Goal: Task Accomplishment & Management: Complete application form

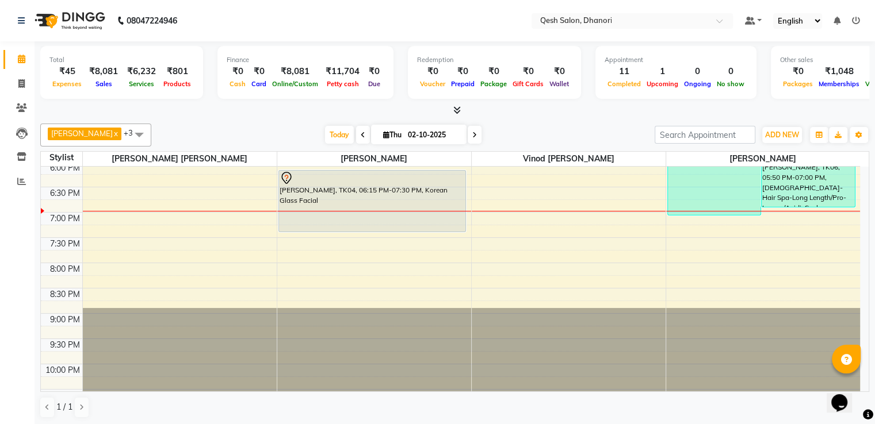
scroll to position [403, 0]
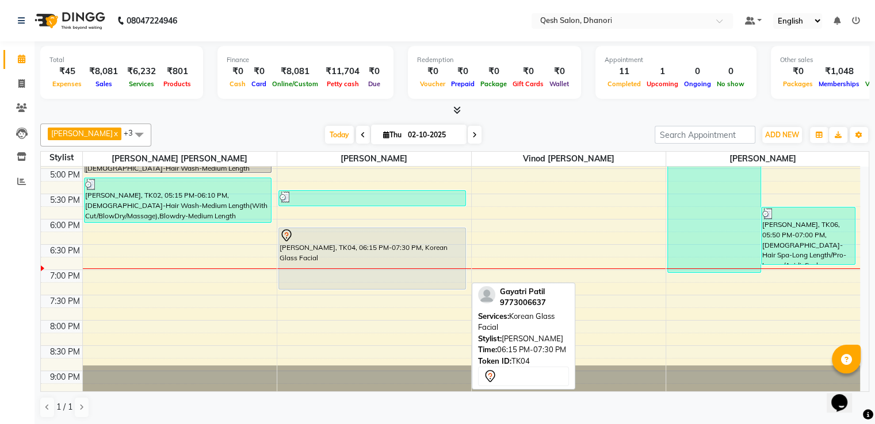
click at [397, 247] on div "Gayatri Patil, TK04, 06:15 PM-07:30 PM, Korean Glass Facial" at bounding box center [372, 258] width 187 height 61
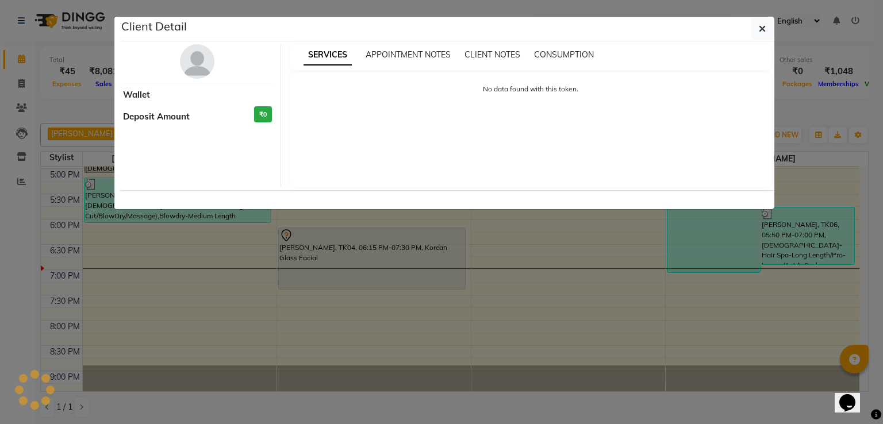
select select "7"
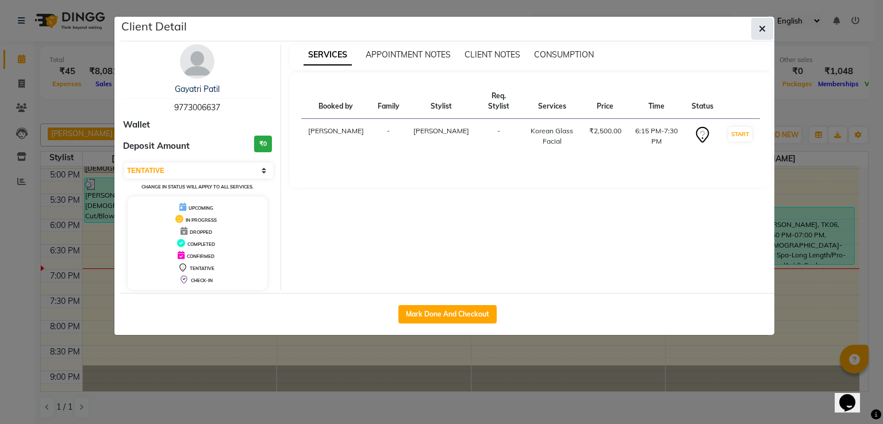
click at [766, 30] on button "button" at bounding box center [763, 29] width 22 height 22
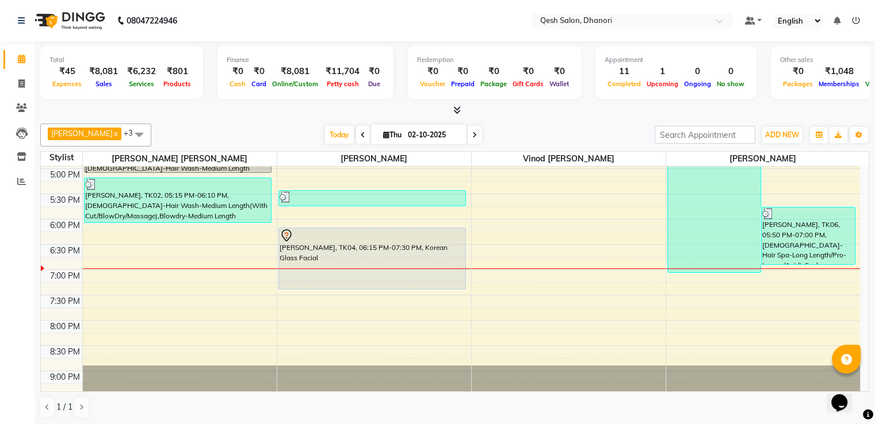
click at [458, 108] on icon at bounding box center [456, 110] width 7 height 9
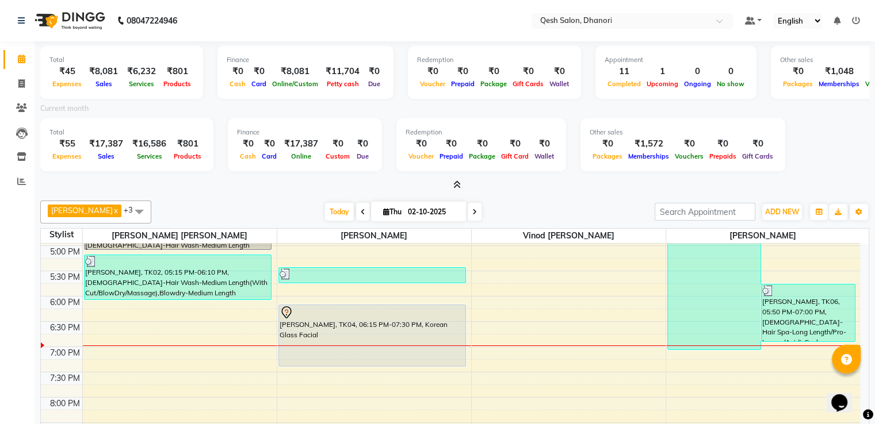
click at [458, 186] on icon at bounding box center [456, 185] width 7 height 9
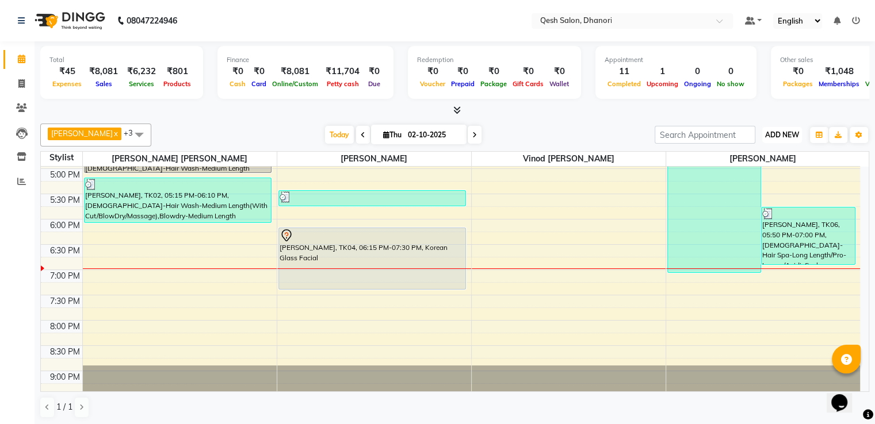
click at [780, 137] on span "ADD NEW" at bounding box center [782, 135] width 34 height 9
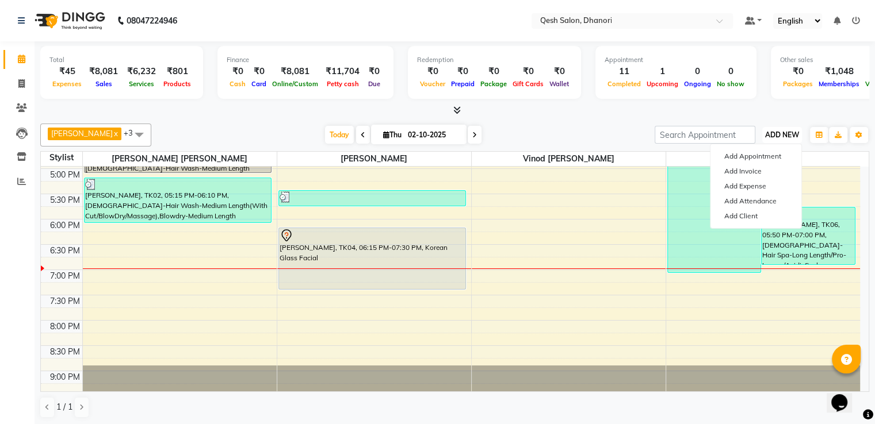
click at [780, 137] on span "ADD NEW" at bounding box center [782, 135] width 34 height 9
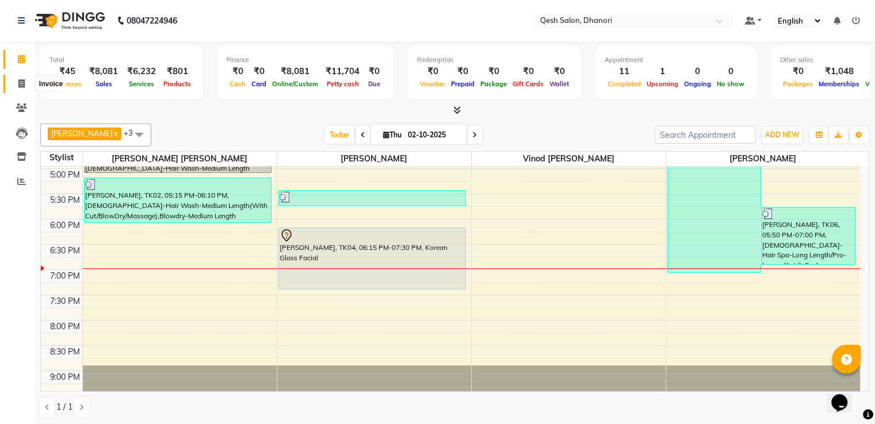
click at [23, 79] on icon at bounding box center [21, 83] width 6 height 9
select select "service"
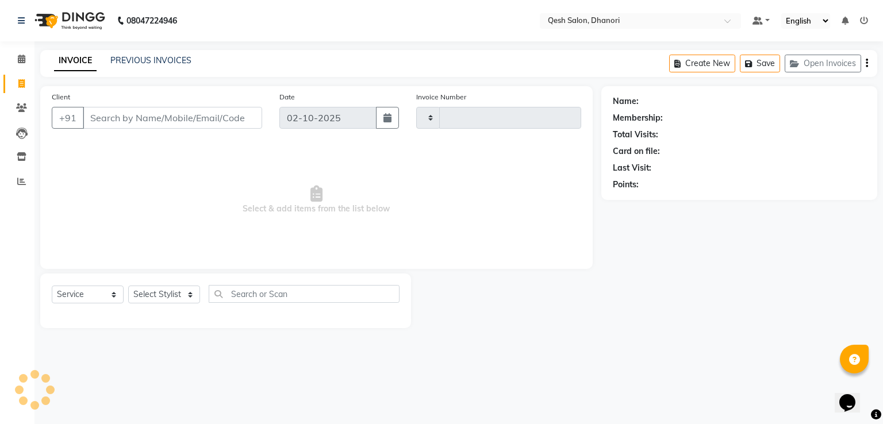
type input "0839"
select select "7641"
type input "a"
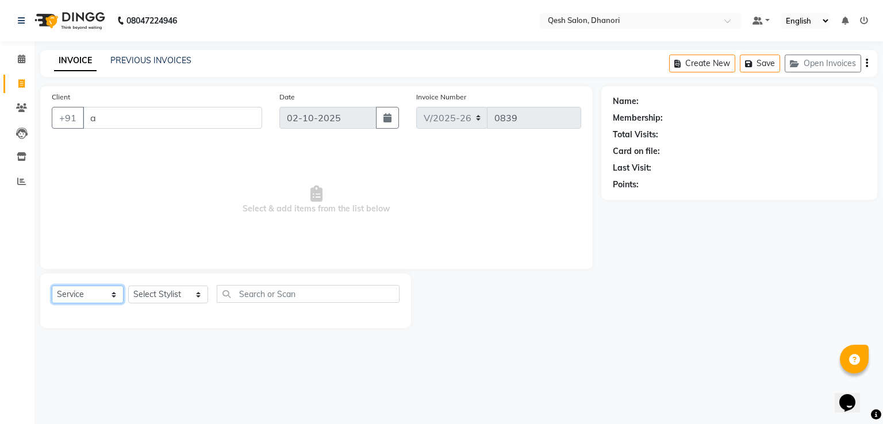
click at [89, 296] on select "Select Service Product Membership Package Voucher Prepaid Gift Card" at bounding box center [88, 295] width 72 height 18
select select "membership"
click at [52, 286] on select "Select Service Product Membership Package Voucher Prepaid Gift Card" at bounding box center [88, 295] width 72 height 18
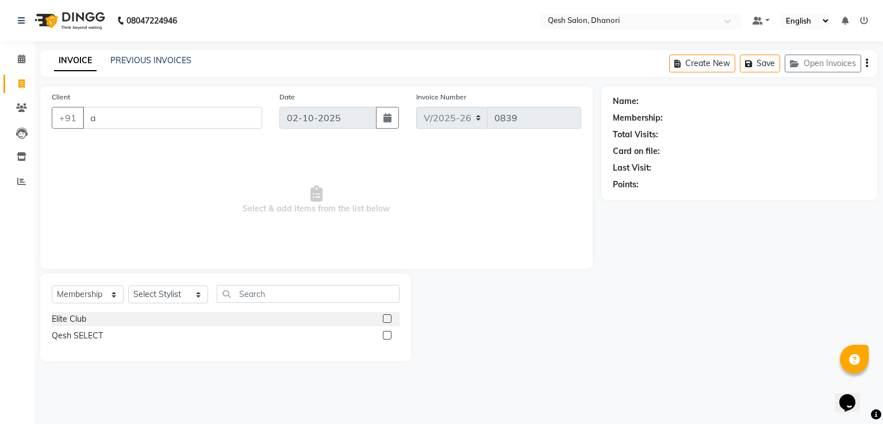
click at [389, 319] on label at bounding box center [387, 319] width 9 height 9
click at [389, 319] on input "checkbox" at bounding box center [386, 319] width 7 height 7
click at [389, 319] on label at bounding box center [387, 319] width 9 height 9
click at [389, 319] on input "checkbox" at bounding box center [386, 319] width 7 height 7
click at [389, 318] on label at bounding box center [387, 319] width 9 height 9
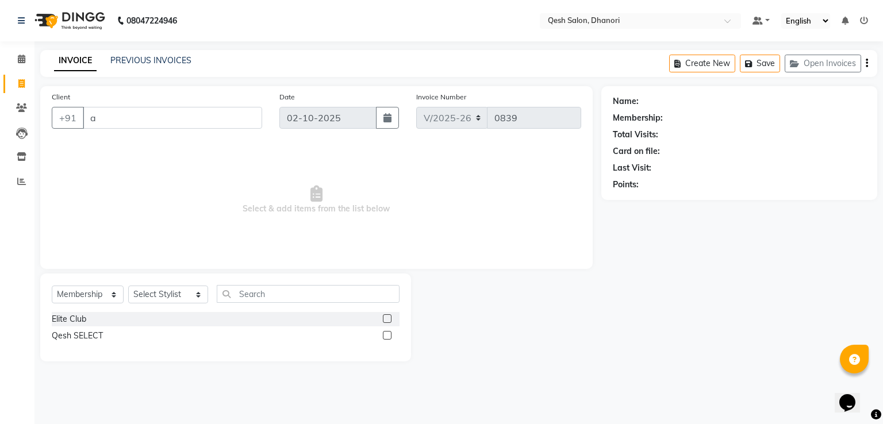
click at [389, 318] on input "checkbox" at bounding box center [386, 319] width 7 height 7
checkbox input "false"
click at [340, 315] on div "Elite Club" at bounding box center [226, 319] width 348 height 14
click at [338, 317] on div "Elite Club" at bounding box center [226, 319] width 348 height 14
click at [162, 300] on select "Select Stylist Gagandeep Arora Harry Siril Anthony Prashansa Kumari Prathamesh …" at bounding box center [168, 295] width 80 height 18
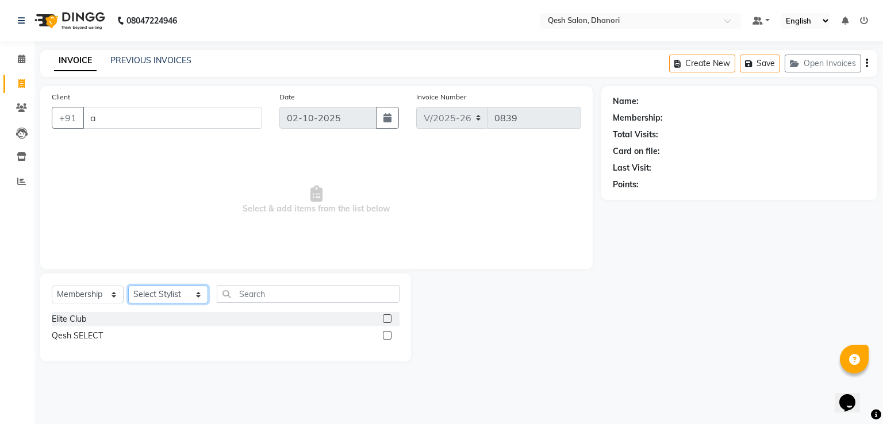
select select "82426"
click at [128, 286] on select "Select Stylist Gagandeep Arora Harry Siril Anthony Prashansa Kumari Prathamesh …" at bounding box center [168, 295] width 80 height 18
click at [216, 320] on div "Elite Club" at bounding box center [226, 319] width 348 height 14
click at [384, 320] on label at bounding box center [387, 319] width 9 height 9
click at [384, 320] on input "checkbox" at bounding box center [386, 319] width 7 height 7
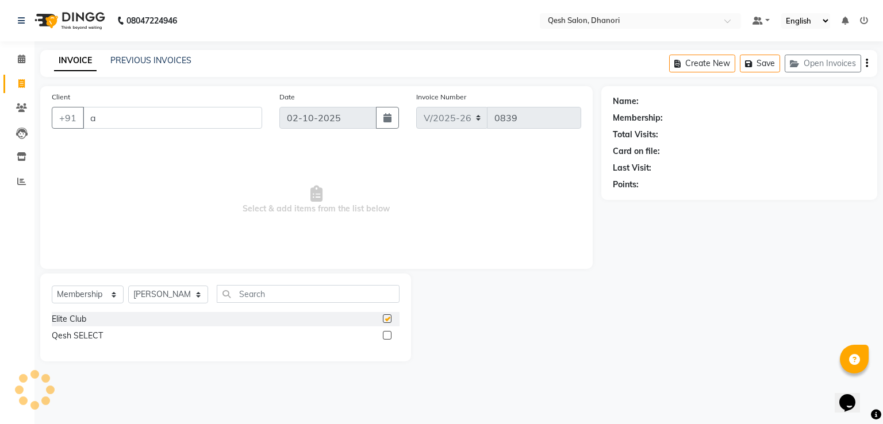
select select "select"
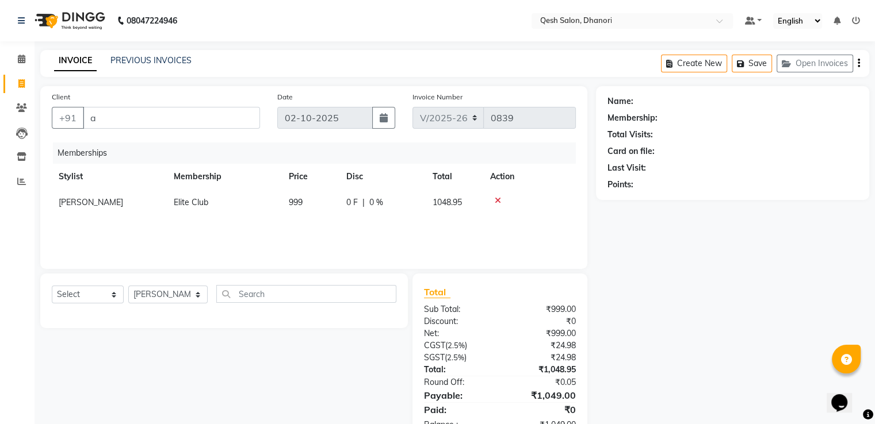
scroll to position [36, 0]
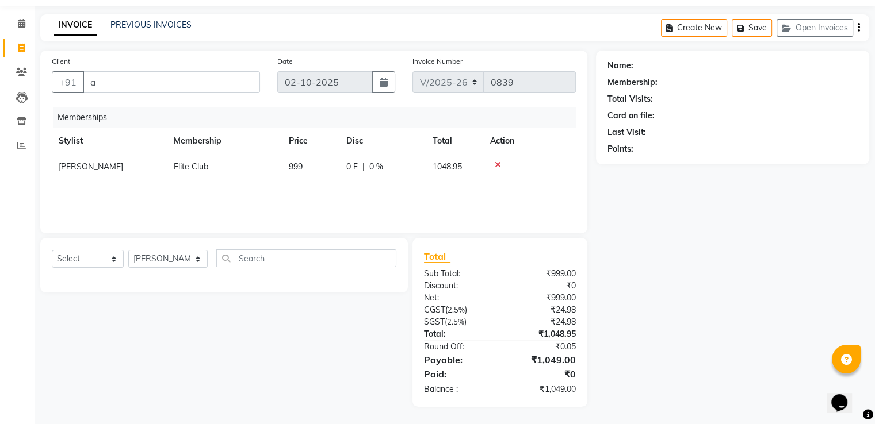
click at [496, 163] on icon at bounding box center [498, 165] width 6 height 8
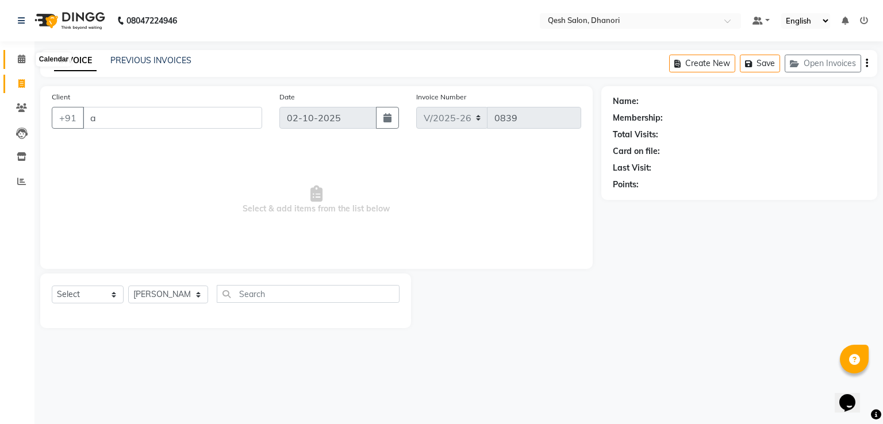
click at [19, 58] on icon at bounding box center [21, 59] width 7 height 9
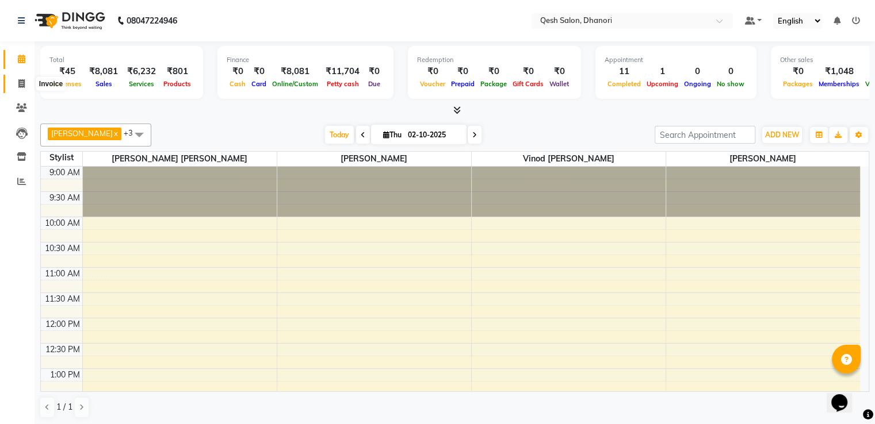
click at [23, 81] on icon at bounding box center [21, 83] width 6 height 9
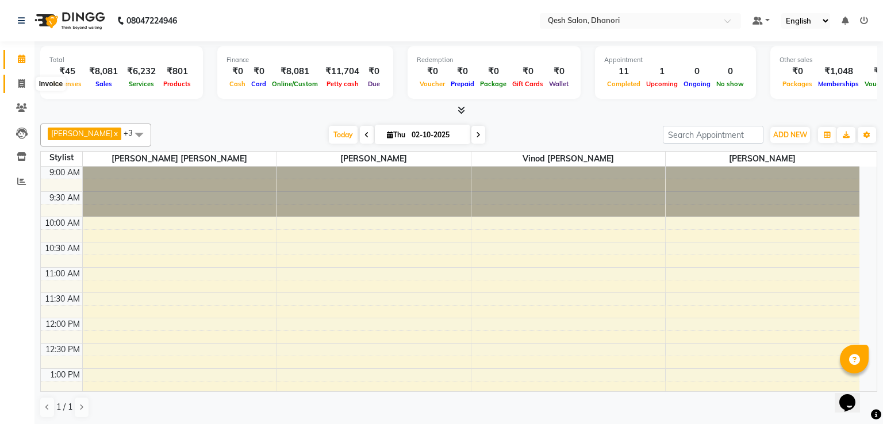
select select "service"
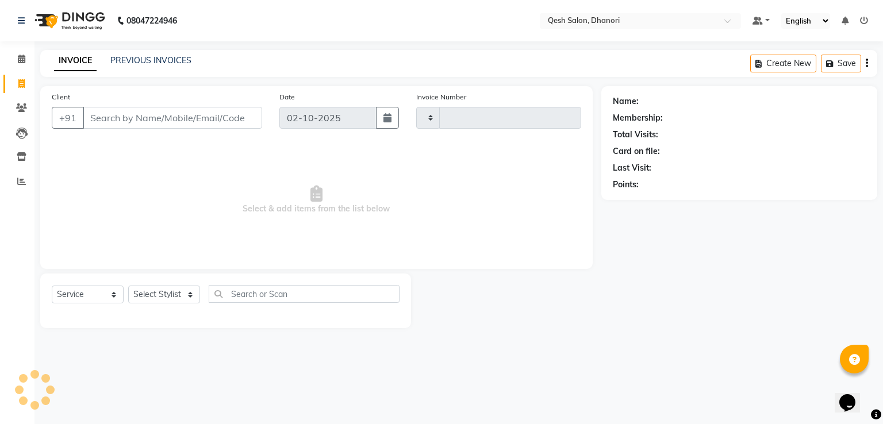
type input "0839"
select select "7641"
click at [146, 62] on link "PREVIOUS INVOICES" at bounding box center [150, 60] width 81 height 10
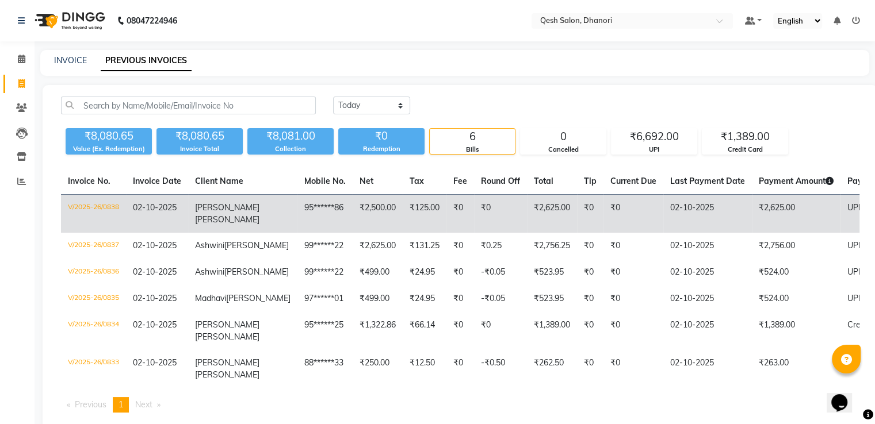
click at [297, 211] on td "95******86" at bounding box center [324, 214] width 55 height 39
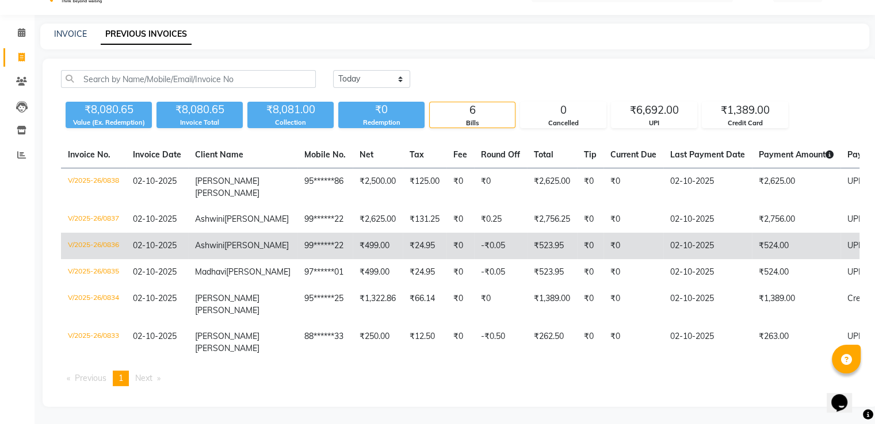
scroll to position [58, 0]
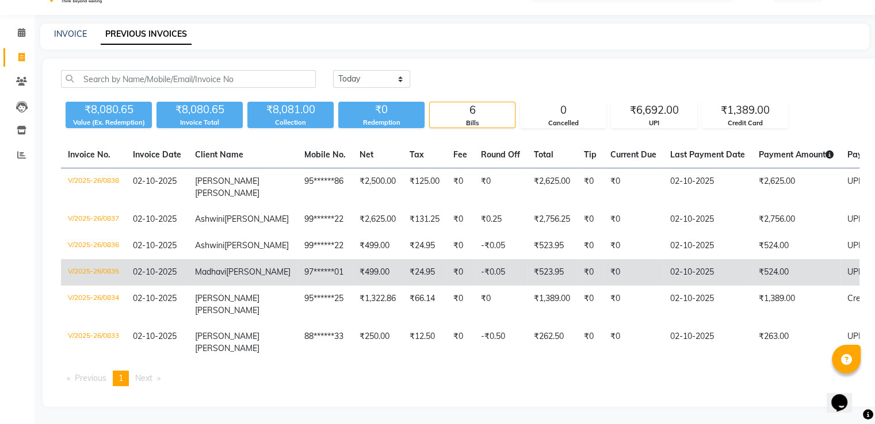
click at [353, 269] on td "₹499.00" at bounding box center [378, 272] width 50 height 26
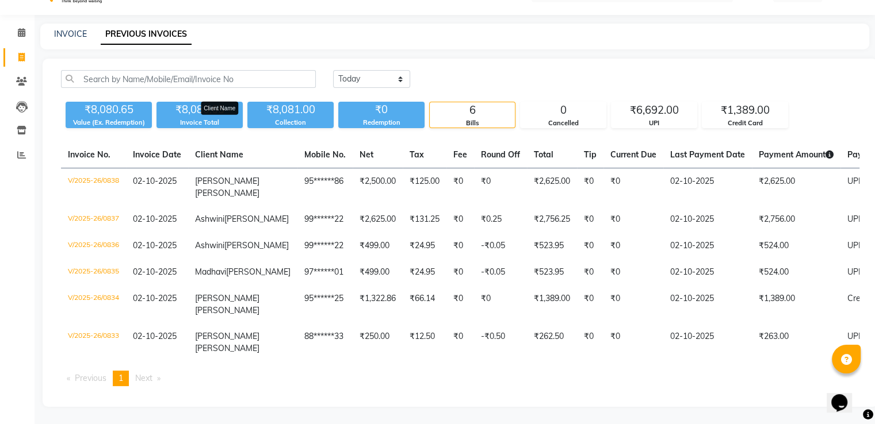
scroll to position [0, 0]
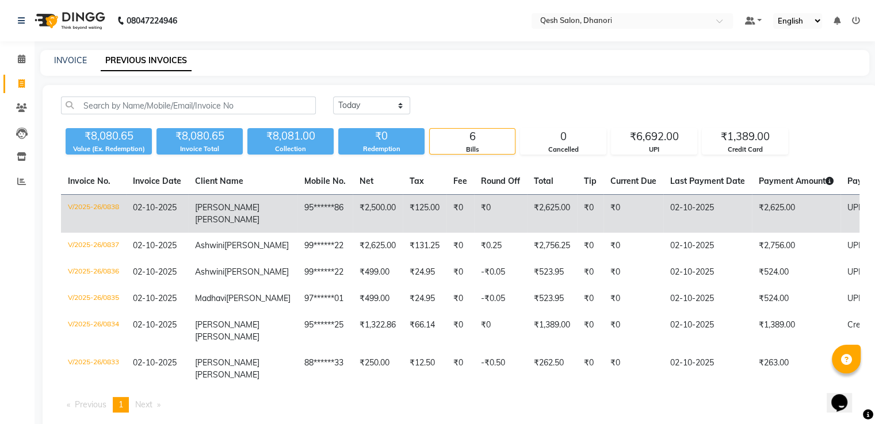
click at [231, 217] on td "Kavya Sharma" at bounding box center [242, 214] width 109 height 39
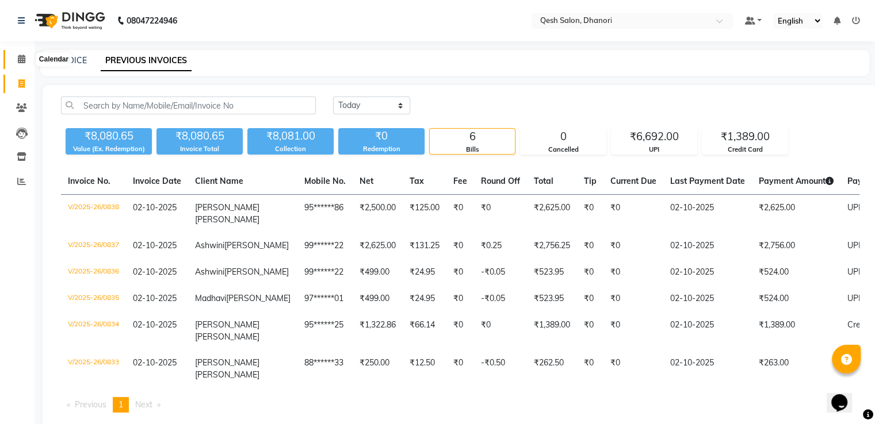
click at [25, 54] on span at bounding box center [22, 59] width 20 height 13
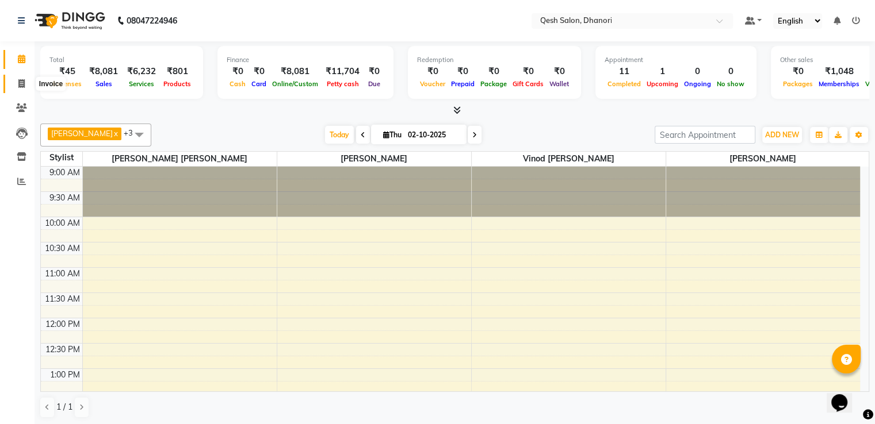
click at [17, 82] on span at bounding box center [22, 84] width 20 height 13
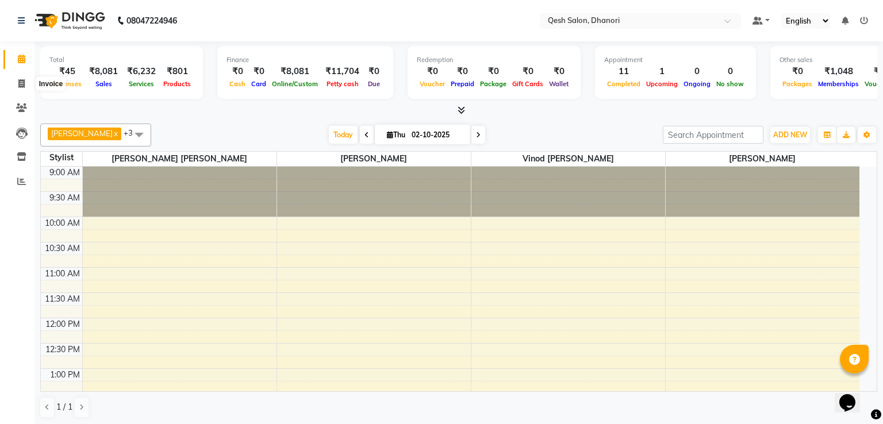
select select "service"
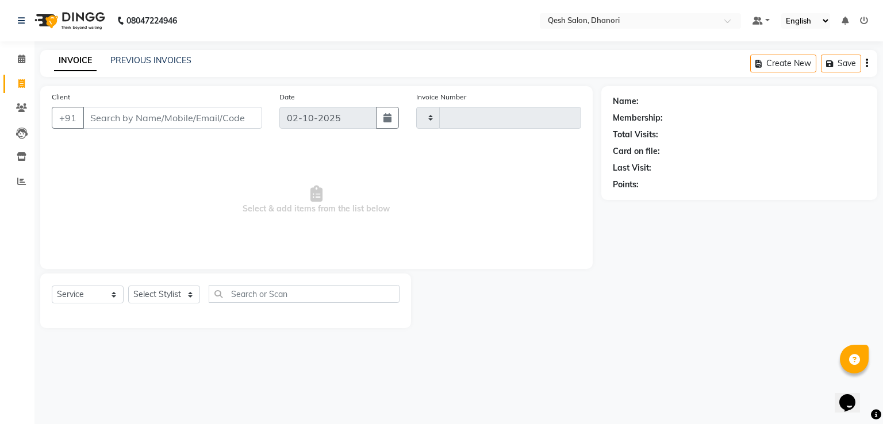
type input "0839"
select select "7641"
click at [127, 112] on input "Client" at bounding box center [172, 118] width 179 height 22
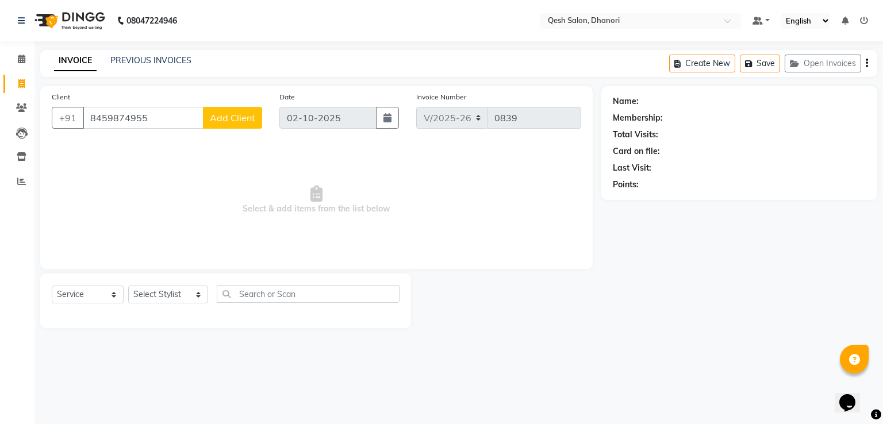
type input "8459874955"
click at [248, 113] on span "Add Client" at bounding box center [232, 118] width 45 height 12
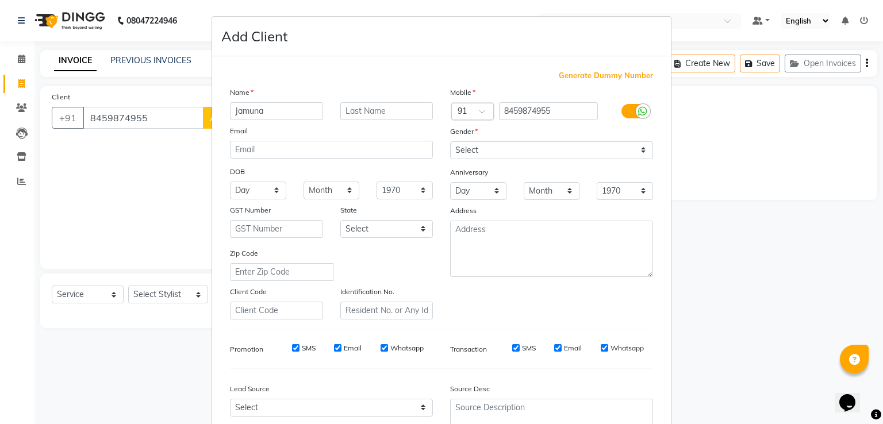
type input "Jamuna"
click at [492, 150] on select "Select Male Female Other Prefer Not To Say" at bounding box center [551, 150] width 203 height 18
select select "female"
click at [450, 142] on select "Select Male Female Other Prefer Not To Say" at bounding box center [551, 150] width 203 height 18
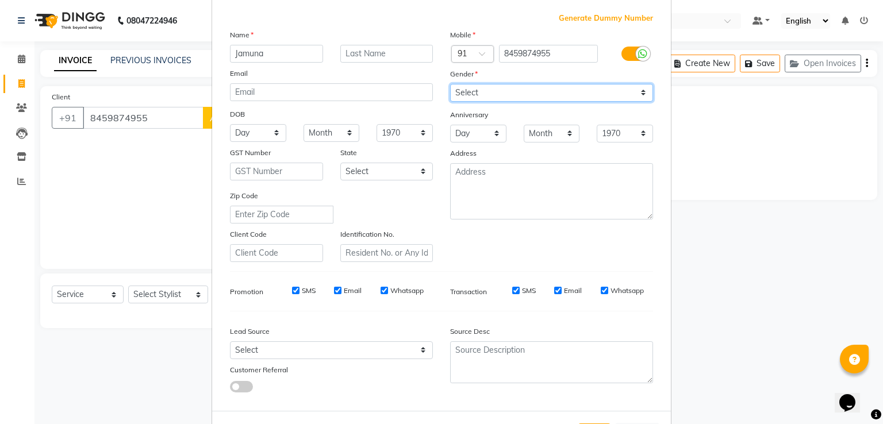
scroll to position [112, 0]
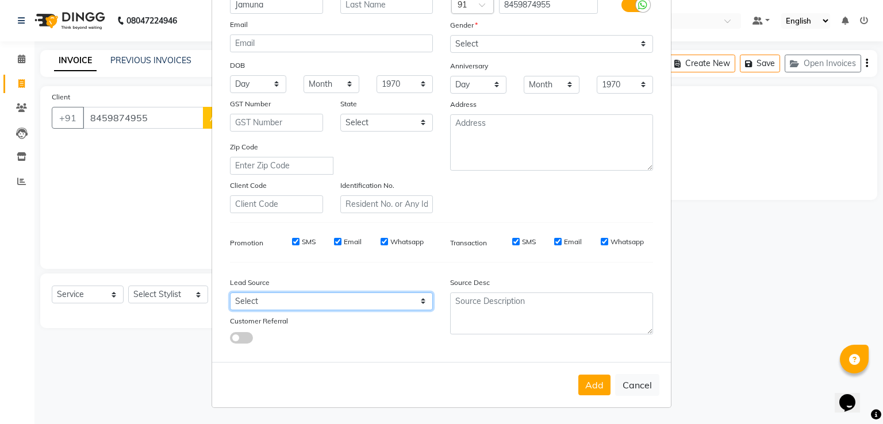
click at [292, 301] on select "Select Walk-in Referral Internet Friend Word of Mouth Advertisement Facebook Ju…" at bounding box center [331, 302] width 203 height 18
select select "51686"
click at [230, 293] on select "Select Walk-in Referral Internet Friend Word of Mouth Advertisement Facebook Ju…" at bounding box center [331, 302] width 203 height 18
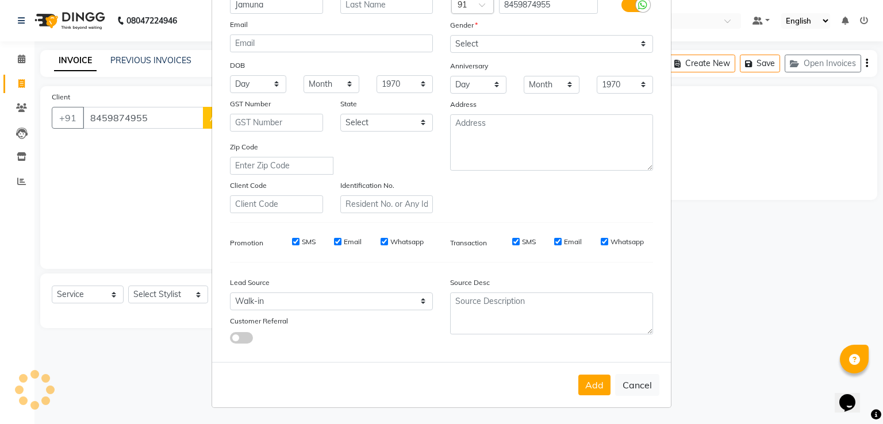
click at [599, 385] on button "Add" at bounding box center [595, 385] width 32 height 21
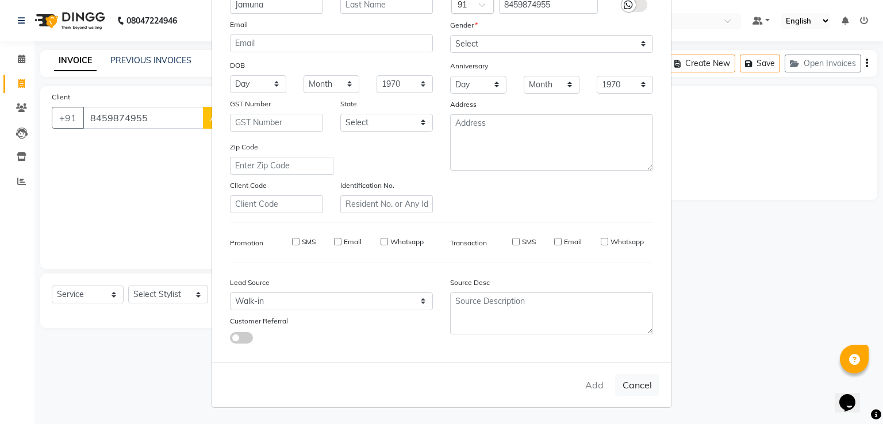
type input "84******55"
select select
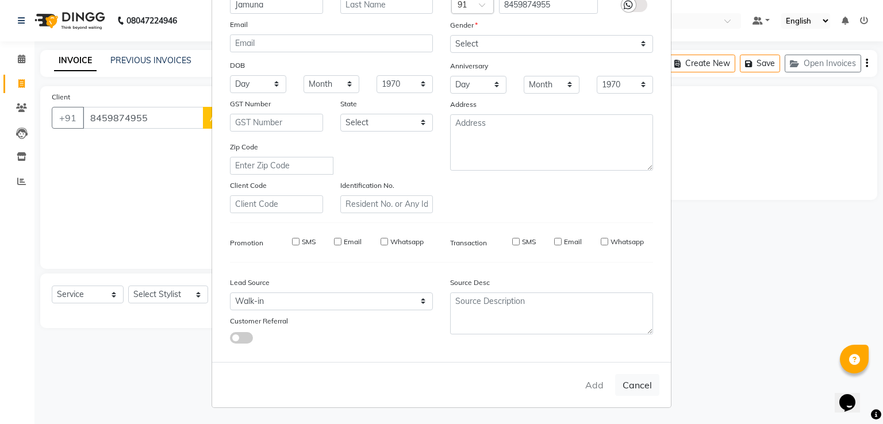
select select
checkbox input "false"
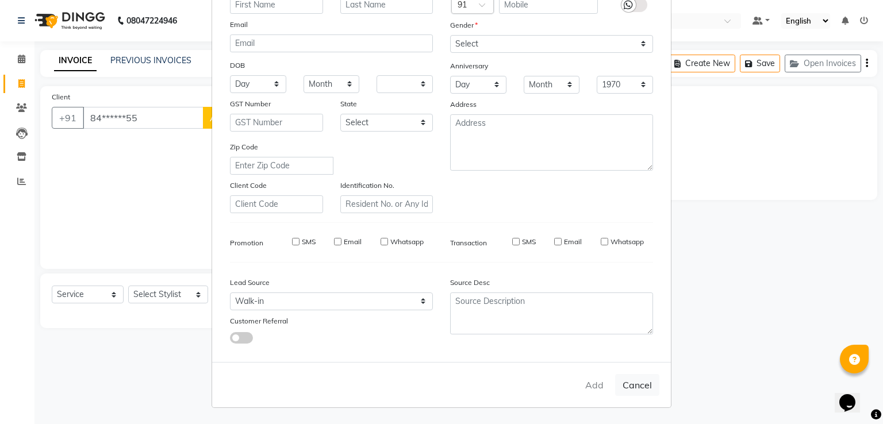
checkbox input "false"
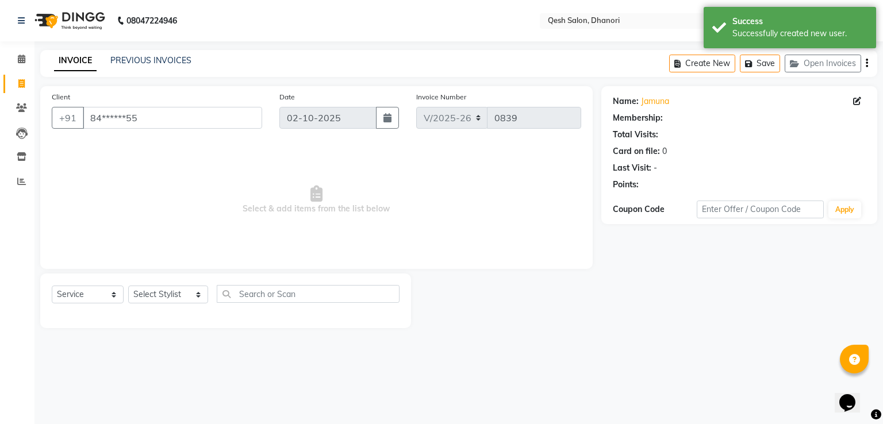
select select "1: Object"
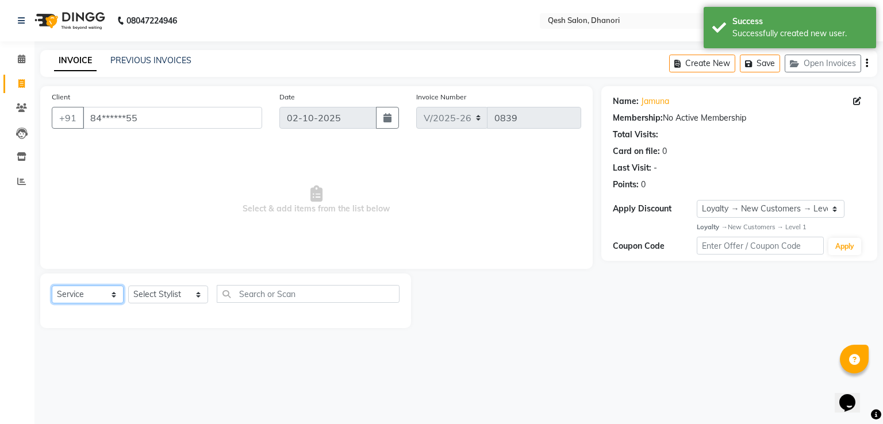
click at [93, 301] on select "Select Service Product Membership Package Voucher Prepaid Gift Card" at bounding box center [88, 295] width 72 height 18
click at [52, 286] on select "Select Service Product Membership Package Voucher Prepaid Gift Card" at bounding box center [88, 295] width 72 height 18
click at [153, 300] on select "Select Stylist Gagandeep Arora Harry Siril Anthony Prashansa Kumari Prathamesh …" at bounding box center [168, 295] width 80 height 18
select select "85050"
click at [128, 286] on select "Select Stylist Gagandeep Arora Harry Siril Anthony Prashansa Kumari Prathamesh …" at bounding box center [168, 295] width 80 height 18
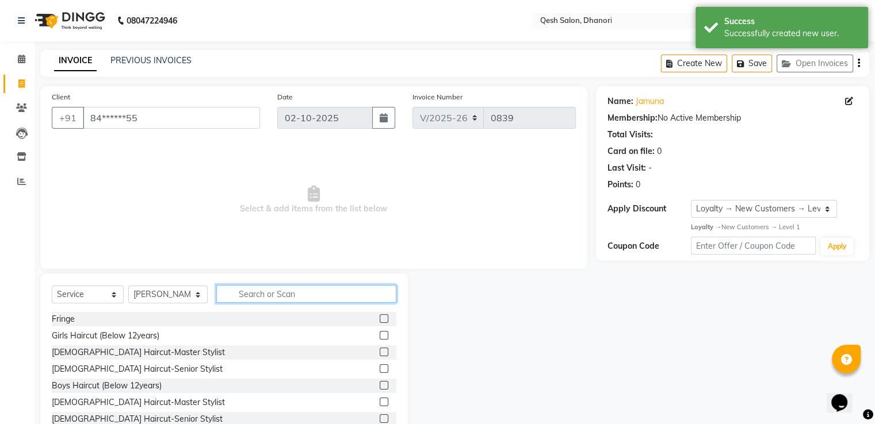
click at [265, 295] on input "text" at bounding box center [305, 294] width 179 height 18
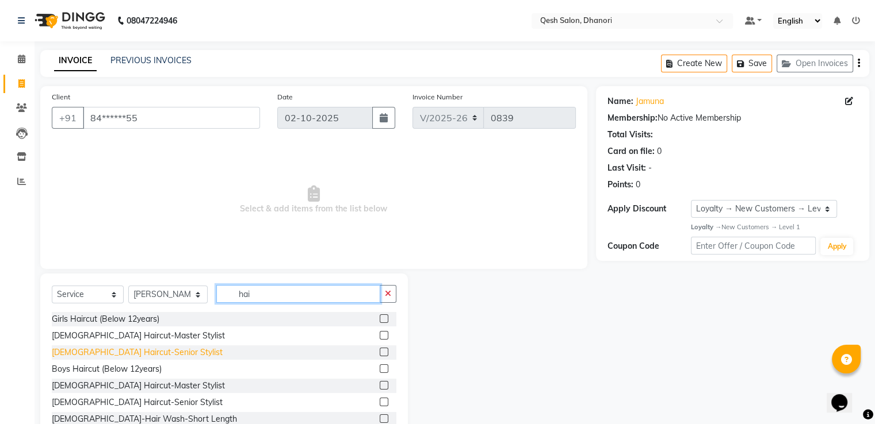
type input "hai"
click at [134, 353] on div "[DEMOGRAPHIC_DATA] Haircut-Senior Stylist" at bounding box center [137, 353] width 171 height 12
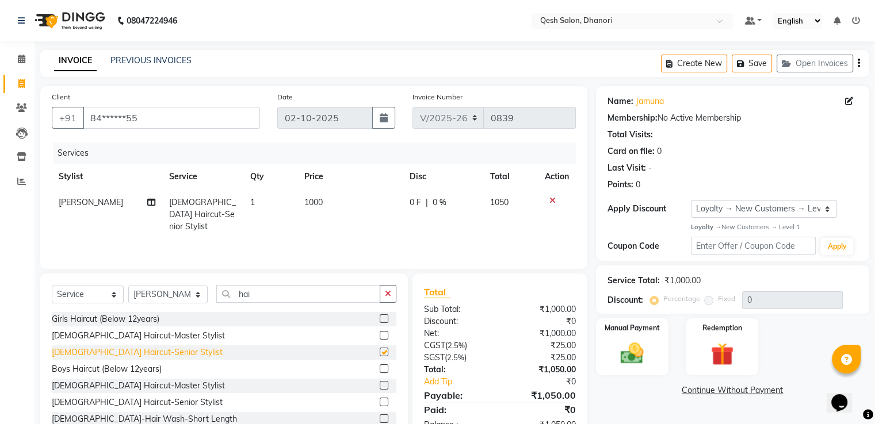
checkbox input "false"
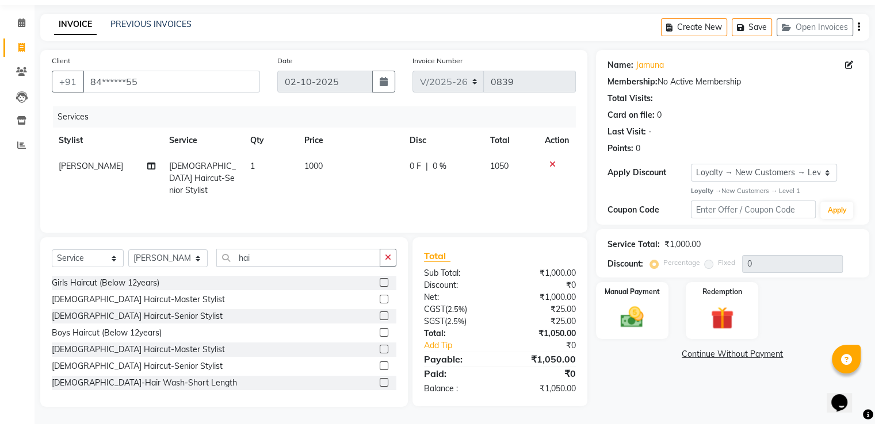
scroll to position [0, 8]
click at [644, 313] on img at bounding box center [632, 318] width 39 height 28
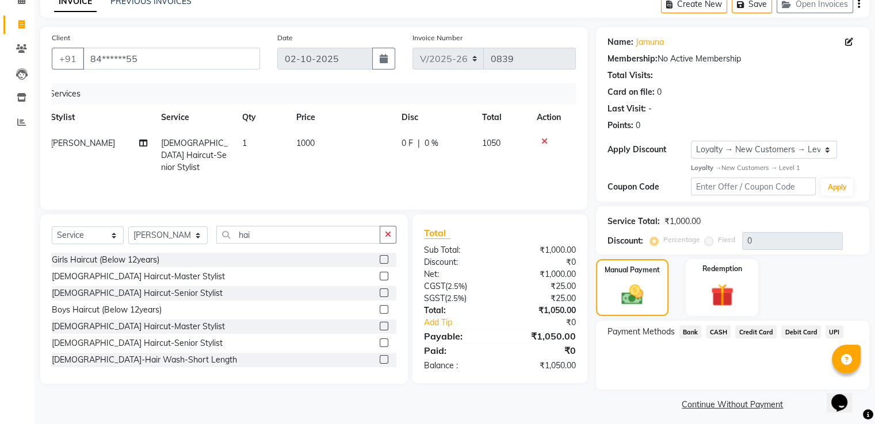
scroll to position [66, 0]
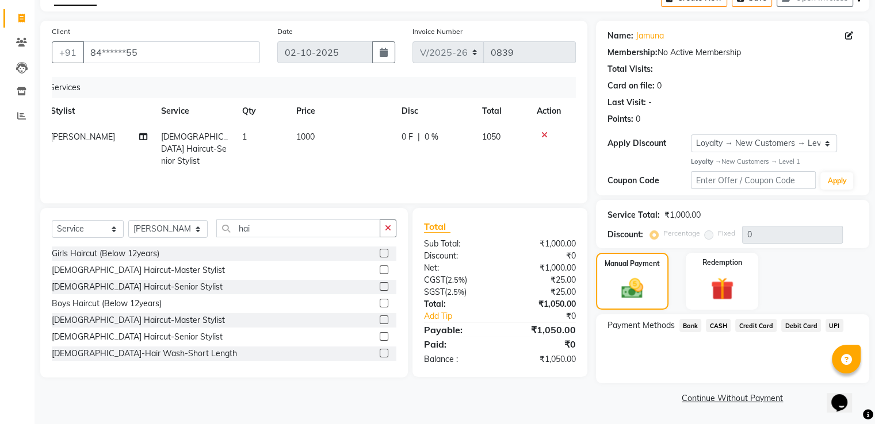
click at [830, 324] on span "UPI" at bounding box center [834, 325] width 18 height 13
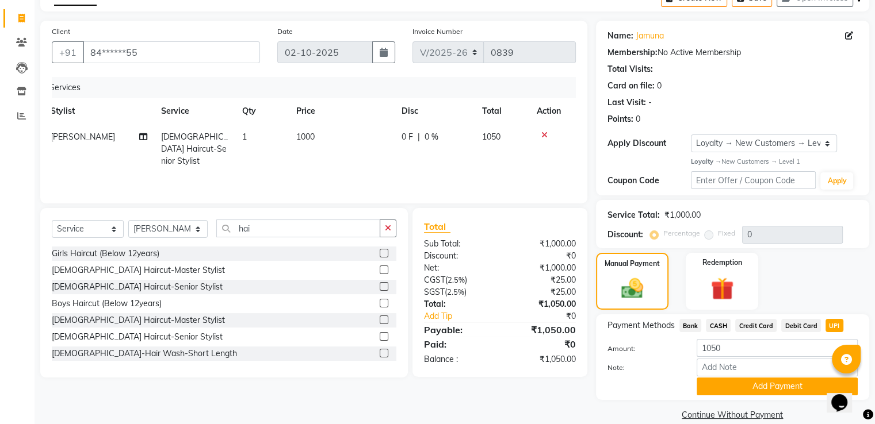
scroll to position [83, 0]
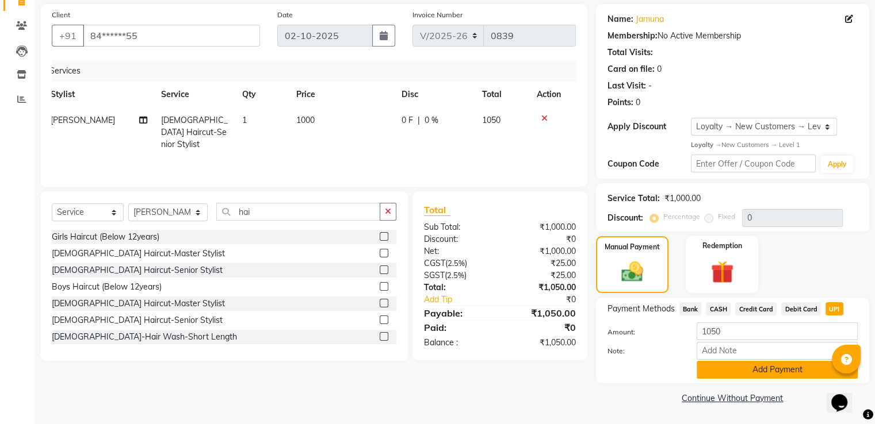
click at [778, 369] on button "Add Payment" at bounding box center [777, 370] width 161 height 18
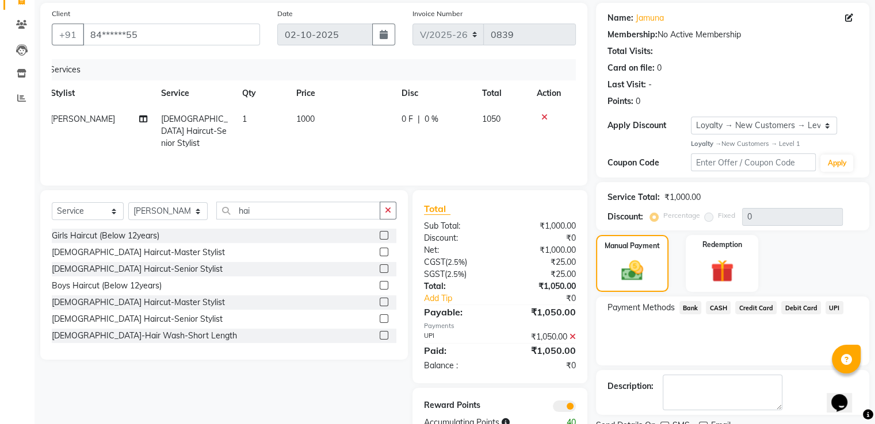
scroll to position [130, 0]
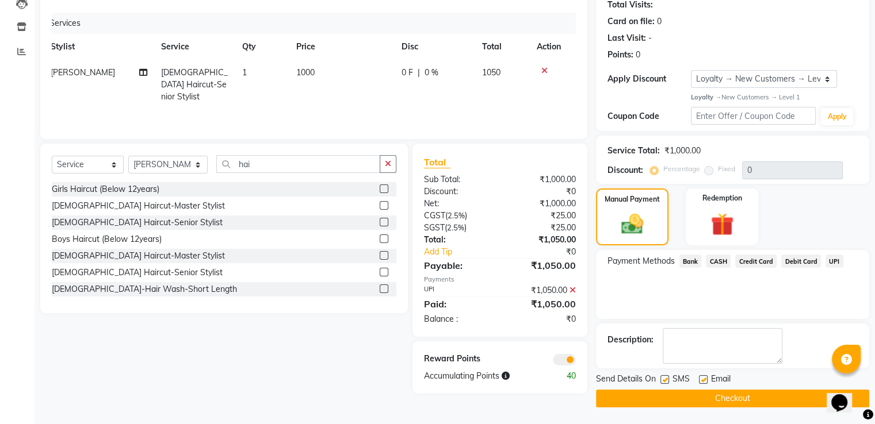
click at [734, 398] on button "Checkout" at bounding box center [732, 399] width 273 height 18
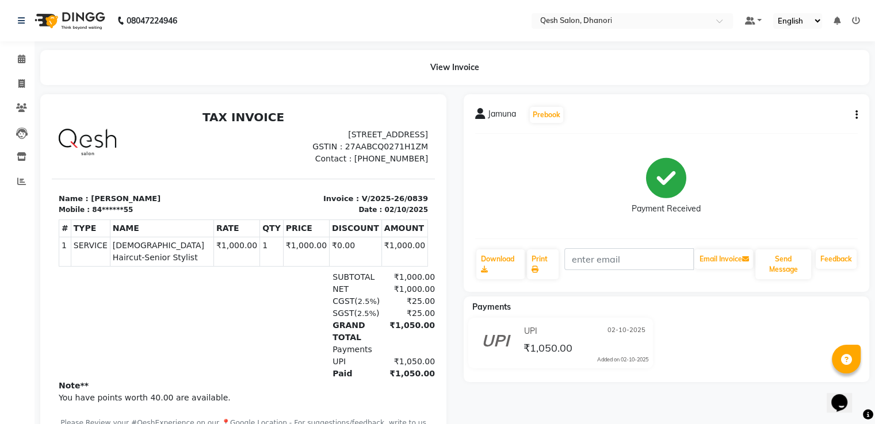
select select "service"
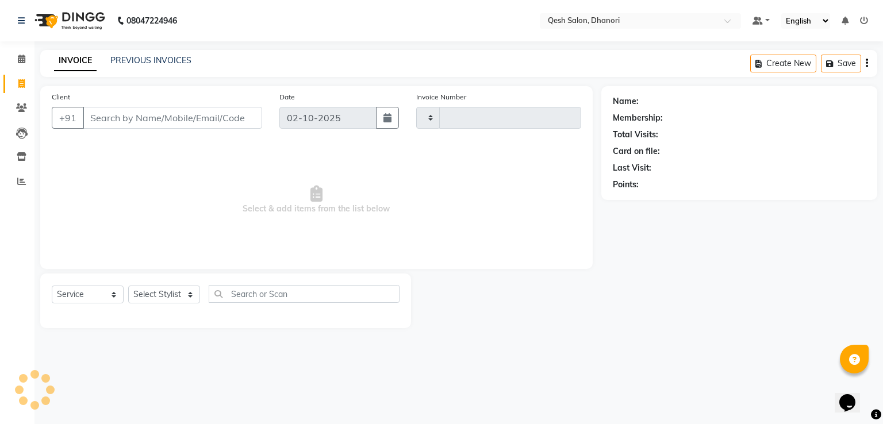
type input "0840"
select select "7641"
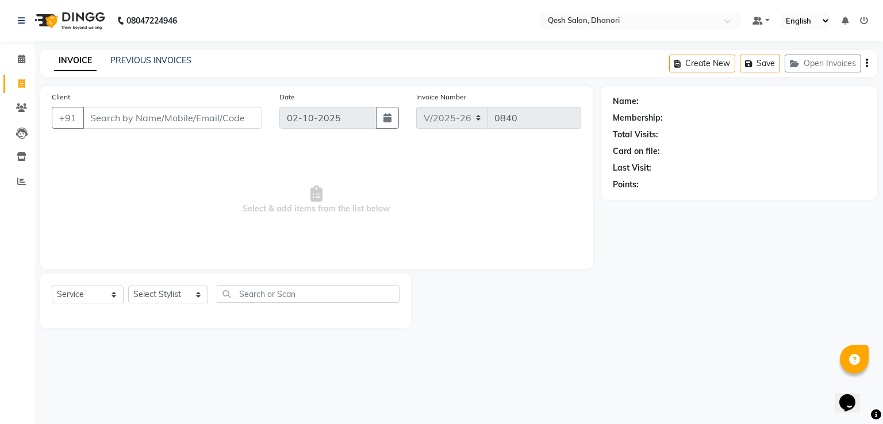
click at [120, 116] on input "Client" at bounding box center [172, 118] width 179 height 22
type input "8459874955"
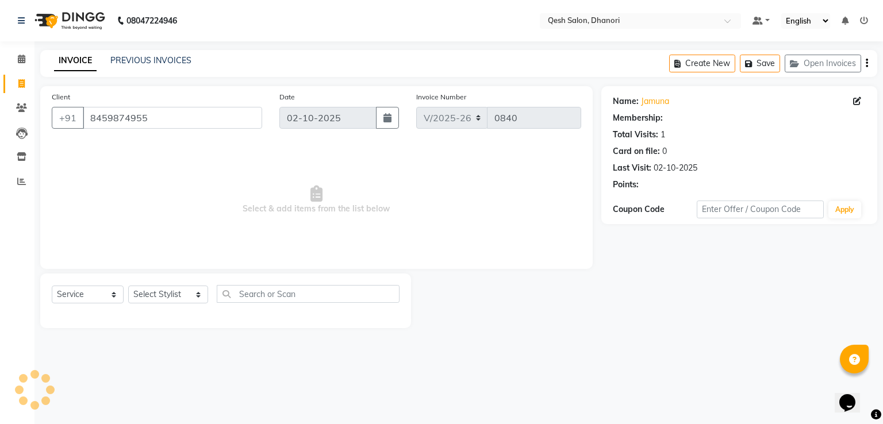
select select "1: Object"
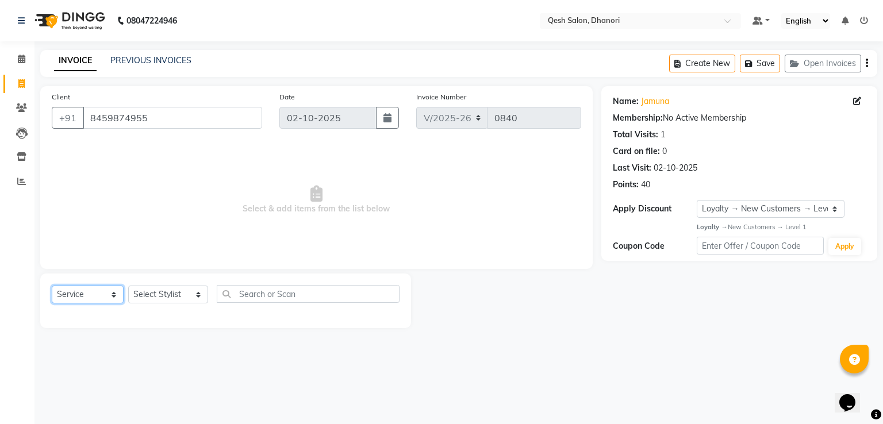
click at [71, 299] on select "Select Service Product Membership Package Voucher Prepaid Gift Card" at bounding box center [88, 295] width 72 height 18
click at [52, 286] on select "Select Service Product Membership Package Voucher Prepaid Gift Card" at bounding box center [88, 295] width 72 height 18
click at [166, 295] on select "Select Stylist Gagandeep Arora Harry Siril Anthony Prashansa Kumari Prathamesh …" at bounding box center [168, 295] width 80 height 18
select select "85050"
click at [128, 286] on select "Select Stylist Gagandeep Arora Harry Siril Anthony Prashansa Kumari Prathamesh …" at bounding box center [168, 295] width 80 height 18
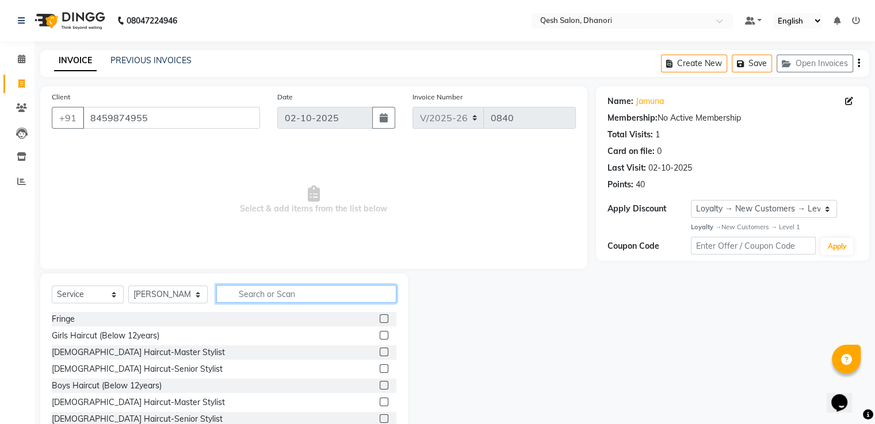
click at [265, 290] on input "text" at bounding box center [305, 294] width 179 height 18
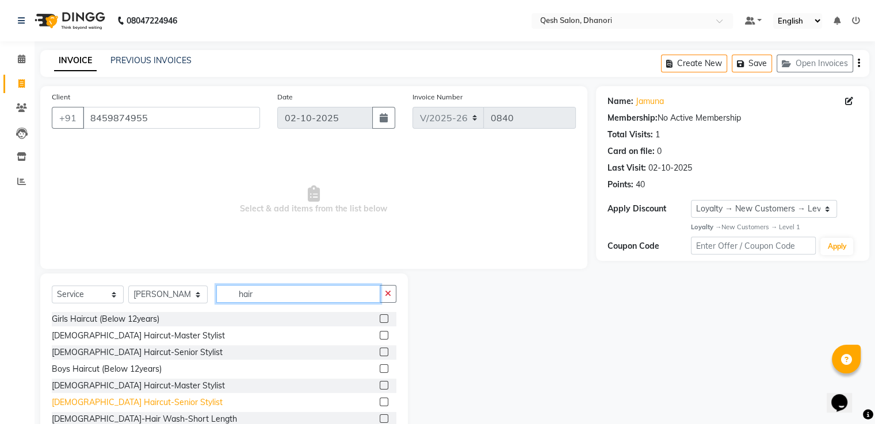
type input "hair"
click at [121, 404] on div "[DEMOGRAPHIC_DATA] Haircut-Senior Stylist" at bounding box center [137, 403] width 171 height 12
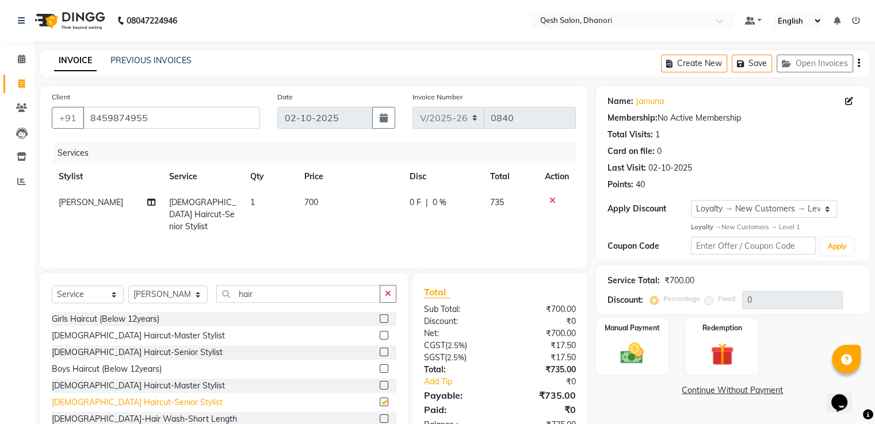
checkbox input "false"
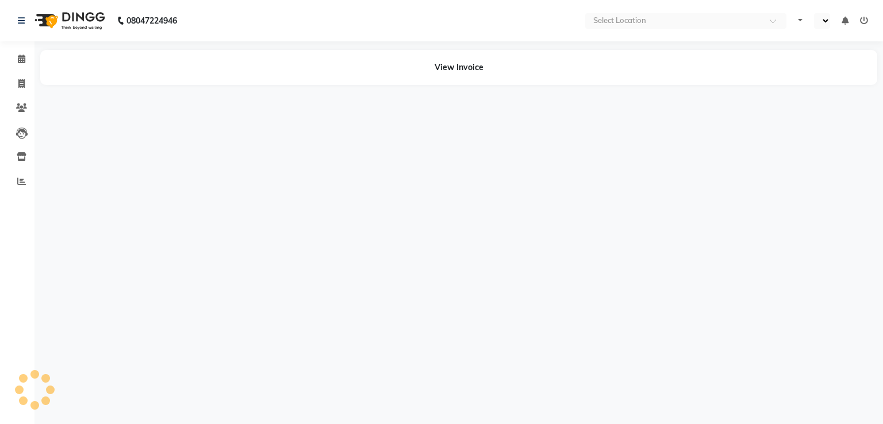
select select "en"
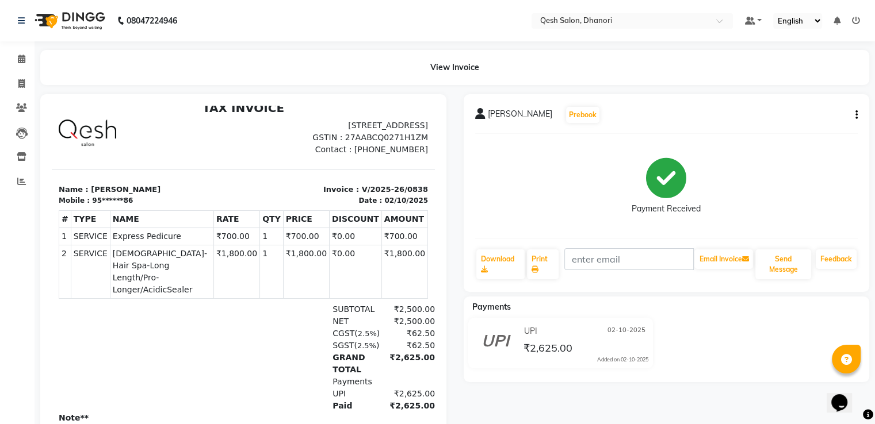
scroll to position [106, 0]
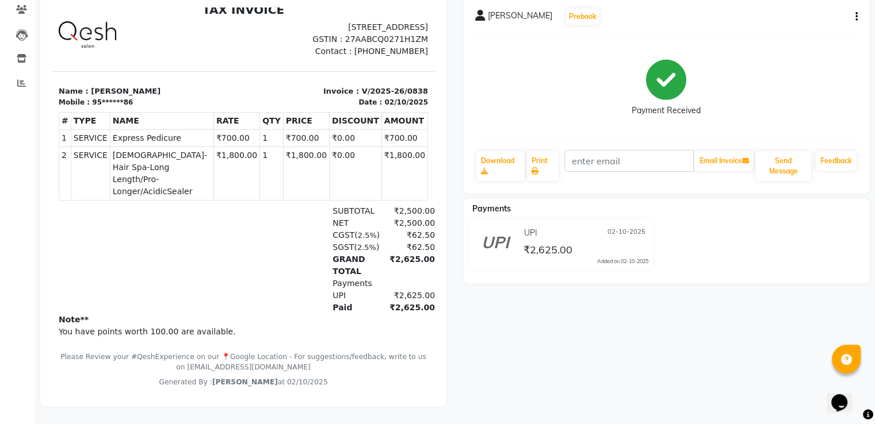
click at [301, 179] on td "₹1,800.00" at bounding box center [306, 173] width 46 height 53
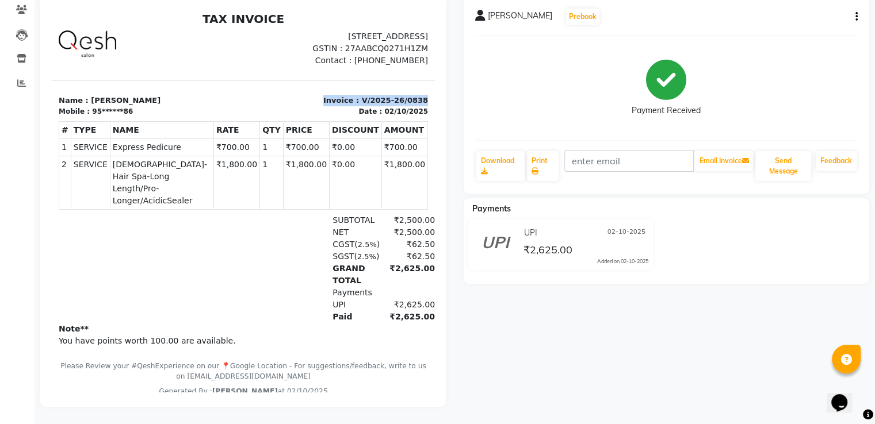
drag, startPoint x: 315, startPoint y: 126, endPoint x: 414, endPoint y: 117, distance: 98.8
click at [414, 117] on section "Name : Kavya Sharma Mobile : 95******86 Invoice : V/2025-26/0838 Date : 02/10/2…" at bounding box center [243, 99] width 383 height 36
click at [292, 232] on div "NET ₹2,500.00" at bounding box center [305, 233] width 260 height 12
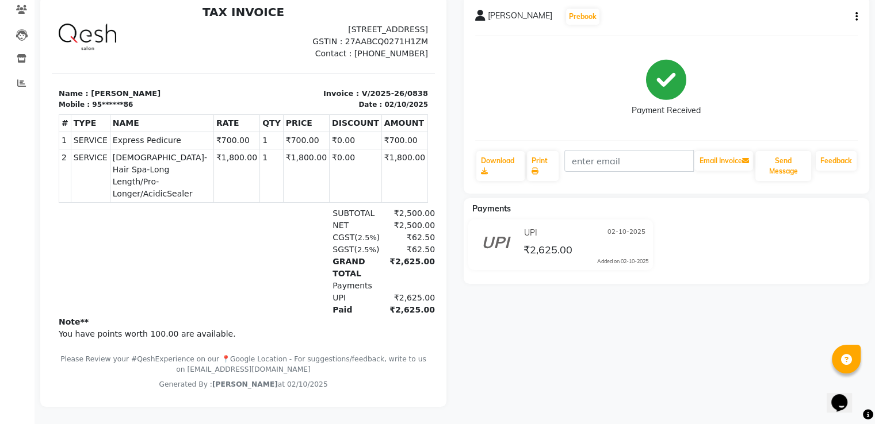
scroll to position [9, 0]
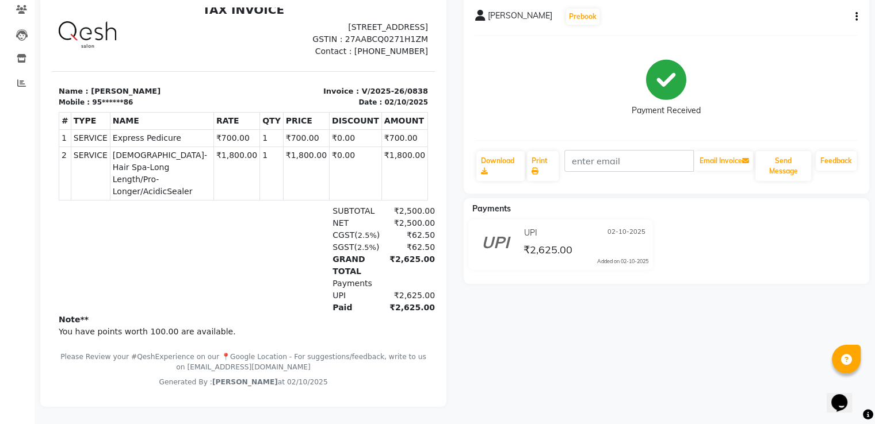
drag, startPoint x: 317, startPoint y: 257, endPoint x: 392, endPoint y: 259, distance: 74.8
click at [392, 259] on div "GRAND TOTAL ₹2,625.00" at bounding box center [305, 266] width 260 height 24
click at [227, 236] on div "CGST ( 2.5% ) ₹62.50" at bounding box center [305, 235] width 260 height 12
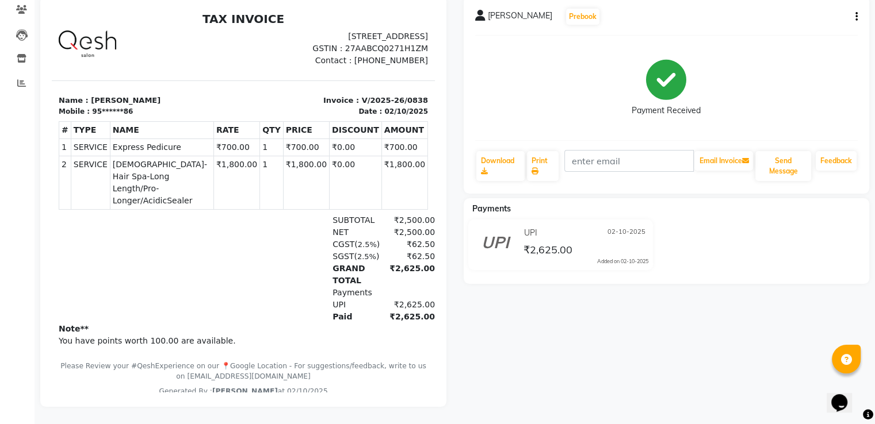
scroll to position [0, 0]
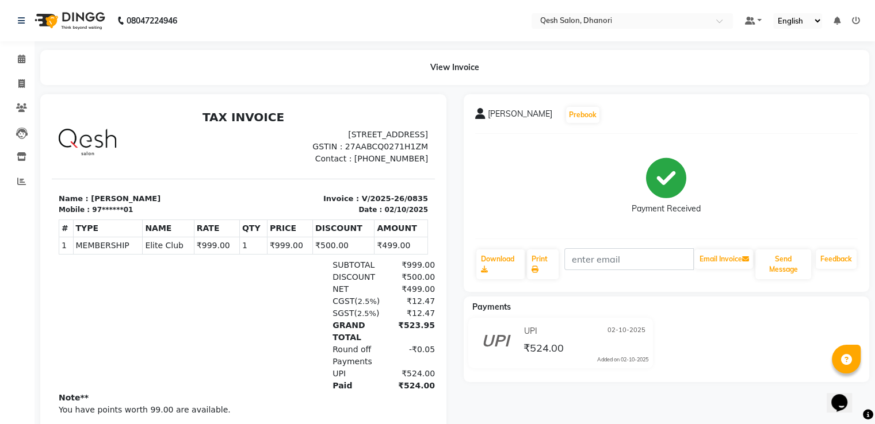
scroll to position [9, 0]
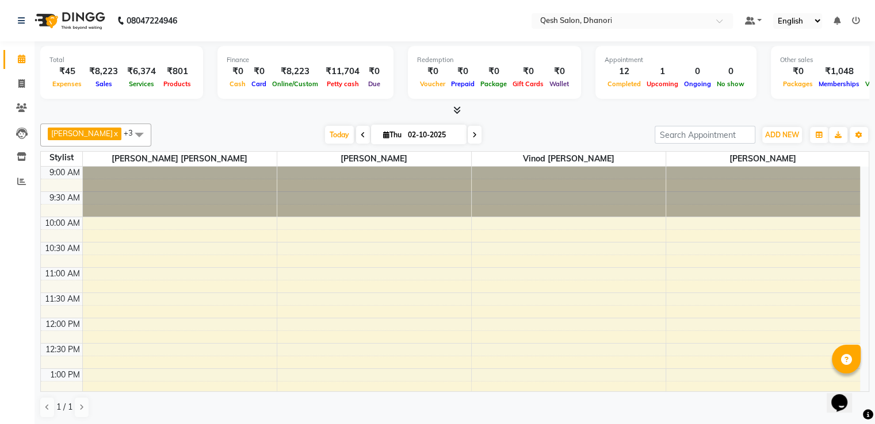
scroll to position [287, 0]
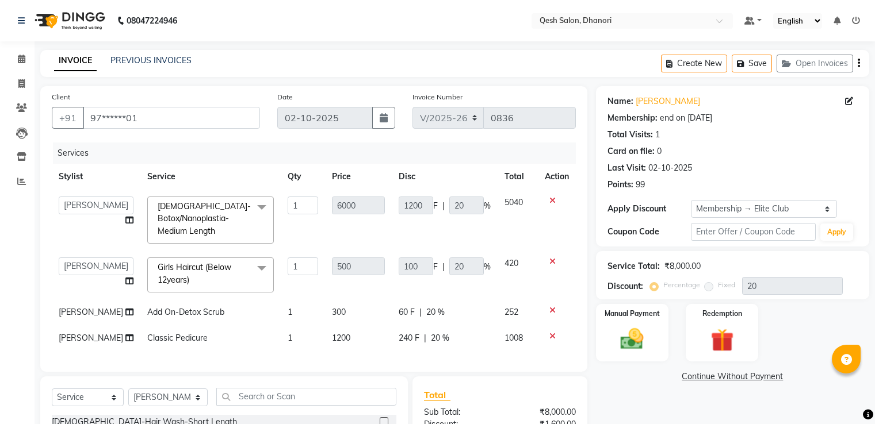
select select "7641"
select select "85050"
select select "79251"
select select "service"
select select "83667"
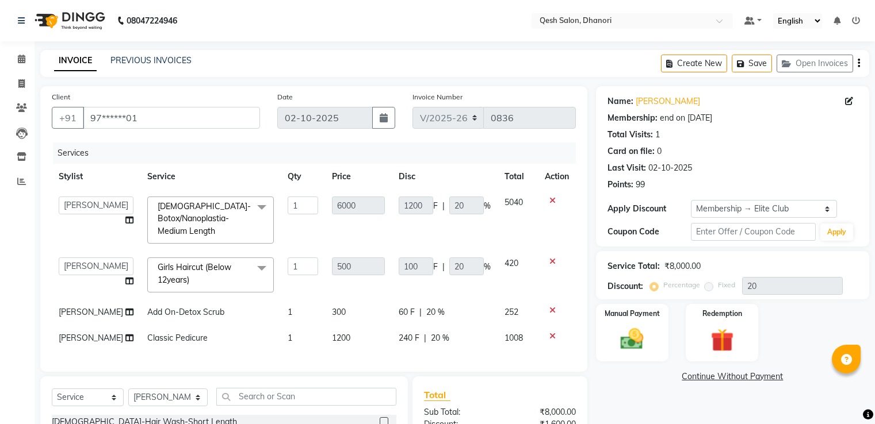
select select "2: Object"
click at [125, 221] on icon at bounding box center [129, 220] width 8 height 8
select select "85050"
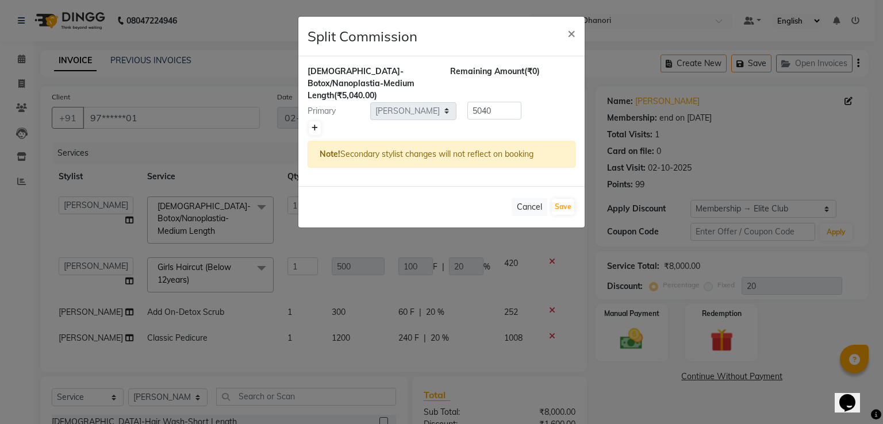
click at [315, 125] on icon at bounding box center [315, 128] width 6 height 7
type input "2520"
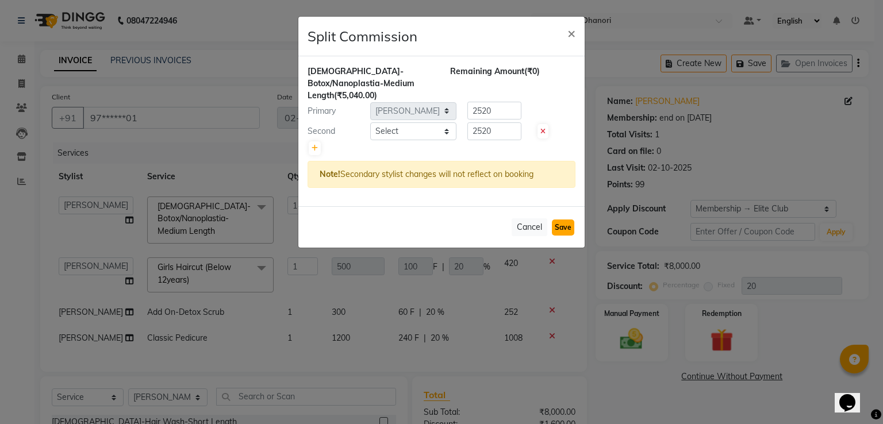
click at [557, 220] on button "Save" at bounding box center [563, 228] width 22 height 16
click at [424, 123] on select "Select Gagandeep Arora Harry Siril Anthony Prashansa Kumari Prathamesh Sunil Pa…" at bounding box center [413, 132] width 86 height 18
click at [370, 123] on select "Select Gagandeep Arora Harry Siril Anthony Prashansa Kumari Prathamesh Sunil Pa…" at bounding box center [413, 132] width 86 height 18
click at [445, 123] on select "Select Gagandeep Arora Harry Siril Anthony Prashansa Kumari Prathamesh Sunil Pa…" at bounding box center [413, 132] width 86 height 18
select select "83742"
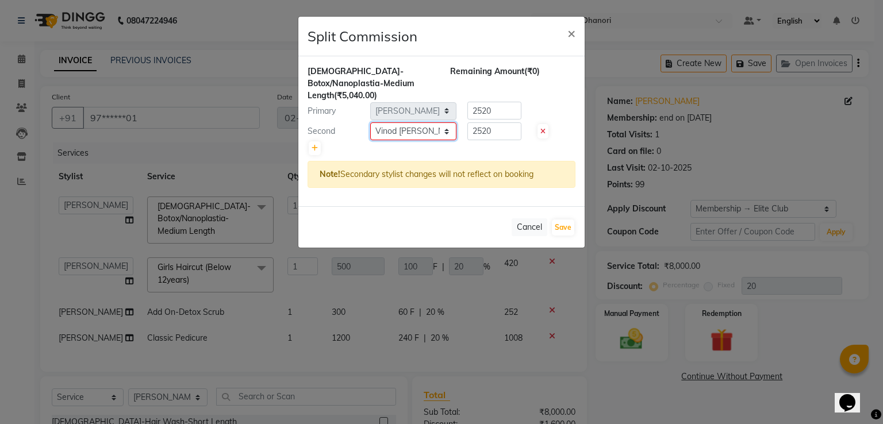
click at [370, 123] on select "Select Gagandeep Arora Harry Siril Anthony Prashansa Kumari Prathamesh Sunil Pa…" at bounding box center [413, 132] width 86 height 18
click at [567, 220] on button "Save" at bounding box center [563, 228] width 22 height 16
select select "Select"
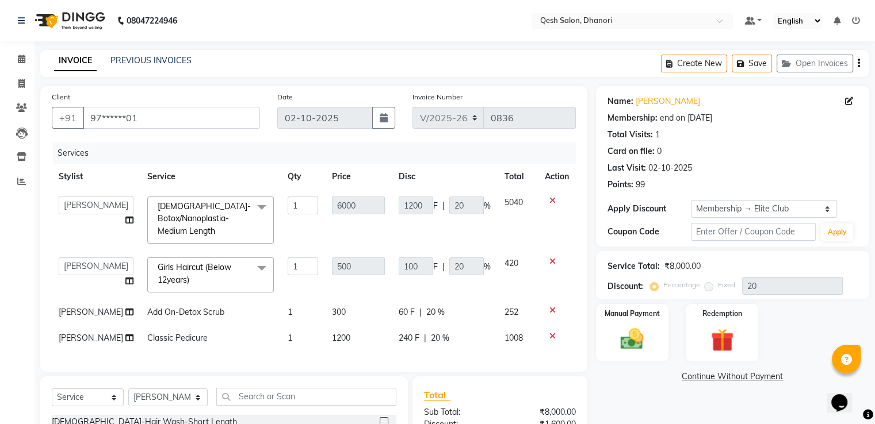
click at [550, 340] on icon at bounding box center [552, 336] width 6 height 8
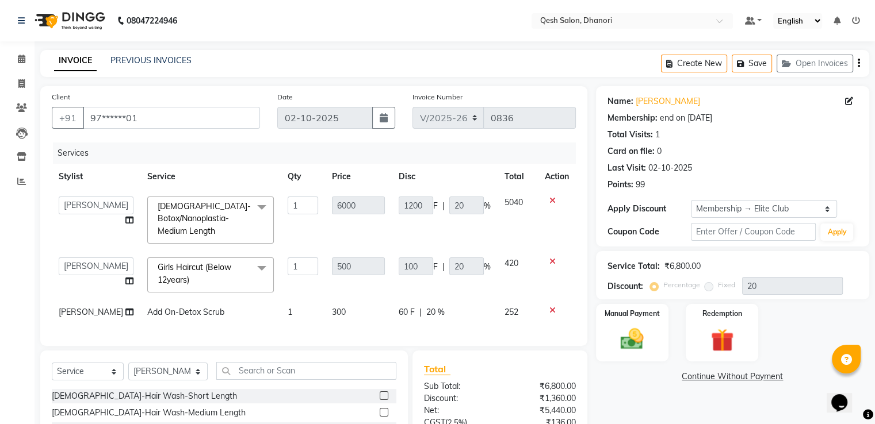
scroll to position [115, 0]
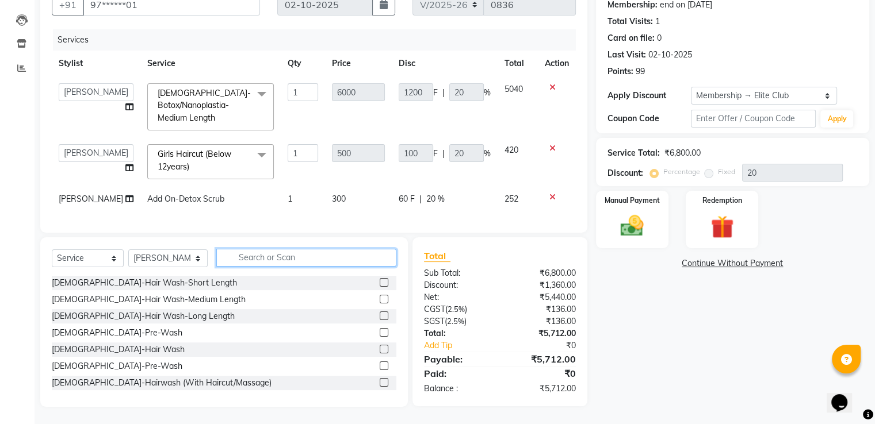
click at [239, 267] on input "text" at bounding box center [305, 258] width 179 height 18
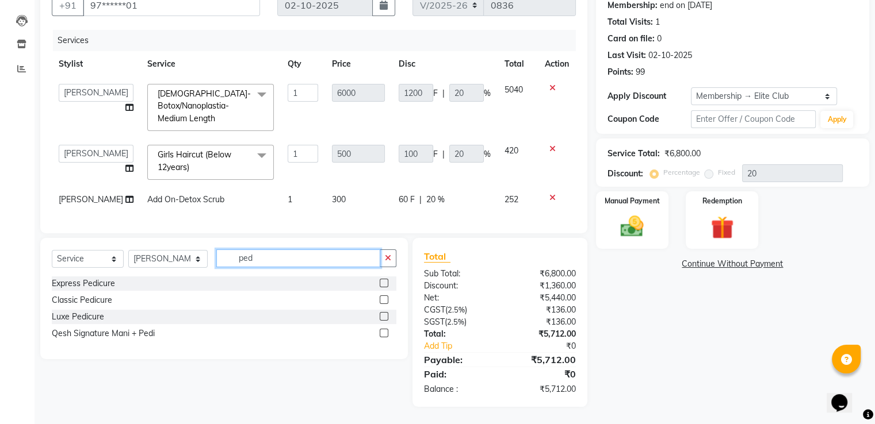
type input "ped"
click at [382, 288] on label at bounding box center [384, 283] width 9 height 9
click at [382, 288] on input "checkbox" at bounding box center [383, 283] width 7 height 7
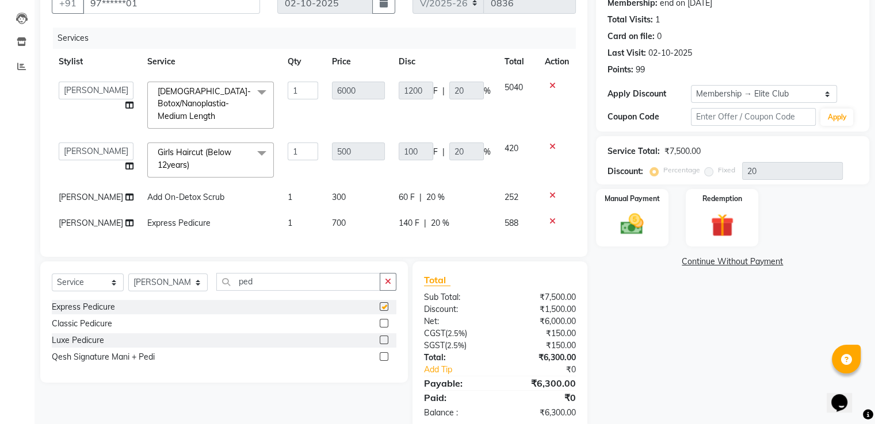
checkbox input "false"
click at [467, 143] on td "100 F | 20 %" at bounding box center [445, 160] width 106 height 49
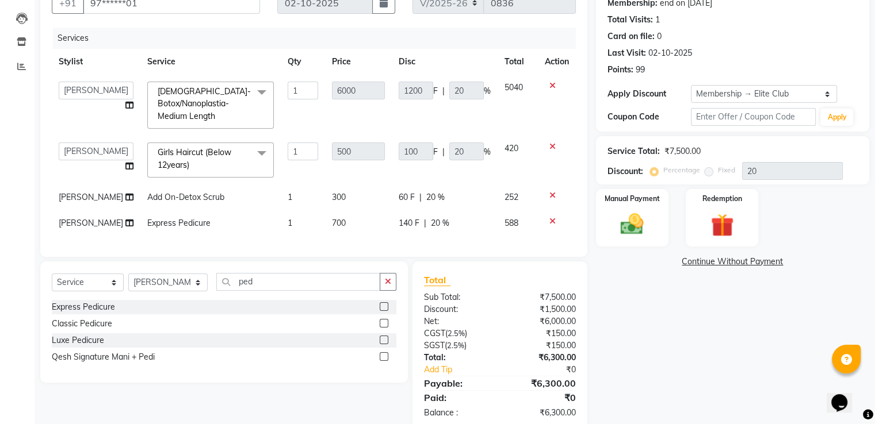
click at [467, 143] on td "100 F | 20 %" at bounding box center [445, 160] width 106 height 49
click at [467, 143] on tbody "Gagandeep Arora Harry Siril Anthony Prashansa Kumari Prathamesh Sunil Palkar Ra…" at bounding box center [314, 156] width 524 height 162
click at [467, 192] on div "60 F | 20 %" at bounding box center [445, 198] width 92 height 12
select select "85050"
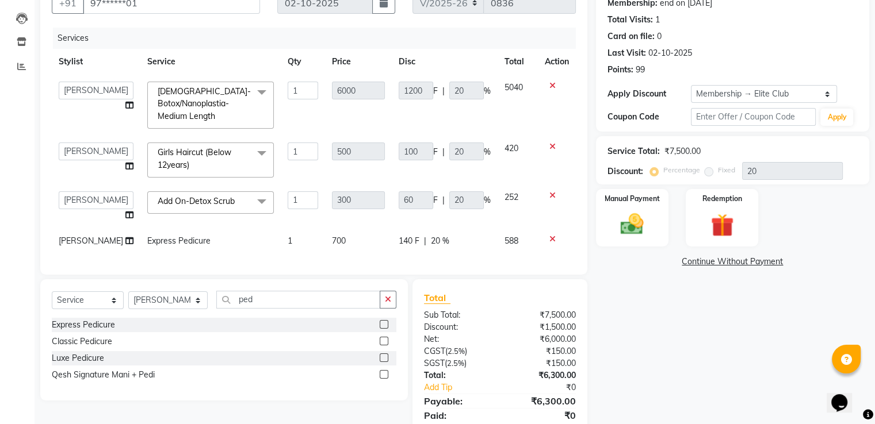
scroll to position [171, 0]
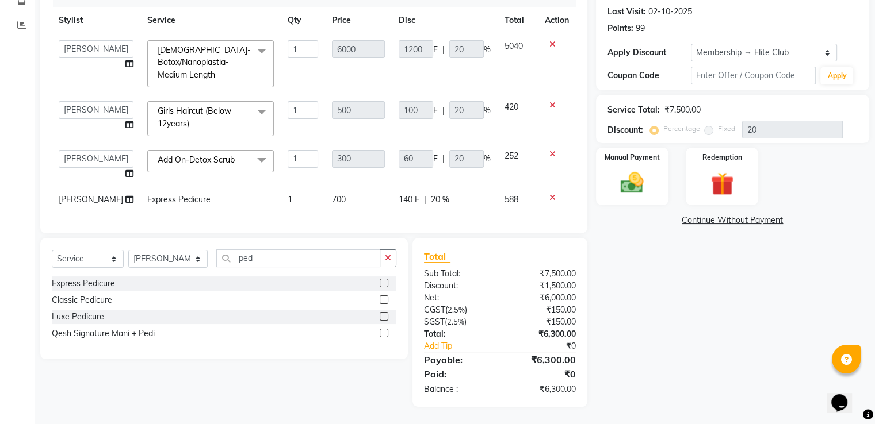
click at [553, 194] on icon at bounding box center [552, 198] width 6 height 8
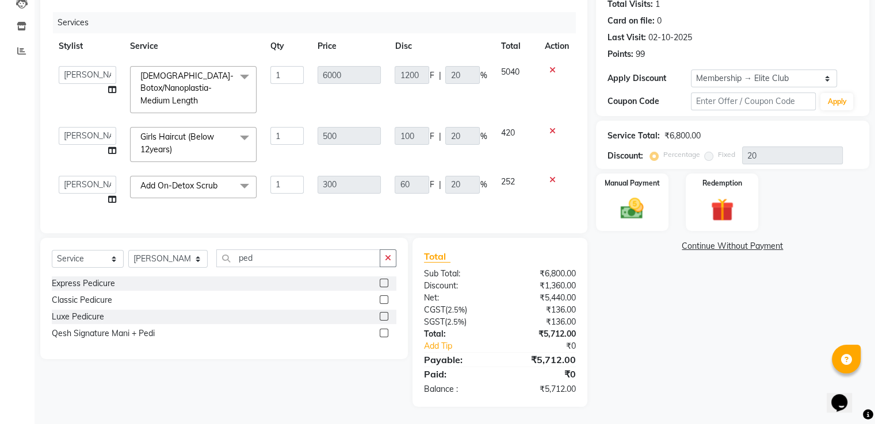
click at [386, 302] on label at bounding box center [384, 300] width 9 height 9
click at [386, 302] on input "checkbox" at bounding box center [383, 300] width 7 height 7
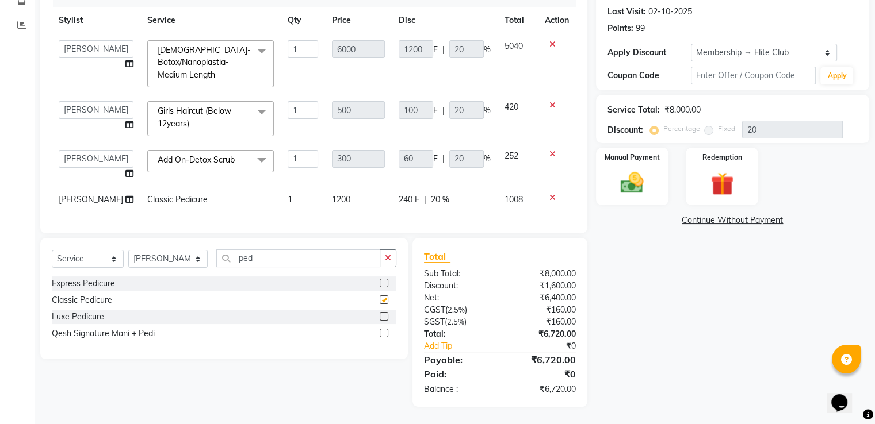
checkbox input "false"
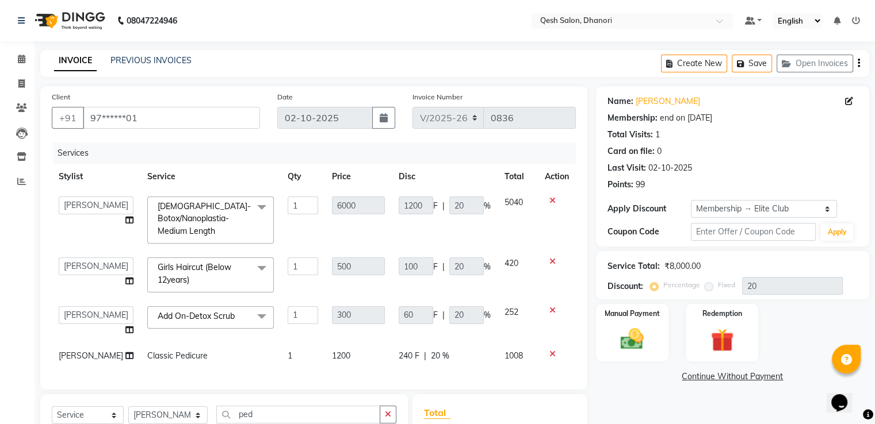
click at [217, 175] on th "Service" at bounding box center [210, 177] width 140 height 26
click at [125, 221] on icon at bounding box center [129, 220] width 8 height 8
select select "85050"
select select "83742"
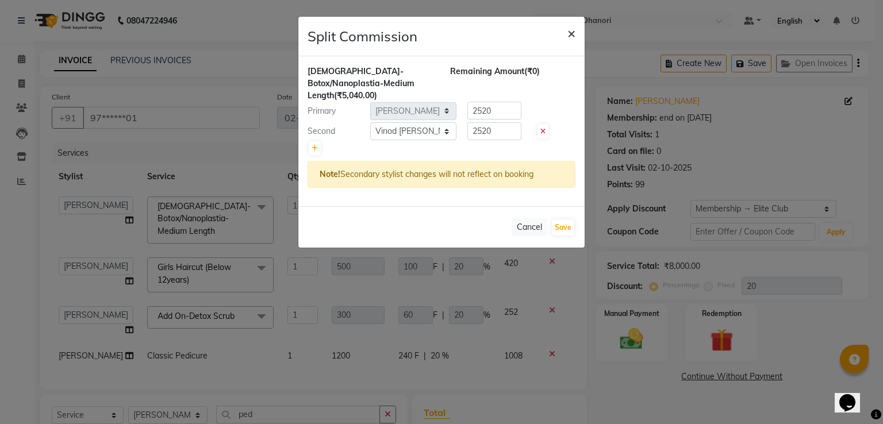
click at [573, 32] on span "×" at bounding box center [572, 32] width 8 height 17
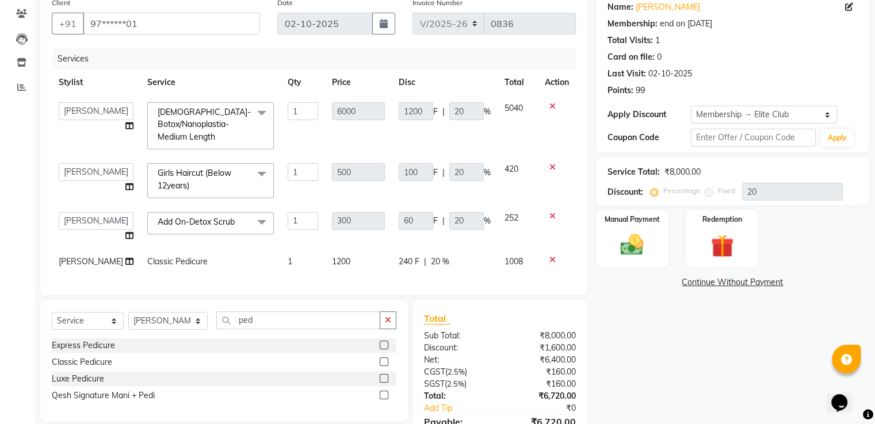
scroll to position [120, 0]
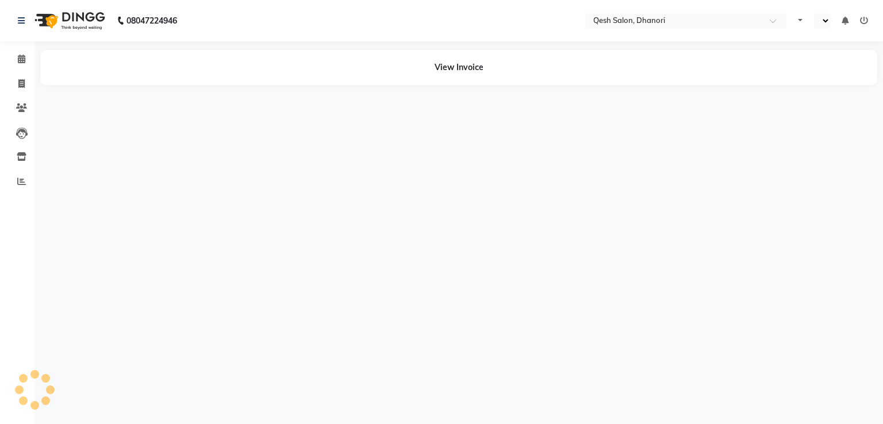
select select "en"
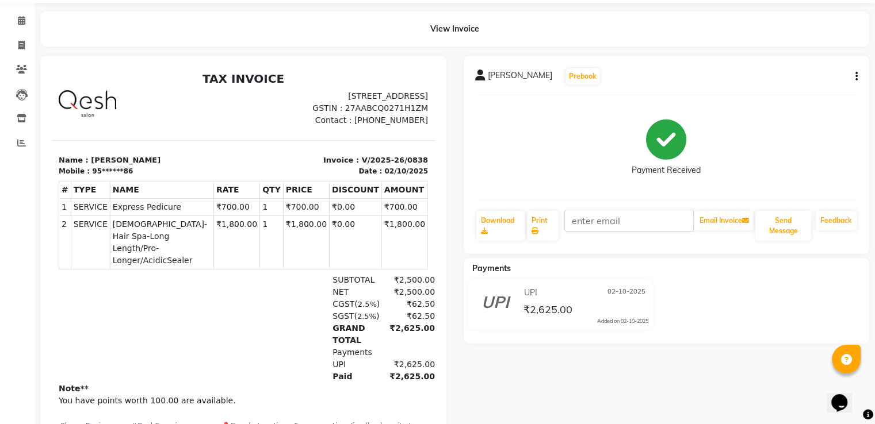
scroll to position [58, 0]
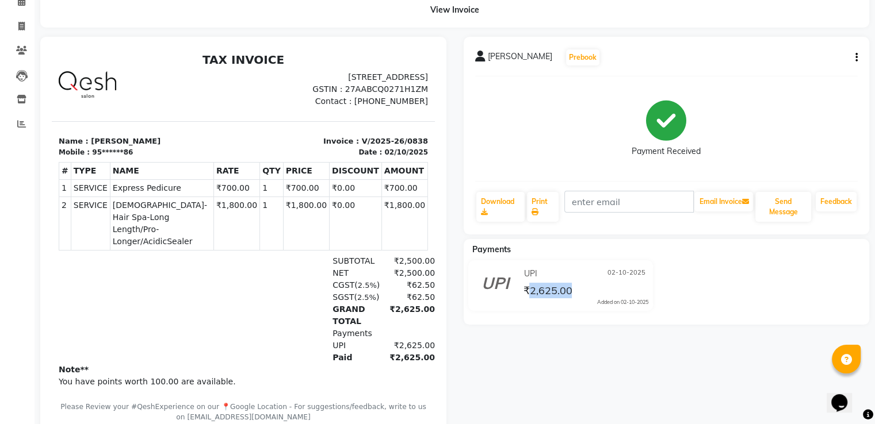
drag, startPoint x: 530, startPoint y: 295, endPoint x: 580, endPoint y: 288, distance: 50.5
click at [580, 288] on div "₹2,625.00" at bounding box center [585, 291] width 128 height 16
click at [567, 326] on div "Kavya Sharma Prebook Payment Received Download Print Email Invoice Send Message…" at bounding box center [666, 242] width 423 height 411
drag, startPoint x: 536, startPoint y: 295, endPoint x: 563, endPoint y: 295, distance: 26.5
click at [563, 295] on span "₹2,625.00" at bounding box center [547, 292] width 49 height 16
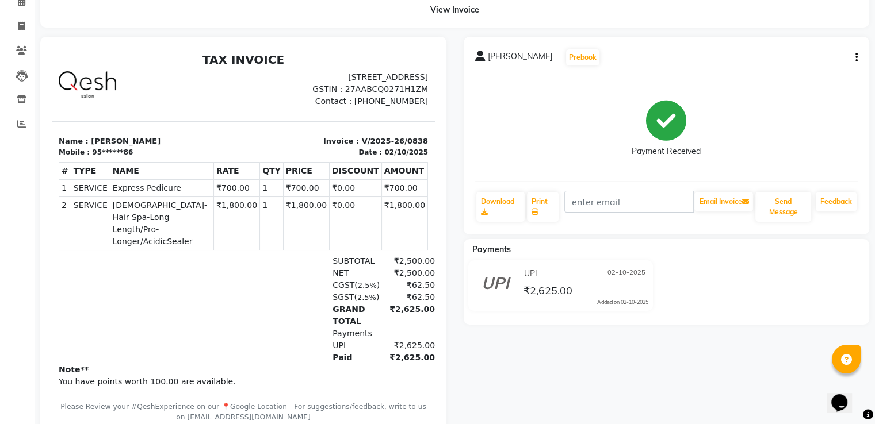
click at [527, 305] on div "UPI 02-10-2025 ₹2,625.00 Added on 02-10-2025" at bounding box center [584, 285] width 145 height 41
drag, startPoint x: 531, startPoint y: 293, endPoint x: 585, endPoint y: 297, distance: 54.2
click at [585, 297] on div "₹2,625.00" at bounding box center [585, 291] width 128 height 16
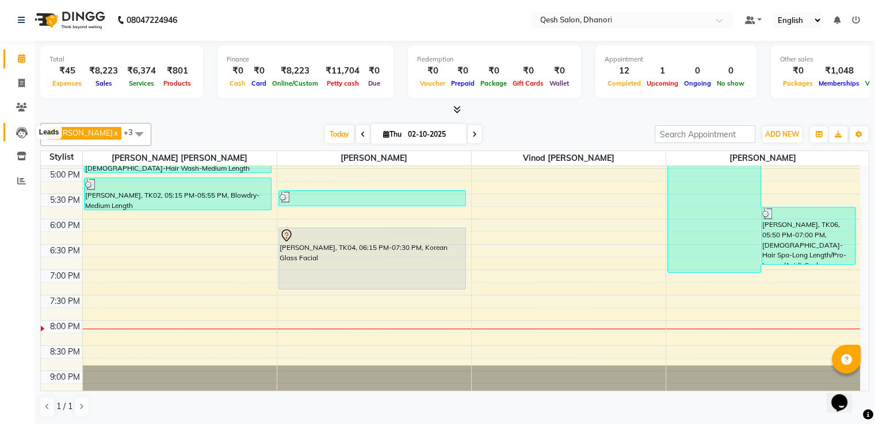
click at [22, 133] on icon at bounding box center [22, 133] width 12 height 12
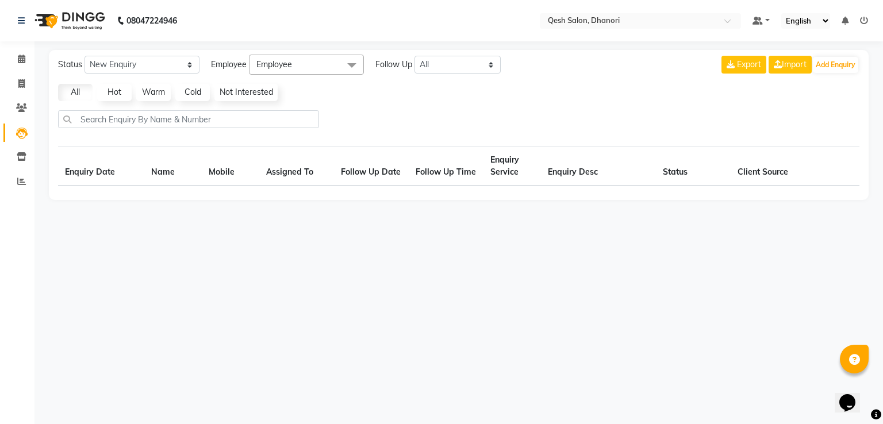
select select "10"
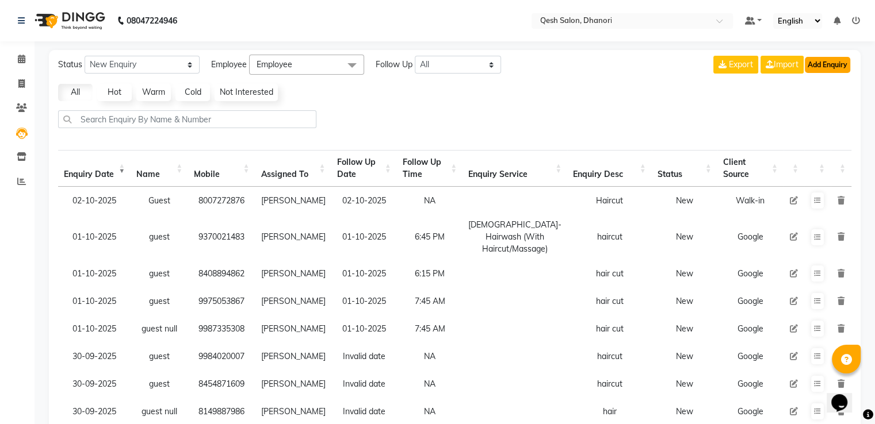
click at [826, 63] on button "Add Enquiry" at bounding box center [827, 65] width 45 height 16
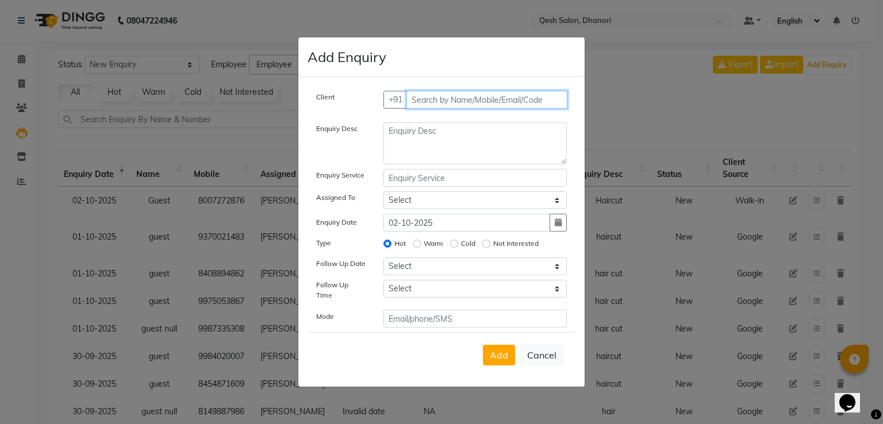
click at [437, 100] on input "text" at bounding box center [488, 100] width 162 height 18
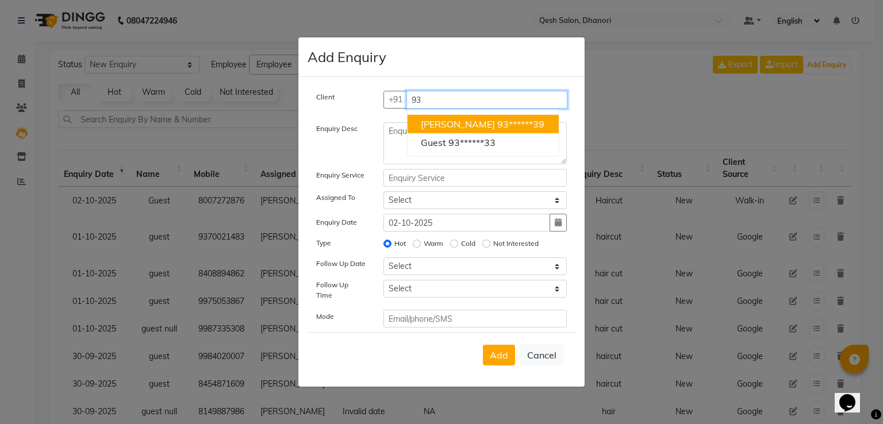
type input "9"
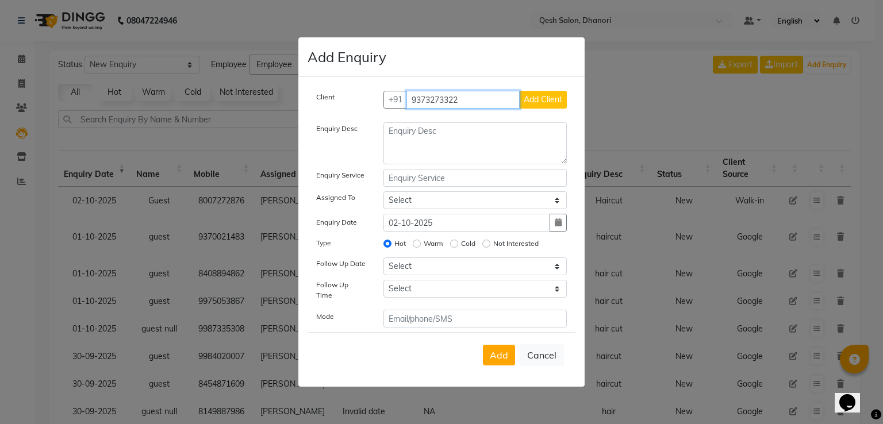
type input "9373273322"
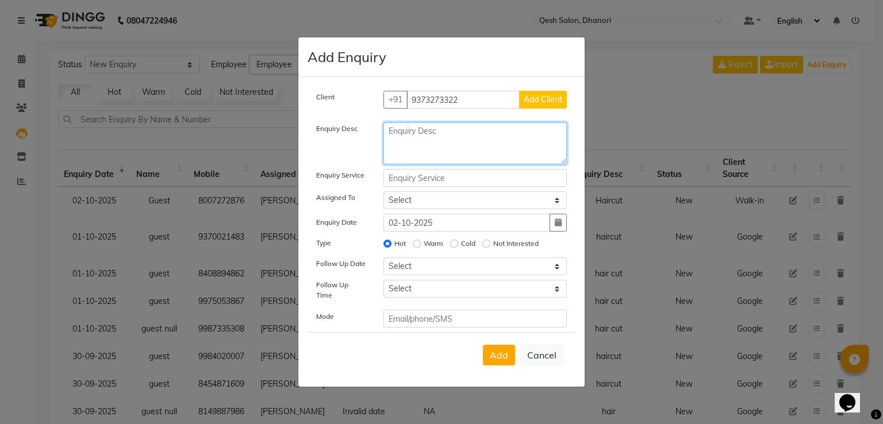
click at [492, 143] on textarea at bounding box center [476, 144] width 184 height 42
drag, startPoint x: 404, startPoint y: 138, endPoint x: 411, endPoint y: 143, distance: 8.3
click at [404, 138] on textarea "Threding" at bounding box center [476, 144] width 184 height 42
click at [503, 132] on textarea "Threading" at bounding box center [476, 144] width 184 height 42
type textarea "Threading"
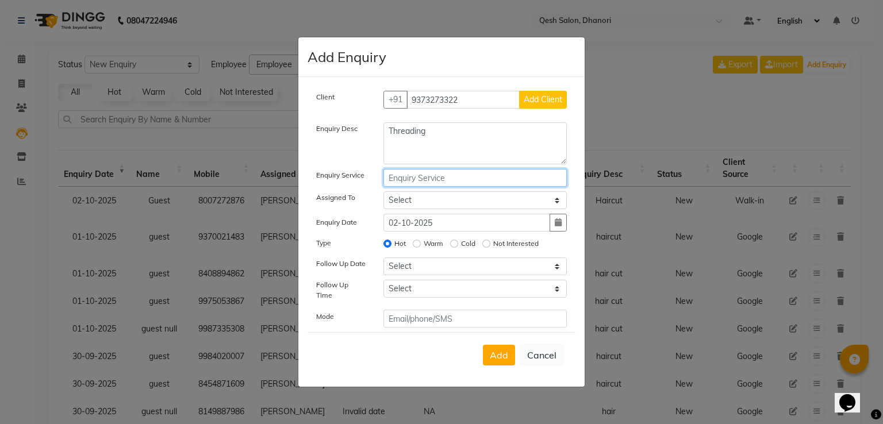
click at [470, 175] on input "text" at bounding box center [476, 178] width 184 height 18
click at [465, 196] on select "Select [PERSON_NAME] [PERSON_NAME] [PERSON_NAME] [PERSON_NAME] [PERSON_NAME] [P…" at bounding box center [476, 201] width 184 height 18
click at [384, 194] on select "Select [PERSON_NAME] [PERSON_NAME] [PERSON_NAME] [PERSON_NAME] [PERSON_NAME] [P…" at bounding box center [476, 201] width 184 height 18
click at [460, 199] on select "Select [PERSON_NAME] [PERSON_NAME] [PERSON_NAME] [PERSON_NAME] [PERSON_NAME] [P…" at bounding box center [476, 201] width 184 height 18
select select "93470"
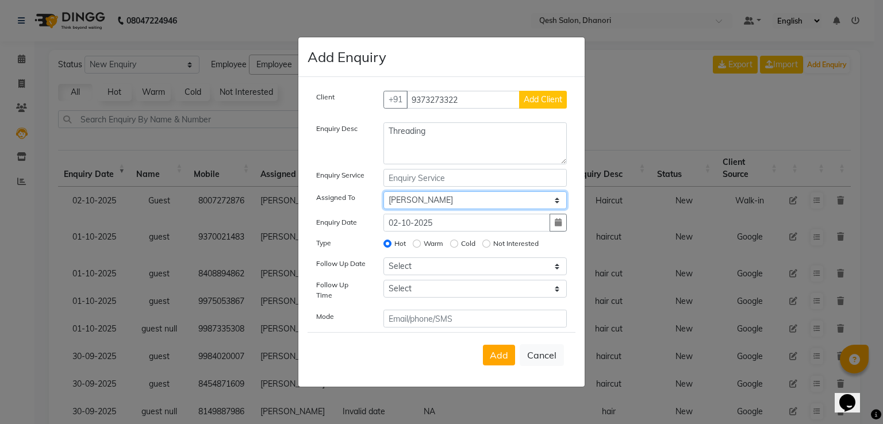
click at [384, 194] on select "Select [PERSON_NAME] [PERSON_NAME] [PERSON_NAME] [PERSON_NAME] [PERSON_NAME] [P…" at bounding box center [476, 201] width 184 height 18
click at [430, 242] on label "Warm" at bounding box center [434, 244] width 20 height 10
click at [421, 242] on input "Warm" at bounding box center [417, 244] width 8 height 8
radio input "true"
radio input "false"
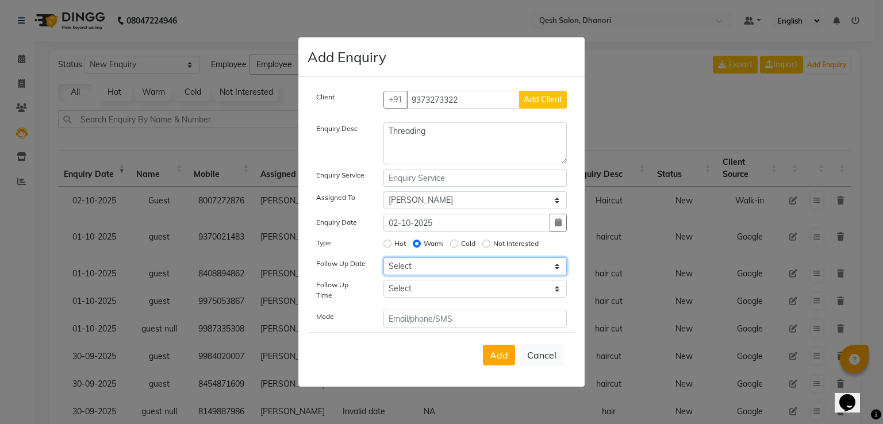
click at [431, 274] on select "Select [DATE] [DATE] [DATE] ([DATE]) [DATE] ([DATE]) [DATE] ([DATE]) [DATE] ([D…" at bounding box center [476, 267] width 184 height 18
select select "2025-10-02"
click at [384, 262] on select "Select [DATE] [DATE] [DATE] ([DATE]) [DATE] ([DATE]) [DATE] ([DATE]) [DATE] ([D…" at bounding box center [476, 267] width 184 height 18
click at [413, 293] on select "Select 07:00 AM 07:15 AM 07:30 AM 07:45 AM 08:00 AM 08:15 AM 08:30 AM 08:45 AM …" at bounding box center [476, 289] width 184 height 18
select select "495"
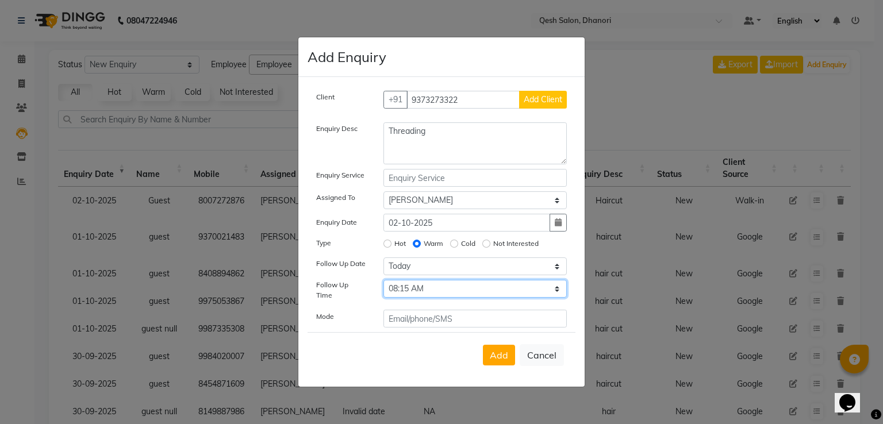
click at [384, 284] on select "Select 07:00 AM 07:15 AM 07:30 AM 07:45 AM 08:00 AM 08:15 AM 08:30 AM 08:45 AM …" at bounding box center [476, 289] width 184 height 18
click at [501, 353] on span "Add" at bounding box center [499, 356] width 18 height 12
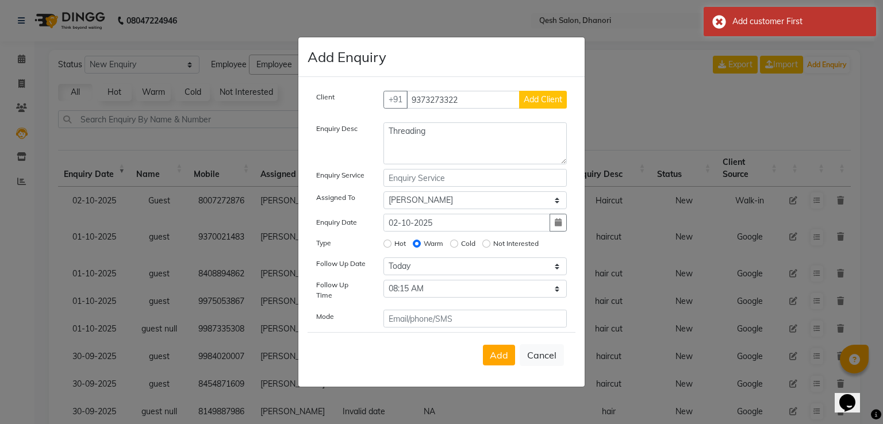
click at [541, 102] on span "Add Client" at bounding box center [543, 99] width 39 height 10
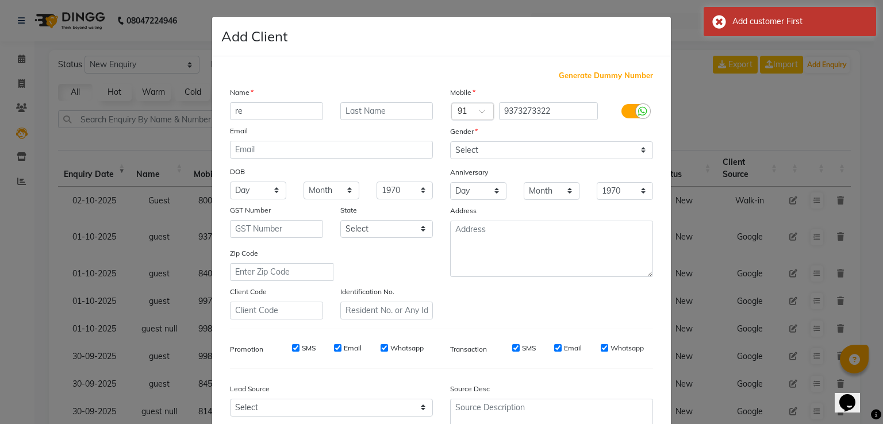
type input "r"
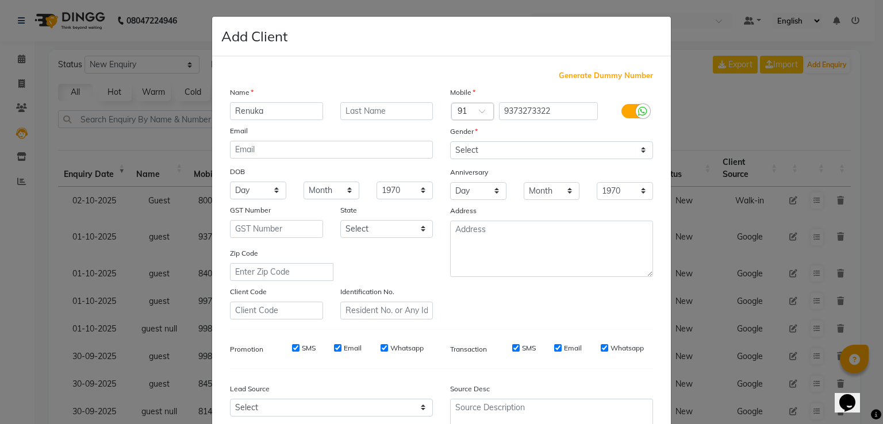
type input "Renuka"
click at [483, 156] on select "Select [DEMOGRAPHIC_DATA] [DEMOGRAPHIC_DATA] Other Prefer Not To Say" at bounding box center [551, 150] width 203 height 18
select select "female"
click at [450, 142] on select "Select [DEMOGRAPHIC_DATA] [DEMOGRAPHIC_DATA] Other Prefer Not To Say" at bounding box center [551, 150] width 203 height 18
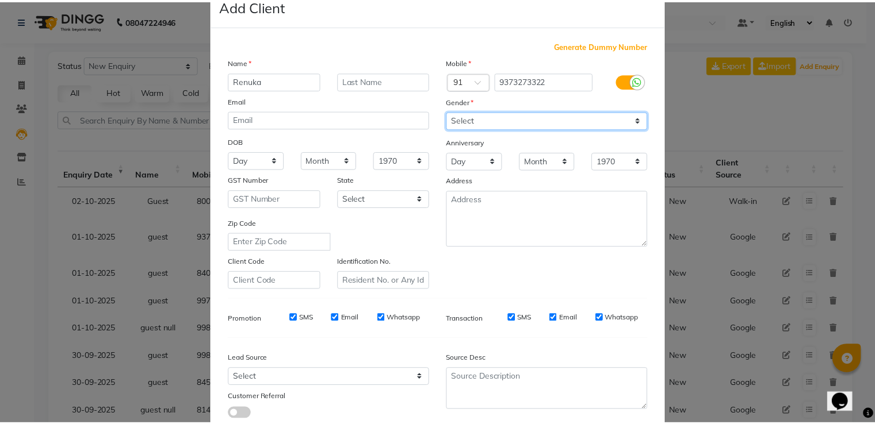
scroll to position [112, 0]
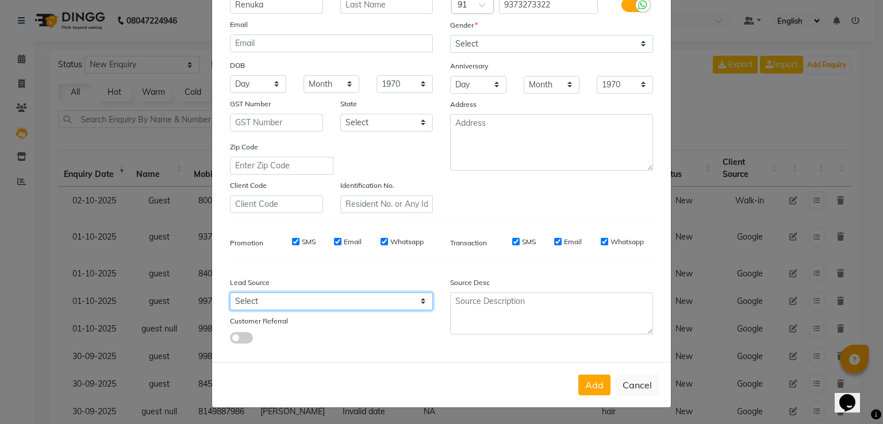
click at [317, 306] on select "Select Walk-in Referral Internet Friend Word of Mouth Advertisement Facebook Ju…" at bounding box center [331, 302] width 203 height 18
select select "51686"
click at [230, 293] on select "Select Walk-in Referral Internet Friend Word of Mouth Advertisement Facebook Ju…" at bounding box center [331, 302] width 203 height 18
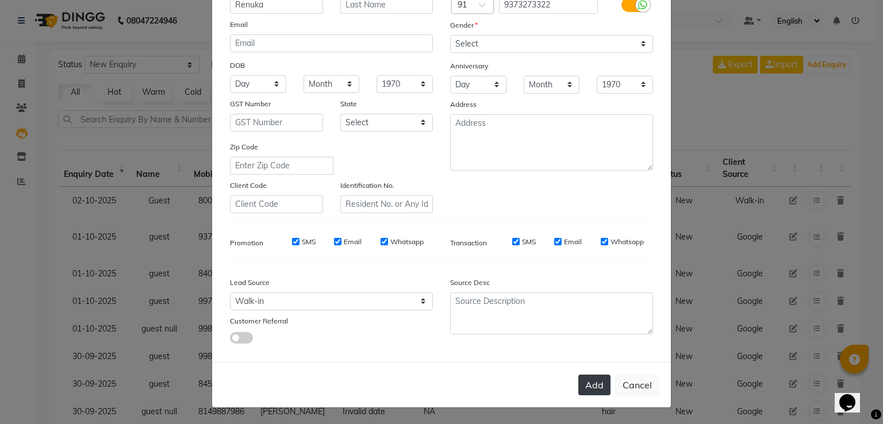
click at [599, 386] on button "Add" at bounding box center [595, 385] width 32 height 21
type input "93******22"
select select
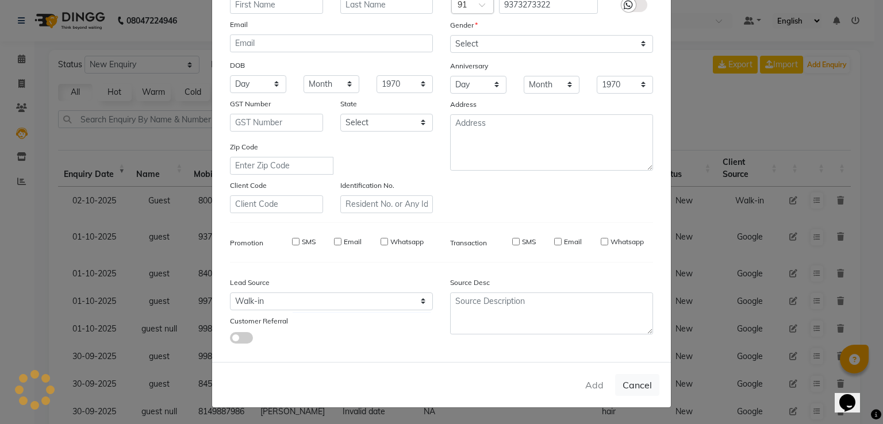
select select
checkbox input "false"
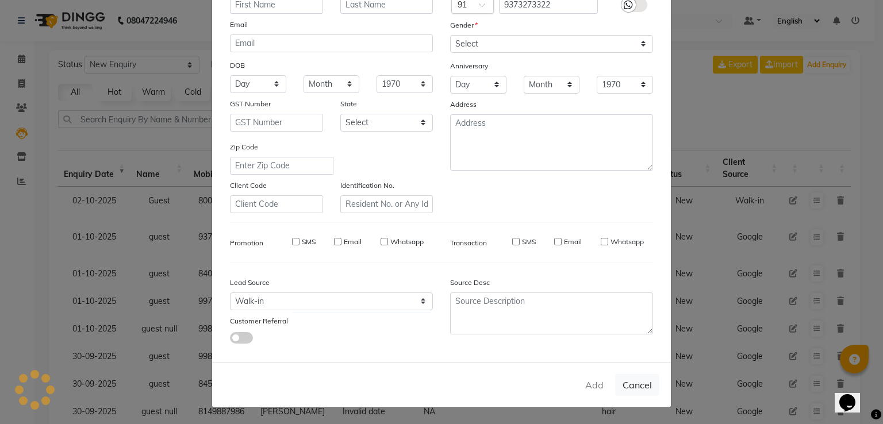
checkbox input "false"
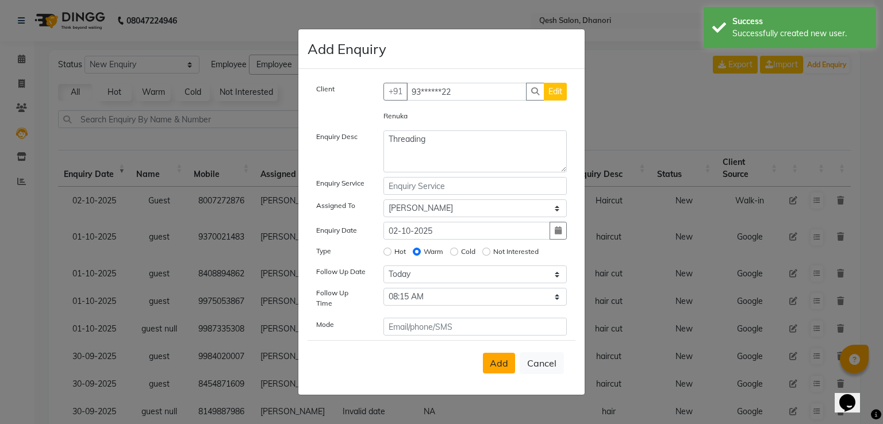
click at [502, 359] on span "Add" at bounding box center [499, 364] width 18 height 12
select select
radio input "false"
select select
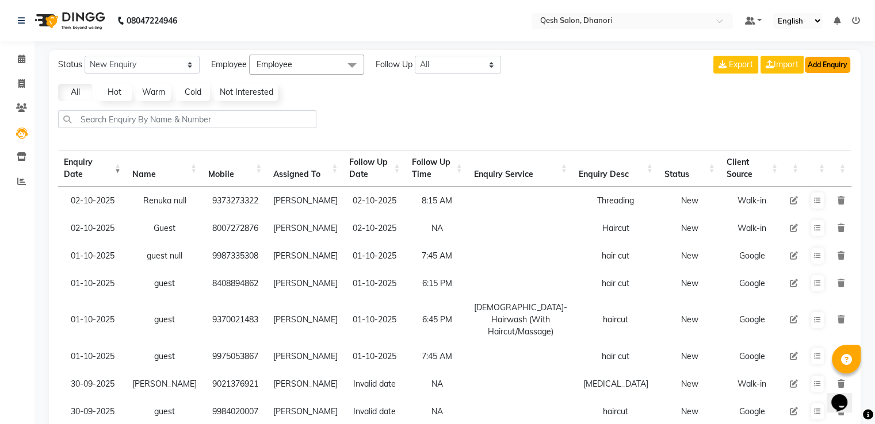
click at [827, 63] on button "Add Enquiry" at bounding box center [827, 65] width 45 height 16
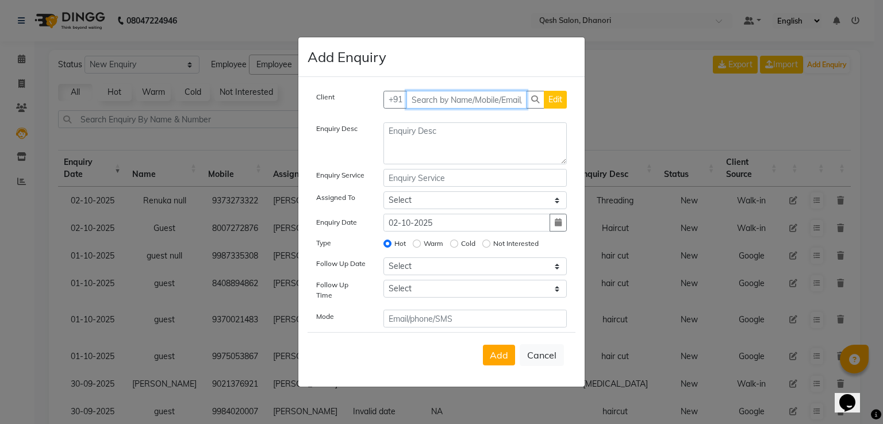
click at [439, 100] on input "text" at bounding box center [467, 100] width 121 height 18
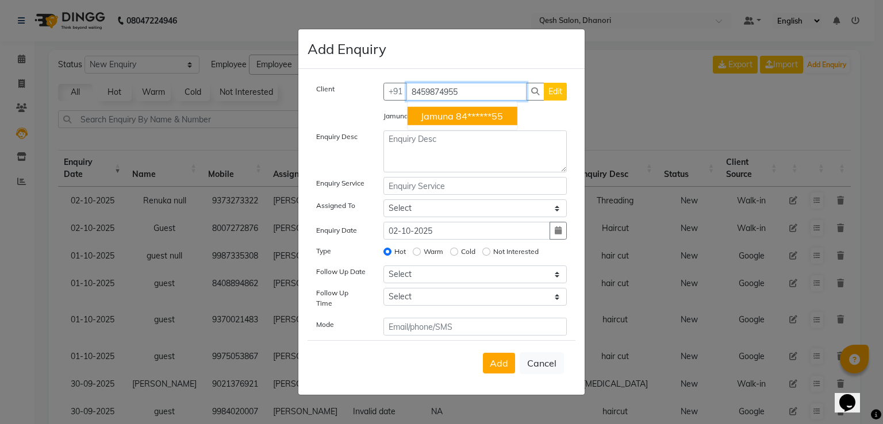
drag, startPoint x: 484, startPoint y: 94, endPoint x: 294, endPoint y: 94, distance: 189.2
click at [294, 94] on ngb-modal-window "Add Enquiry Client +91 8459874955 Jamuna 84******55 Edit Jamuna Enquiry Desc En…" at bounding box center [441, 212] width 883 height 424
type input "8459874955"
click at [545, 362] on button "Cancel" at bounding box center [542, 364] width 44 height 22
select select
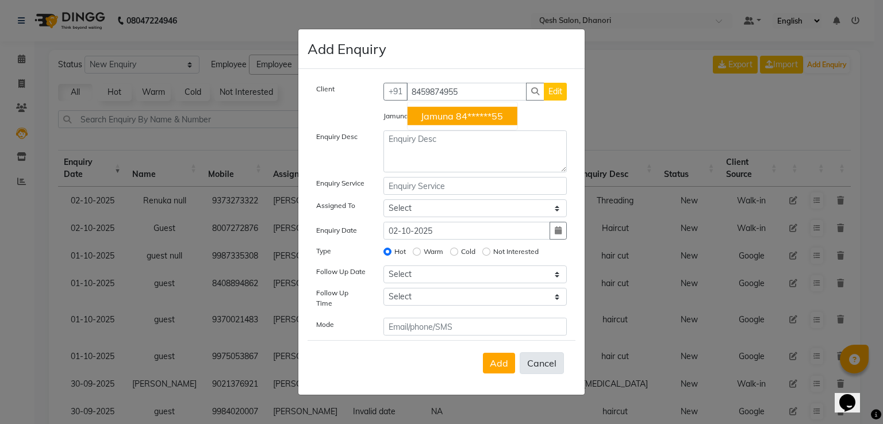
radio input "false"
select select
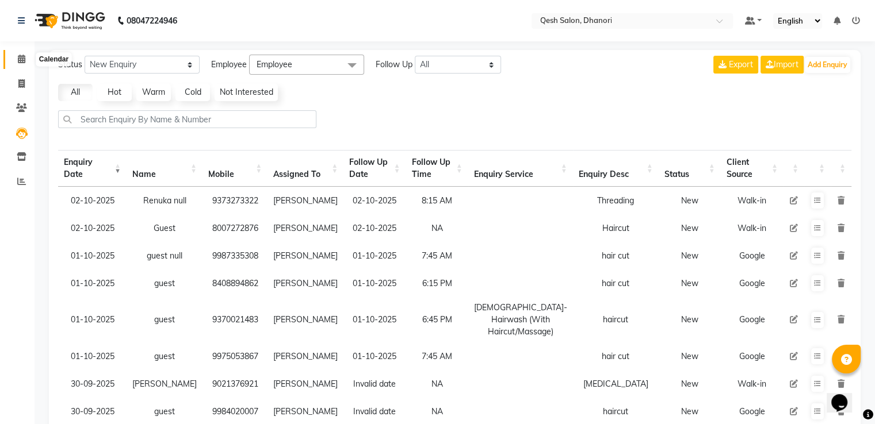
click at [23, 63] on icon at bounding box center [21, 59] width 7 height 9
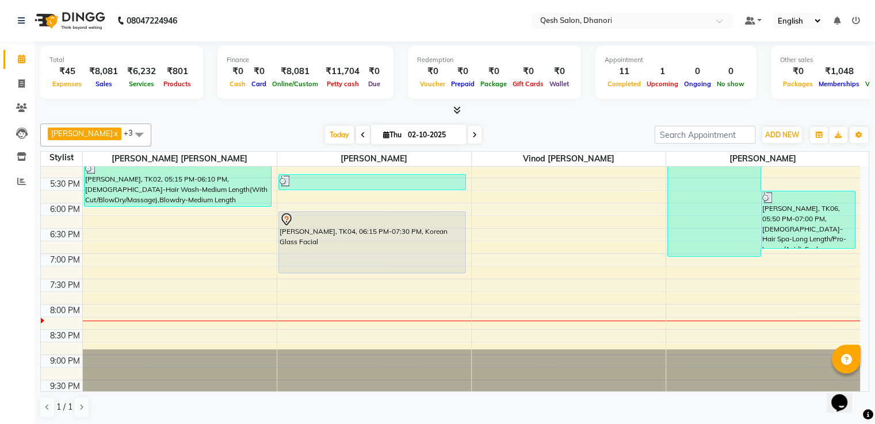
scroll to position [361, 0]
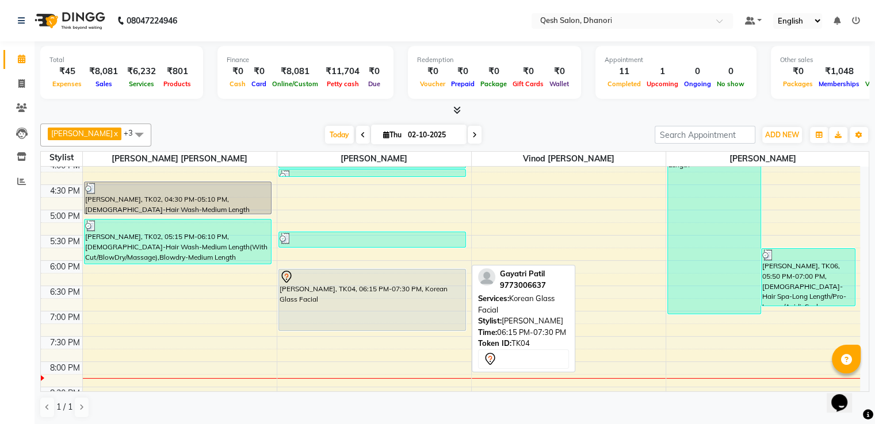
click at [357, 296] on div "Gayatri Patil, TK04, 06:15 PM-07:30 PM, Korean Glass Facial" at bounding box center [372, 300] width 187 height 61
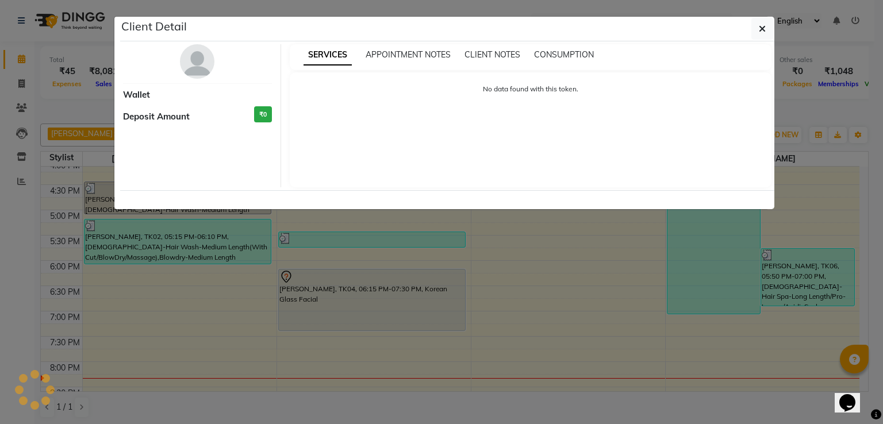
select select "7"
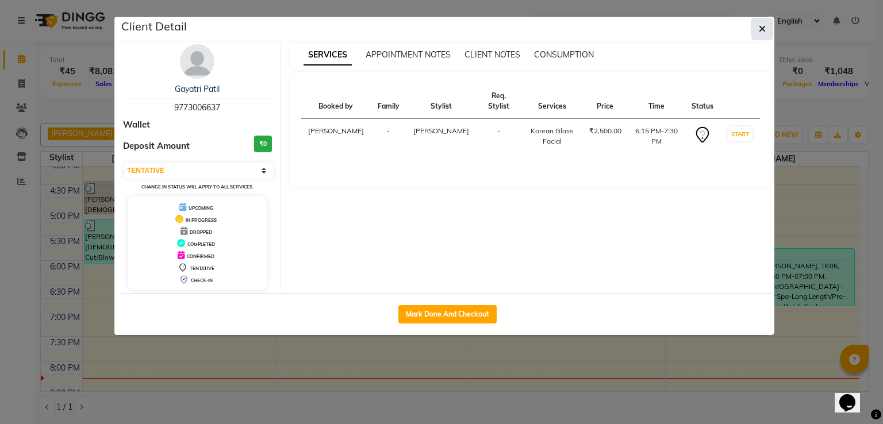
click at [766, 32] on button "button" at bounding box center [763, 29] width 22 height 22
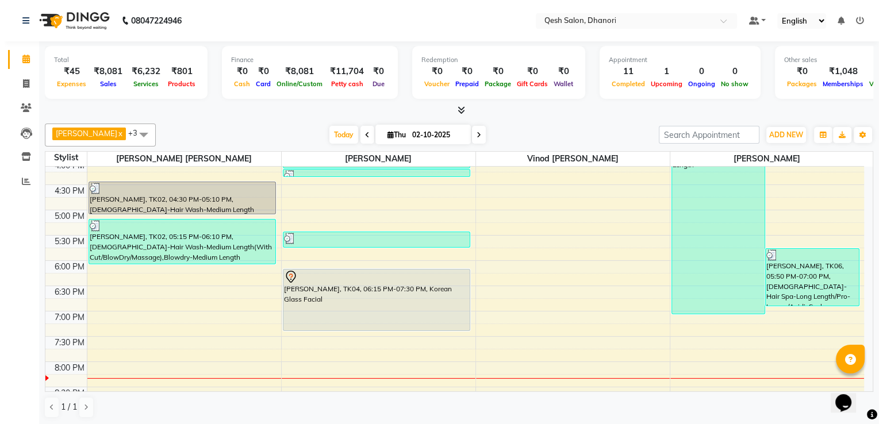
scroll to position [189, 0]
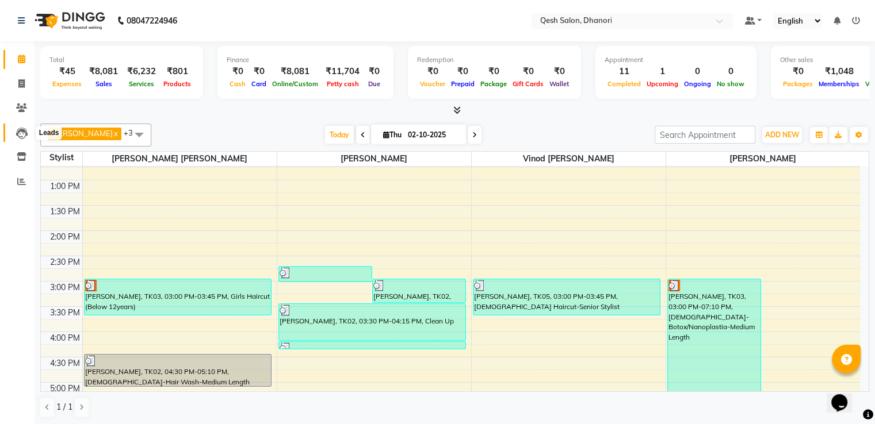
click at [18, 136] on icon at bounding box center [22, 134] width 12 height 12
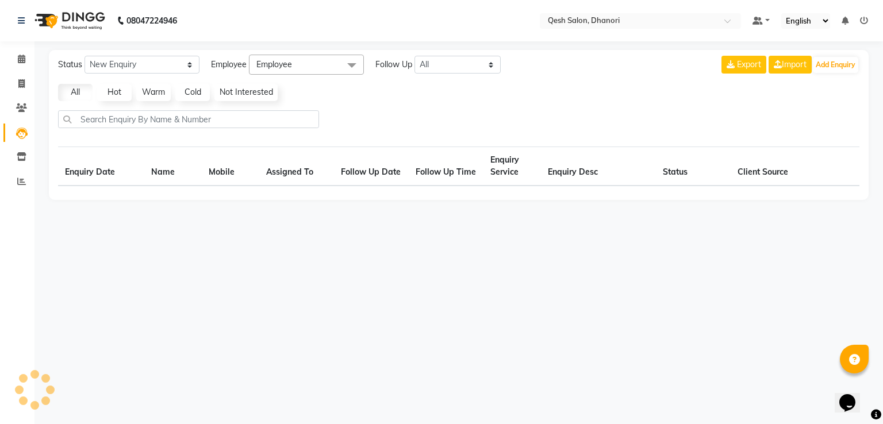
select select "10"
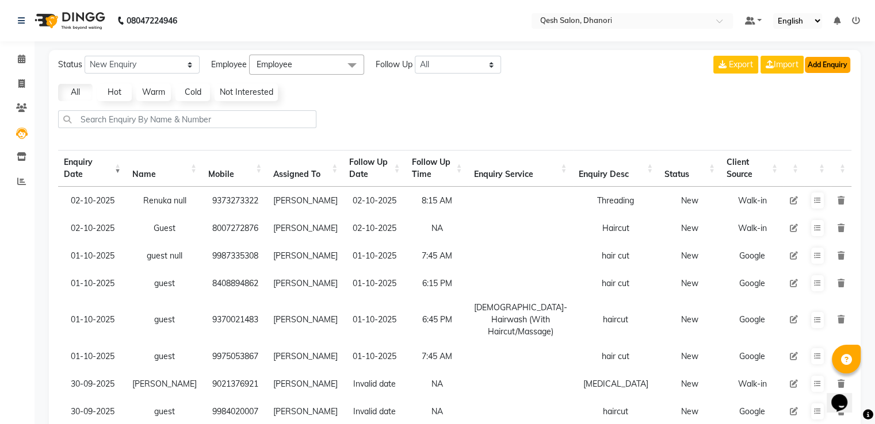
click at [836, 63] on button "Add Enquiry" at bounding box center [827, 65] width 45 height 16
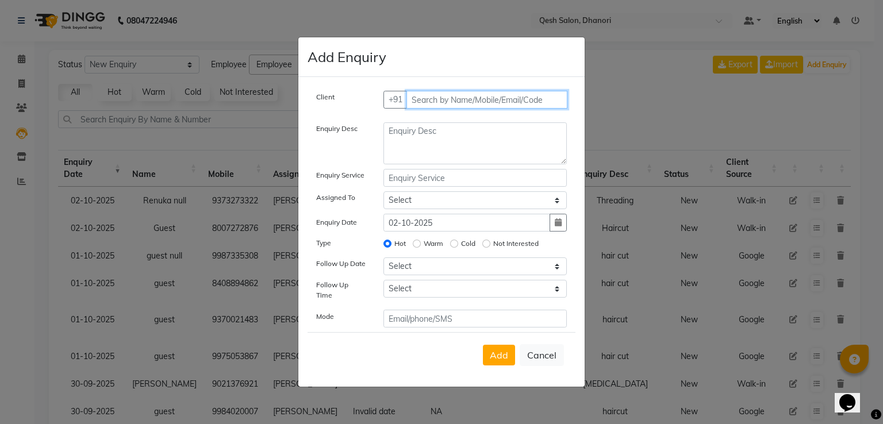
drag, startPoint x: 428, startPoint y: 94, endPoint x: 504, endPoint y: 104, distance: 76.5
click at [431, 94] on input "text" at bounding box center [488, 100] width 162 height 18
type input "7860493530"
click at [557, 104] on span "Add Client" at bounding box center [543, 99] width 39 height 10
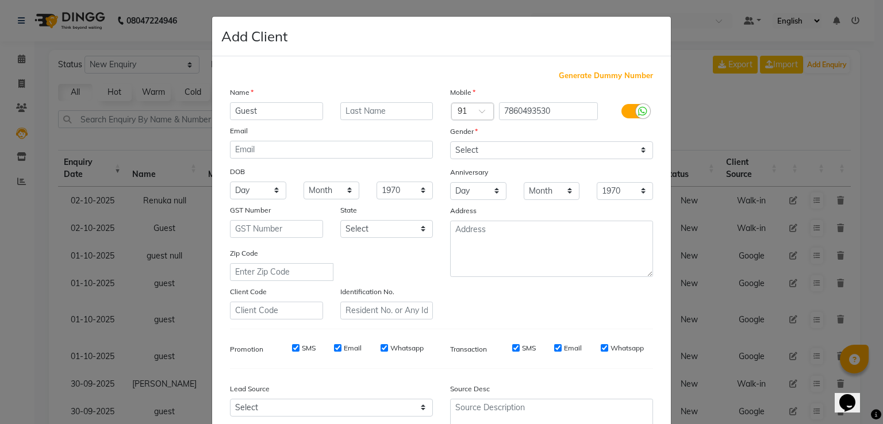
type input "Guest"
click at [513, 147] on select "Select Male Female Other Prefer Not To Say" at bounding box center [551, 150] width 203 height 18
select select "prefer_not_to_say"
click at [450, 142] on select "Select Male Female Other Prefer Not To Say" at bounding box center [551, 150] width 203 height 18
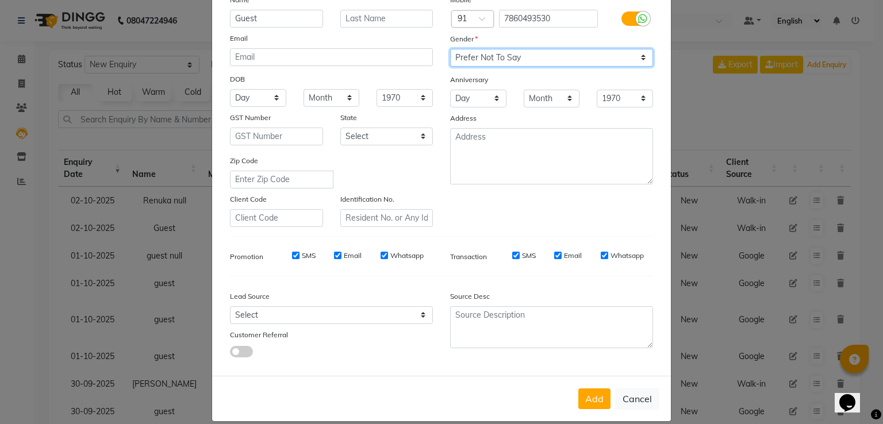
scroll to position [112, 0]
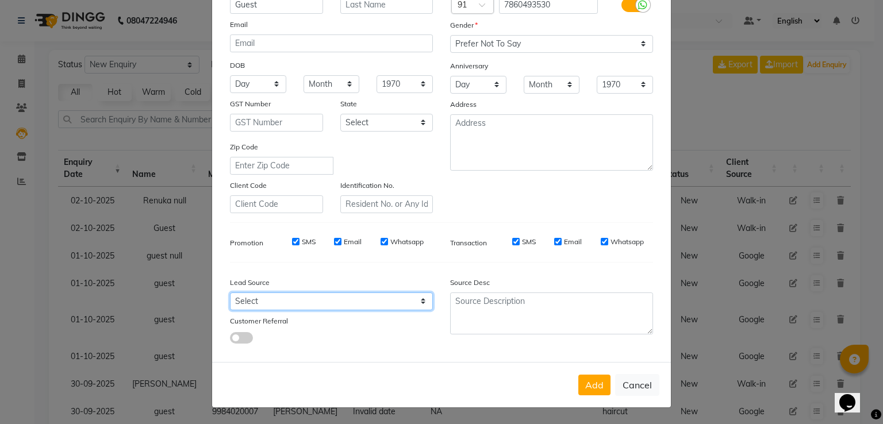
click at [292, 299] on select "Select Walk-in Referral Internet Friend Word of Mouth Advertisement Facebook Ju…" at bounding box center [331, 302] width 203 height 18
select select "51694"
click at [230, 293] on select "Select Walk-in Referral Internet Friend Word of Mouth Advertisement Facebook Ju…" at bounding box center [331, 302] width 203 height 18
click at [598, 381] on button "Add" at bounding box center [595, 385] width 32 height 21
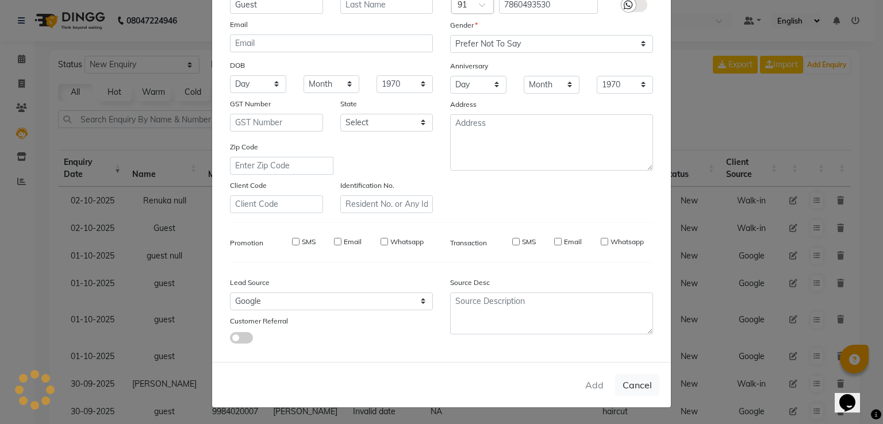
type input "78******30"
select select
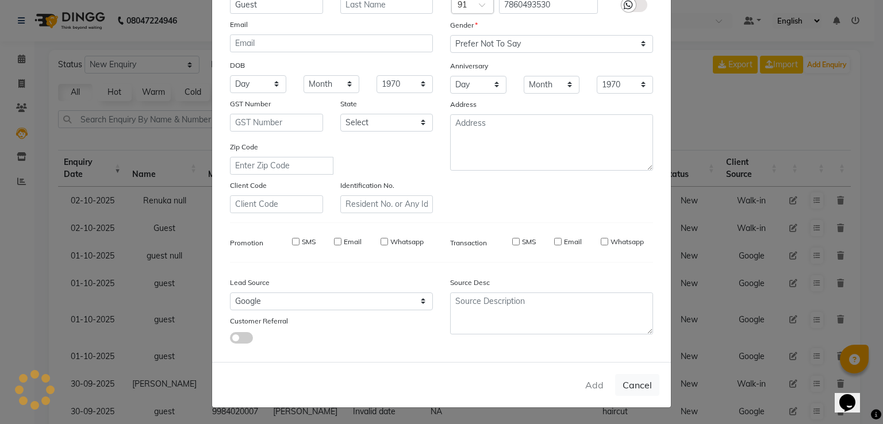
select select
checkbox input "false"
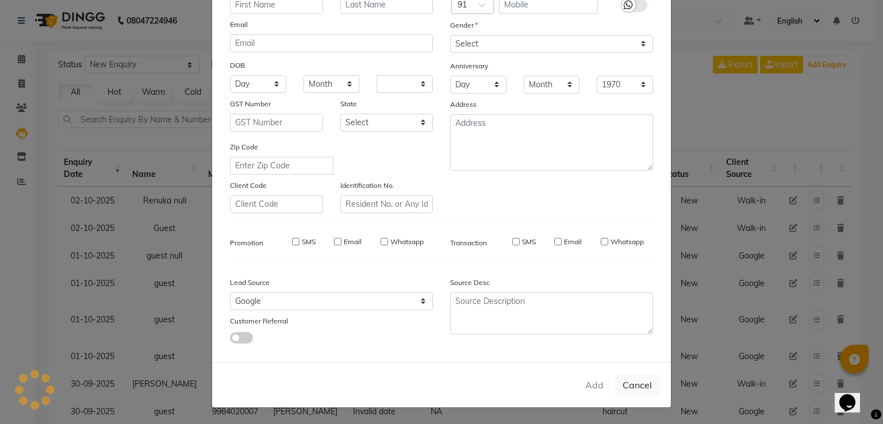
checkbox input "false"
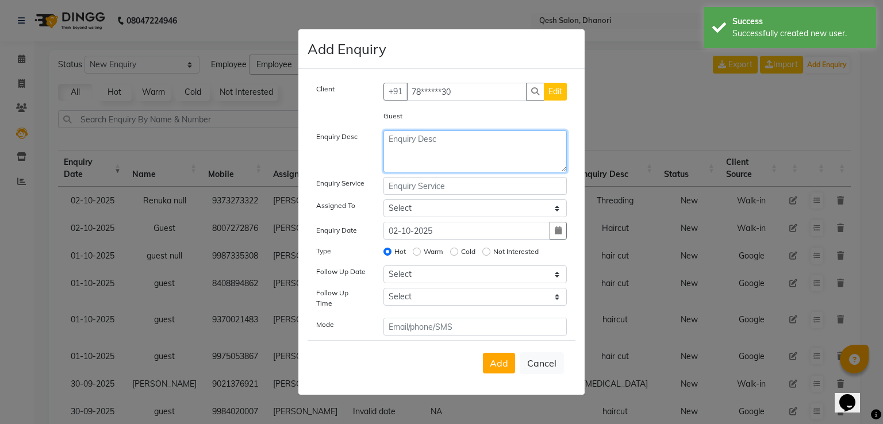
click at [458, 148] on textarea at bounding box center [476, 152] width 184 height 42
type textarea "h"
type textarea "Hair cut"
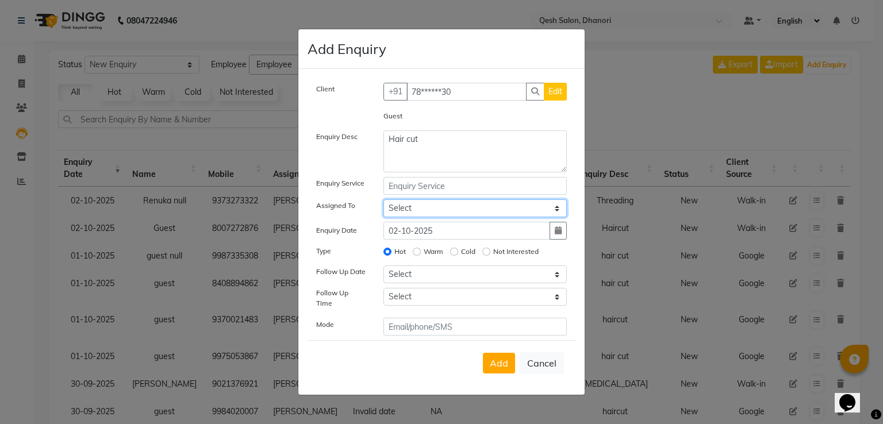
click at [384, 202] on select "Select Gagandeep Arora Harry Siril Anthony Prashansa Kumari Prathamesh Sunil Pa…" at bounding box center [476, 209] width 184 height 18
click at [426, 209] on select "Select Gagandeep Arora Harry Siril Anthony Prashansa Kumari Prathamesh Sunil Pa…" at bounding box center [476, 209] width 184 height 18
click at [384, 202] on select "Select Gagandeep Arora Harry Siril Anthony Prashansa Kumari Prathamesh Sunil Pa…" at bounding box center [476, 209] width 184 height 18
click at [427, 209] on select "Select Gagandeep Arora Harry Siril Anthony Prashansa Kumari Prathamesh Sunil Pa…" at bounding box center [476, 209] width 184 height 18
select select "93470"
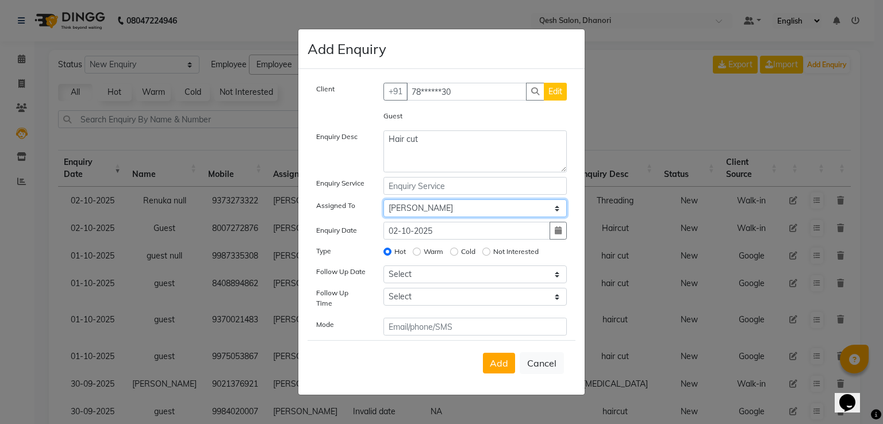
click at [384, 202] on select "Select Gagandeep Arora Harry Siril Anthony Prashansa Kumari Prathamesh Sunil Pa…" at bounding box center [476, 209] width 184 height 18
click at [433, 254] on label "Warm" at bounding box center [434, 252] width 20 height 10
click at [421, 254] on input "Warm" at bounding box center [417, 252] width 8 height 8
radio input "true"
radio input "false"
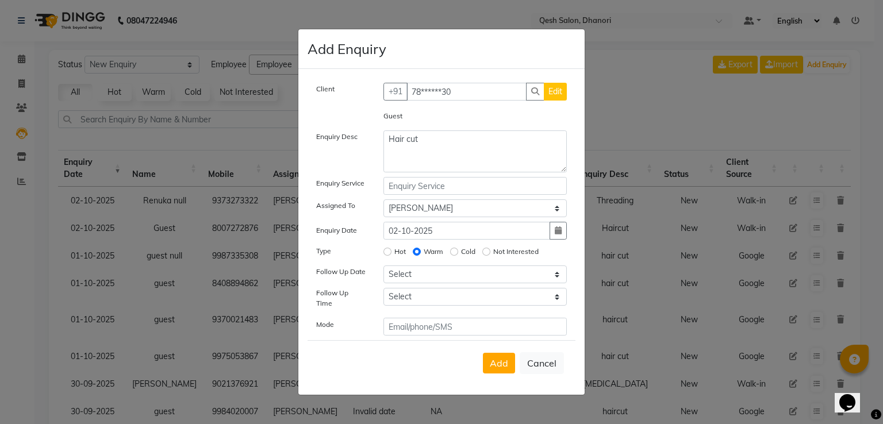
click at [420, 289] on div "Client +91 78******30 Edit Guest Enquiry Desc Hair cut Enquiry Service Assigned…" at bounding box center [442, 209] width 268 height 253
click at [421, 282] on select "Select Today Tomorrow In 2 days (Saturday) In 3 days (Sunday) In 4 days (Monday…" at bounding box center [476, 275] width 184 height 18
select select "2025-10-02"
click at [384, 270] on select "Select Today Tomorrow In 2 days (Saturday) In 3 days (Sunday) In 4 days (Monday…" at bounding box center [476, 275] width 184 height 18
click at [422, 295] on select "Select 07:00 AM 07:15 AM 07:30 AM 07:45 AM 08:00 AM 08:15 AM 08:30 AM 08:45 AM …" at bounding box center [476, 297] width 184 height 18
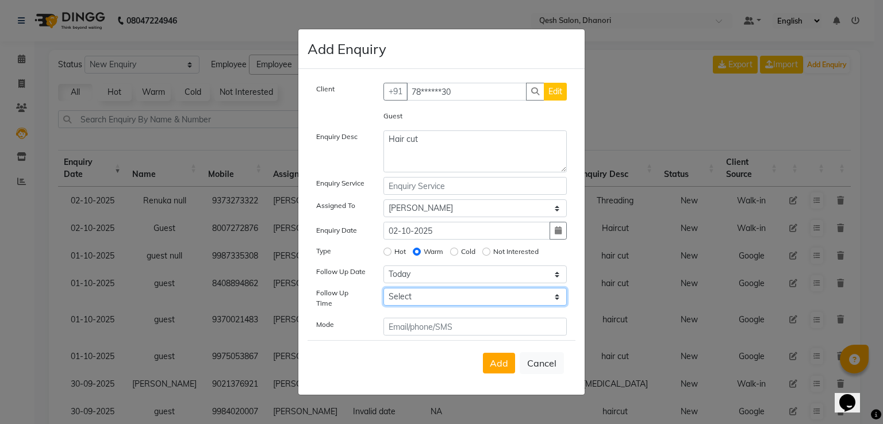
select select "1170"
click at [384, 293] on select "Select 07:00 AM 07:15 AM 07:30 AM 07:45 AM 08:00 AM 08:15 AM 08:30 AM 08:45 AM …" at bounding box center [476, 297] width 184 height 18
click at [508, 364] on span "Add" at bounding box center [499, 364] width 18 height 12
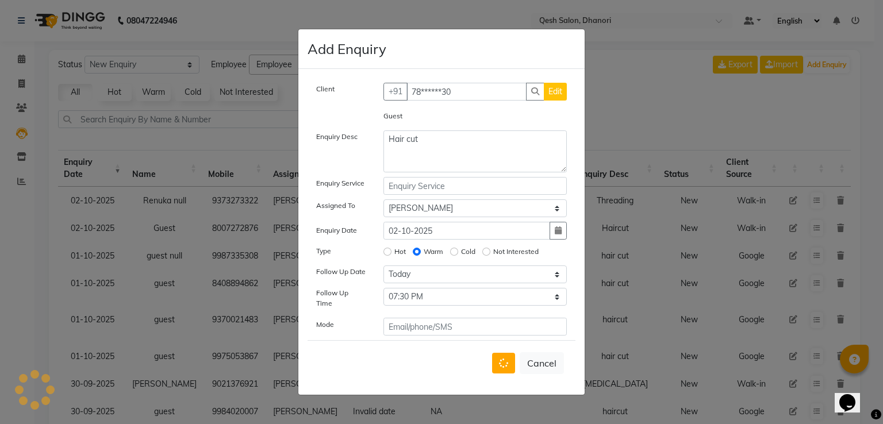
select select
radio input "false"
select select
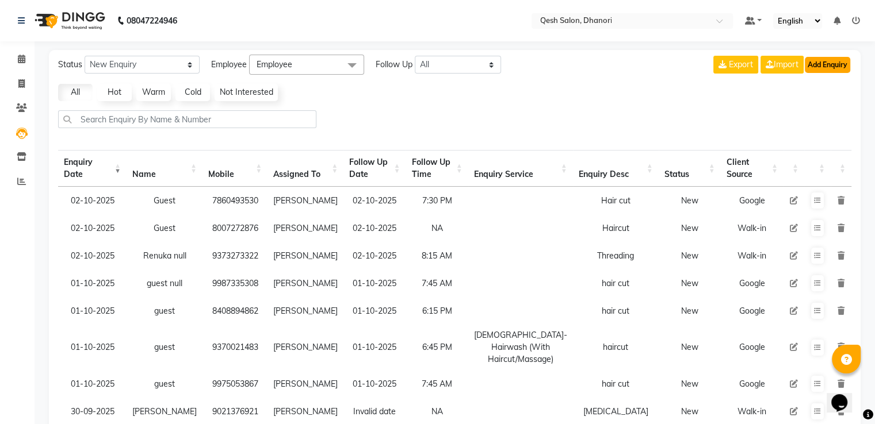
click at [828, 63] on button "Add Enquiry" at bounding box center [827, 65] width 45 height 16
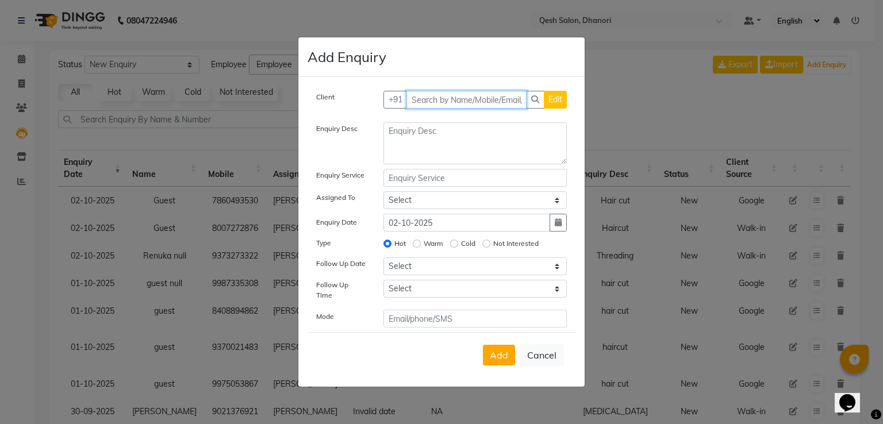
click at [447, 95] on input "text" at bounding box center [467, 100] width 121 height 18
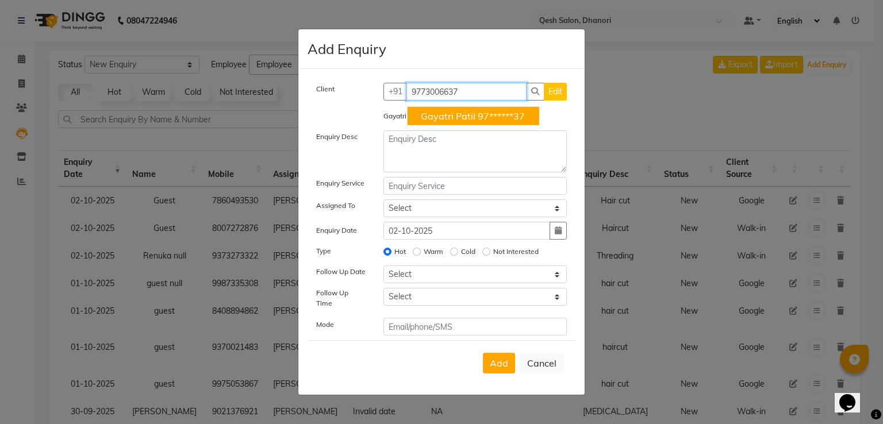
drag, startPoint x: 449, startPoint y: 101, endPoint x: 233, endPoint y: 105, distance: 215.7
click at [233, 105] on ngb-modal-window "Add Enquiry Client +91 9773006637 Gayatri Patil 97******37 Edit Gayatri Patil E…" at bounding box center [441, 212] width 883 height 424
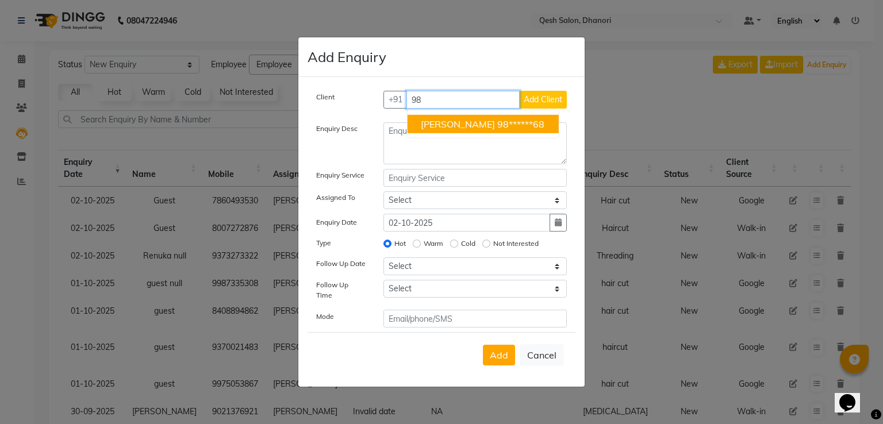
type input "9"
type input "9958567356"
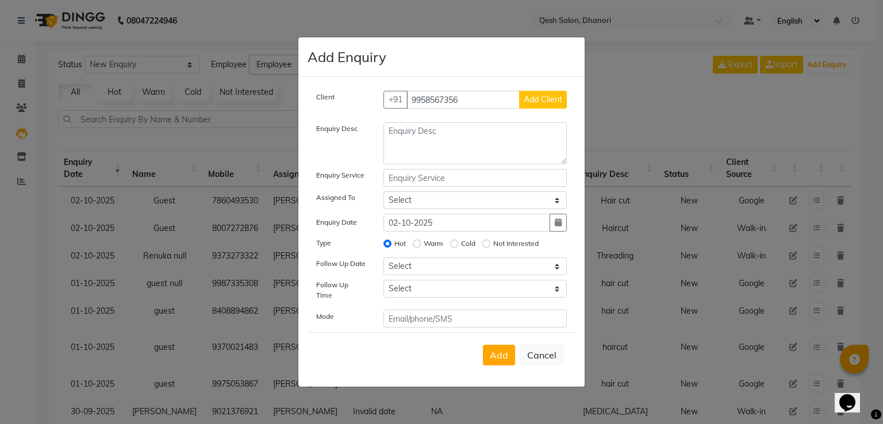
click at [545, 100] on span "Add Client" at bounding box center [543, 99] width 39 height 10
select select "51694"
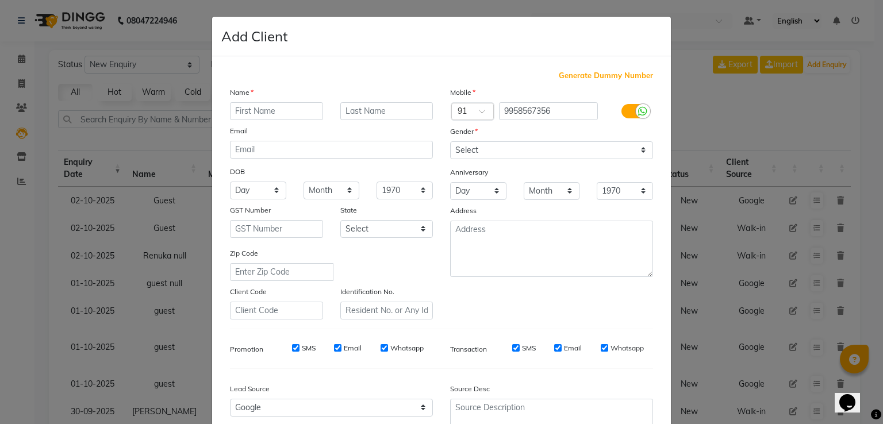
click at [250, 110] on input "text" at bounding box center [276, 111] width 93 height 18
type input "Guest"
click at [503, 155] on select "Select Male Female Other Prefer Not To Say" at bounding box center [551, 150] width 203 height 18
select select "prefer_not_to_say"
click at [450, 142] on select "Select Male Female Other Prefer Not To Say" at bounding box center [551, 150] width 203 height 18
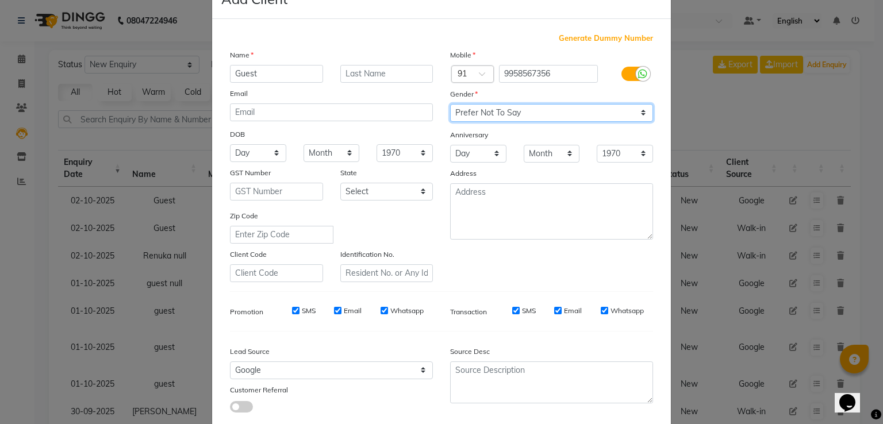
scroll to position [58, 0]
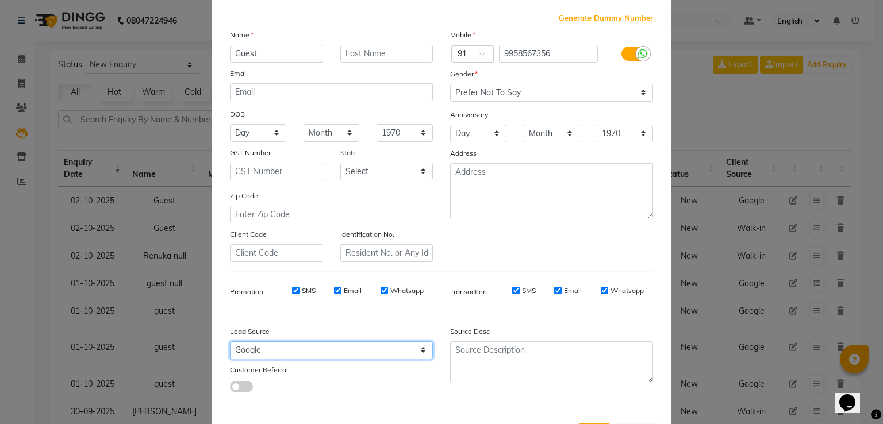
click at [288, 358] on select "Select Walk-in Referral Internet Friend Word of Mouth Advertisement Facebook Ju…" at bounding box center [331, 351] width 203 height 18
click at [230, 346] on select "Select Walk-in Referral Internet Friend Word of Mouth Advertisement Facebook Ju…" at bounding box center [331, 351] width 203 height 18
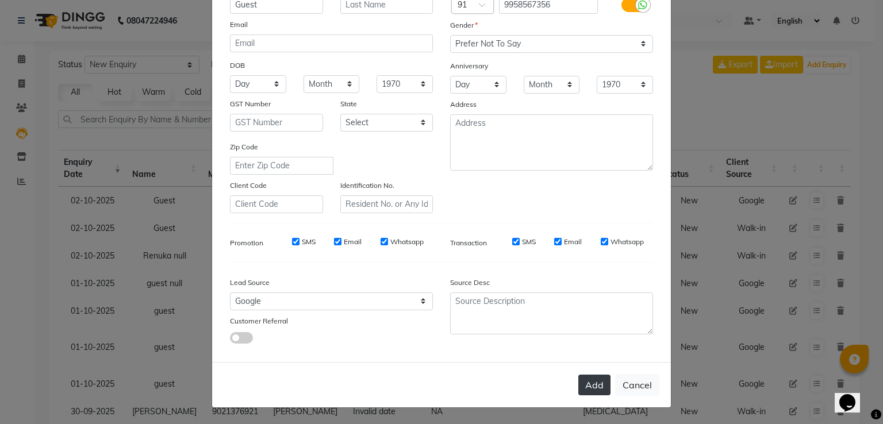
click at [596, 382] on button "Add" at bounding box center [595, 385] width 32 height 21
type input "99******56"
select select
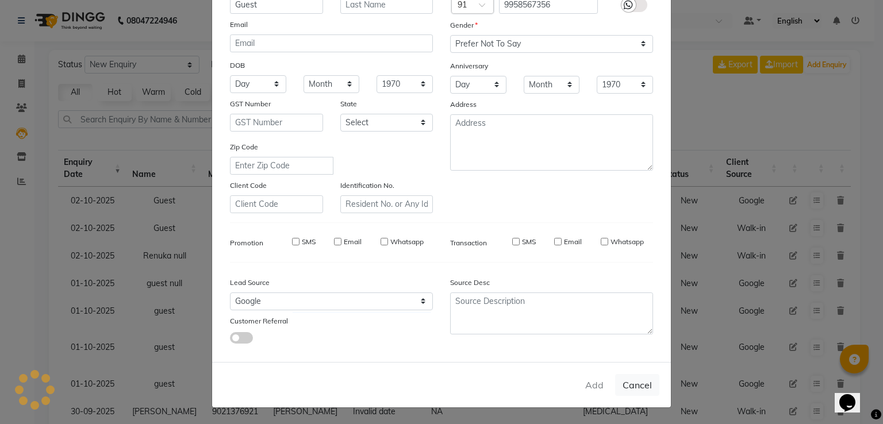
select select
checkbox input "false"
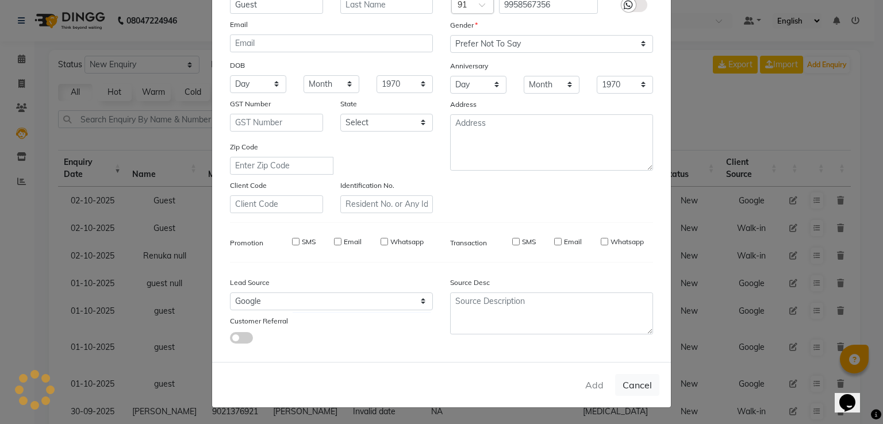
checkbox input "false"
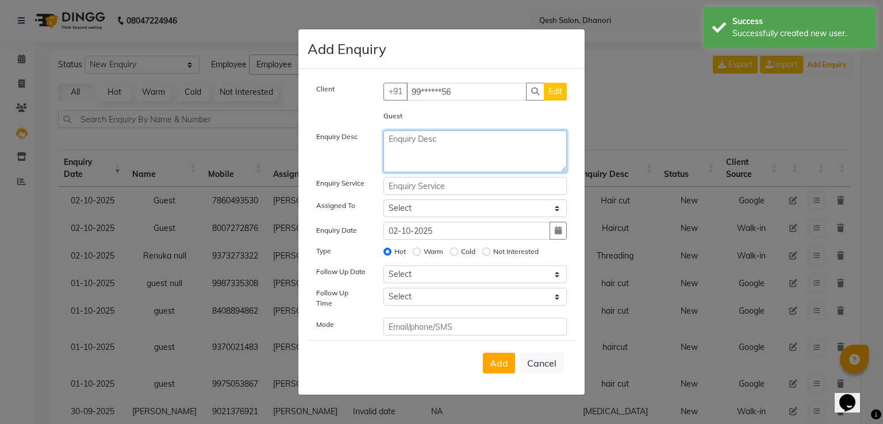
click at [419, 152] on textarea at bounding box center [476, 152] width 184 height 42
type textarea "Hair cut"
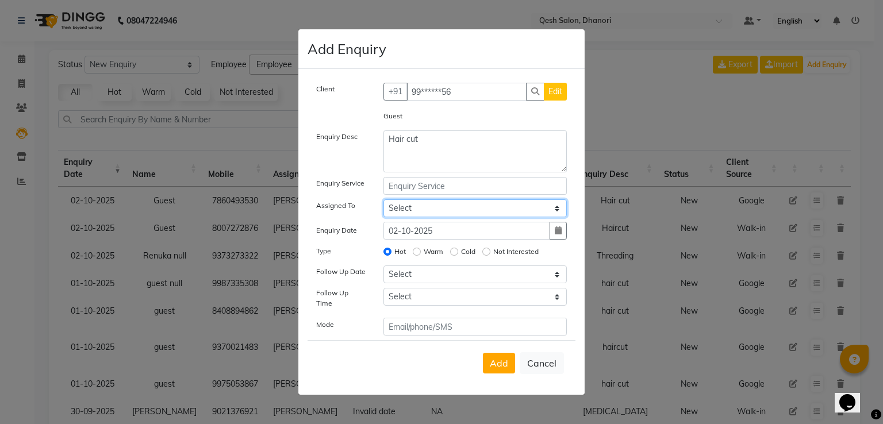
select select "93470"
click at [384, 202] on select "Select Gagandeep Arora Harry Siril Anthony Prashansa Kumari Prathamesh Sunil Pa…" at bounding box center [476, 209] width 184 height 18
click at [423, 259] on div "Warm" at bounding box center [428, 252] width 30 height 14
click at [427, 254] on label "Warm" at bounding box center [434, 252] width 20 height 10
click at [421, 254] on input "Warm" at bounding box center [417, 252] width 8 height 8
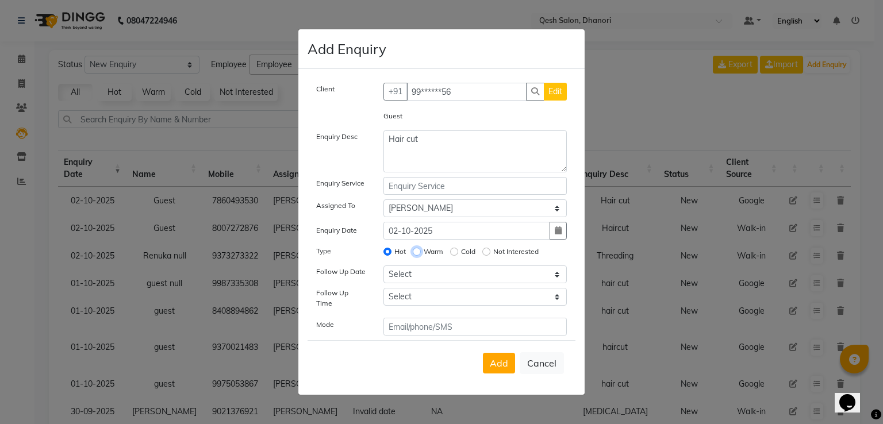
radio input "true"
radio input "false"
click at [445, 217] on select "Select Gagandeep Arora Harry Siril Anthony Prashansa Kumari Prathamesh Sunil Pa…" at bounding box center [476, 209] width 184 height 18
select select "82426"
click at [384, 202] on select "Select Gagandeep Arora Harry Siril Anthony Prashansa Kumari Prathamesh Sunil Pa…" at bounding box center [476, 209] width 184 height 18
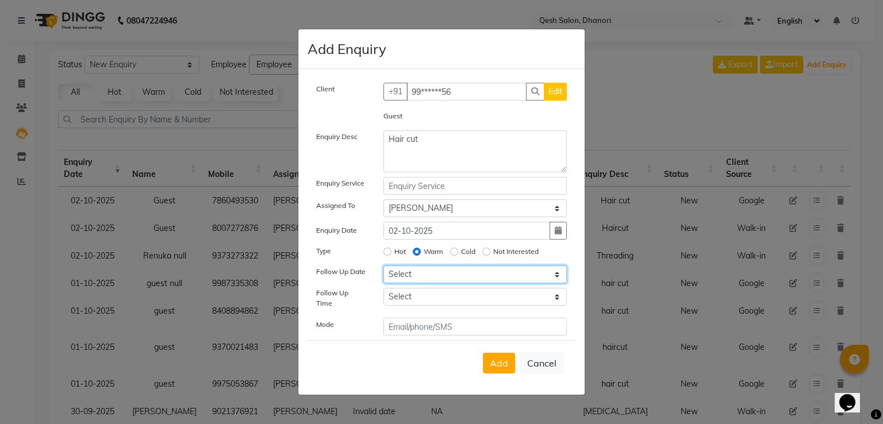
click at [437, 283] on select "Select Today Tomorrow In 2 days (Saturday) In 3 days (Sunday) In 4 days (Monday…" at bounding box center [476, 275] width 184 height 18
select select "2025-10-02"
click at [384, 270] on select "Select Today Tomorrow In 2 days (Saturday) In 3 days (Sunday) In 4 days (Monday…" at bounding box center [476, 275] width 184 height 18
drag, startPoint x: 431, startPoint y: 302, endPoint x: 433, endPoint y: 296, distance: 5.9
click at [431, 302] on select "Select 07:00 AM 07:15 AM 07:30 AM 07:45 AM 08:00 AM 08:15 AM 08:30 AM 08:45 AM …" at bounding box center [476, 297] width 184 height 18
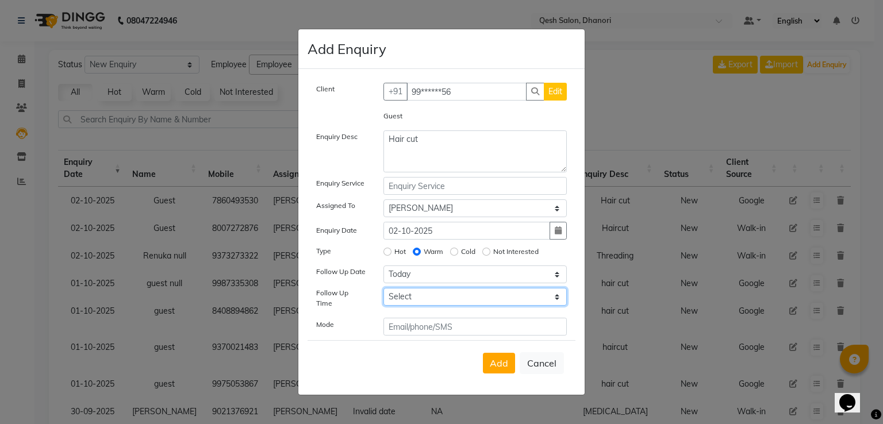
select select "1005"
click at [384, 293] on select "Select 07:00 AM 07:15 AM 07:30 AM 07:45 AM 08:00 AM 08:15 AM 08:30 AM 08:45 AM …" at bounding box center [476, 297] width 184 height 18
click at [504, 373] on div "Add Cancel" at bounding box center [442, 362] width 268 height 45
click at [504, 364] on span "Add" at bounding box center [499, 364] width 18 height 12
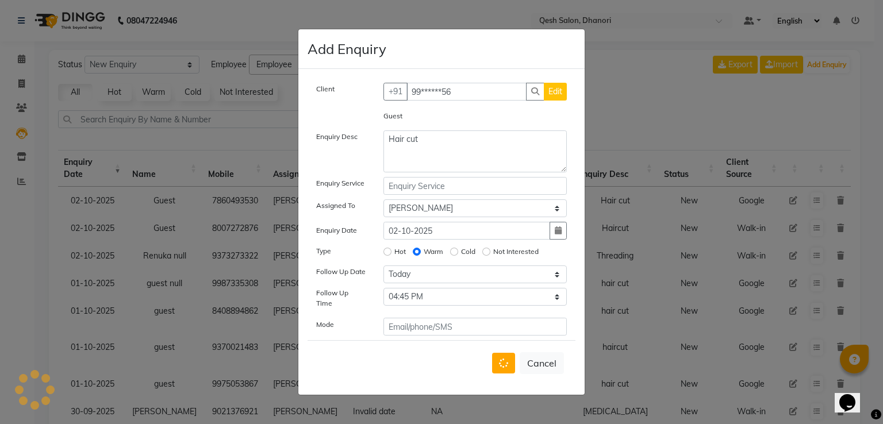
select select
radio input "false"
select select
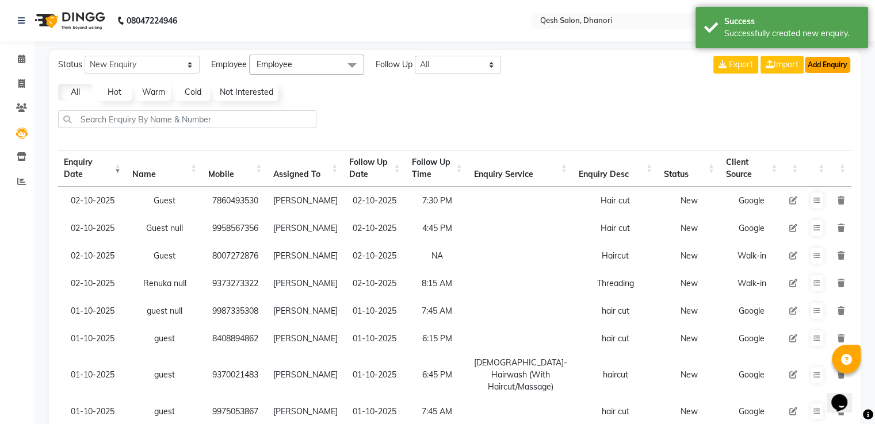
click at [831, 63] on button "Add Enquiry" at bounding box center [827, 65] width 45 height 16
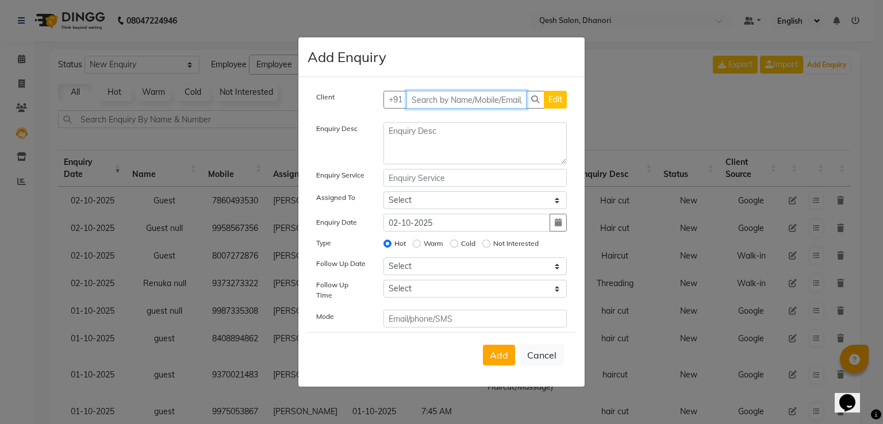
drag, startPoint x: 437, startPoint y: 97, endPoint x: 445, endPoint y: 95, distance: 8.8
click at [441, 95] on input "text" at bounding box center [467, 100] width 121 height 18
type input "6901623810"
click at [543, 105] on span "Add Client" at bounding box center [543, 99] width 39 height 10
select select "51694"
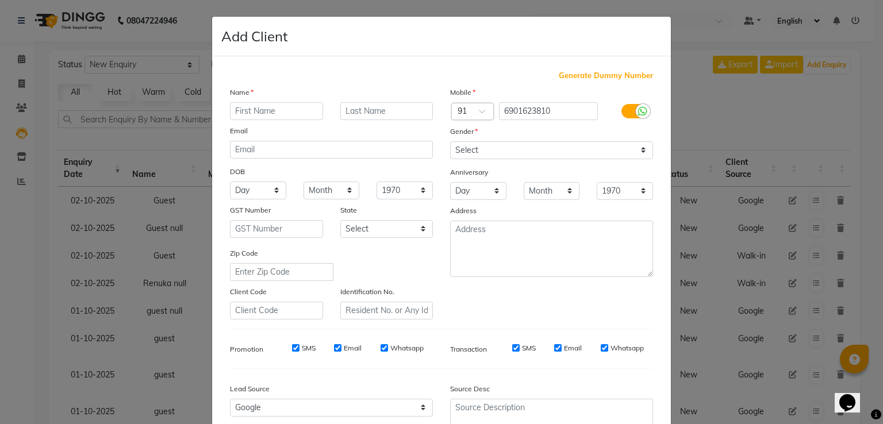
click at [278, 113] on input "text" at bounding box center [276, 111] width 93 height 18
type input "Guest"
click at [512, 155] on select "Select Male Female Other Prefer Not To Say" at bounding box center [551, 150] width 203 height 18
select select "prefer_not_to_say"
click at [450, 142] on select "Select Male Female Other Prefer Not To Say" at bounding box center [551, 150] width 203 height 18
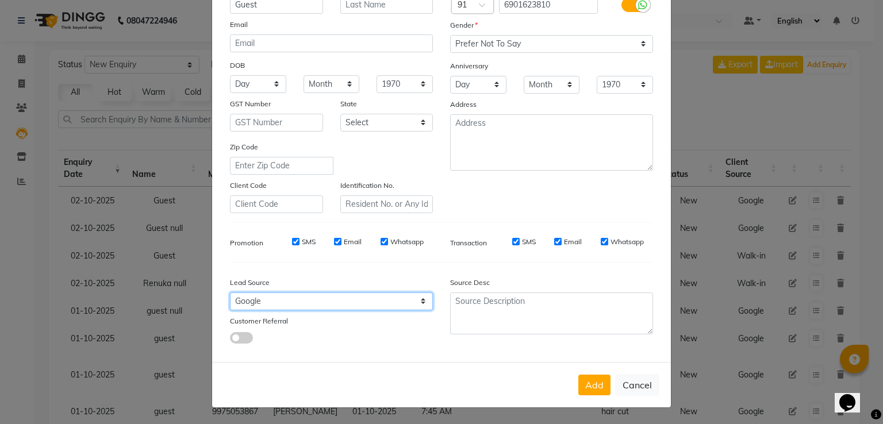
drag, startPoint x: 264, startPoint y: 306, endPoint x: 282, endPoint y: 297, distance: 19.8
click at [267, 304] on select "Select Walk-in Referral Internet Friend Word of Mouth Advertisement Facebook Ju…" at bounding box center [331, 302] width 203 height 18
click at [230, 293] on select "Select Walk-in Referral Internet Friend Word of Mouth Advertisement Facebook Ju…" at bounding box center [331, 302] width 203 height 18
click at [592, 382] on button "Add" at bounding box center [595, 385] width 32 height 21
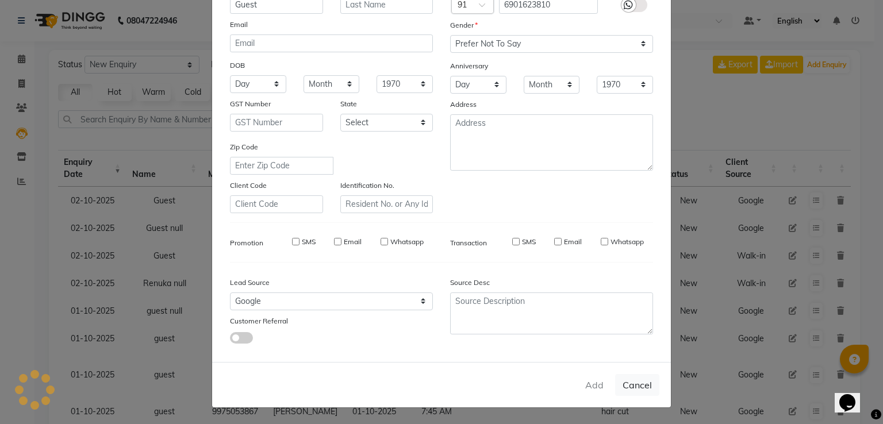
type input "69******10"
select select
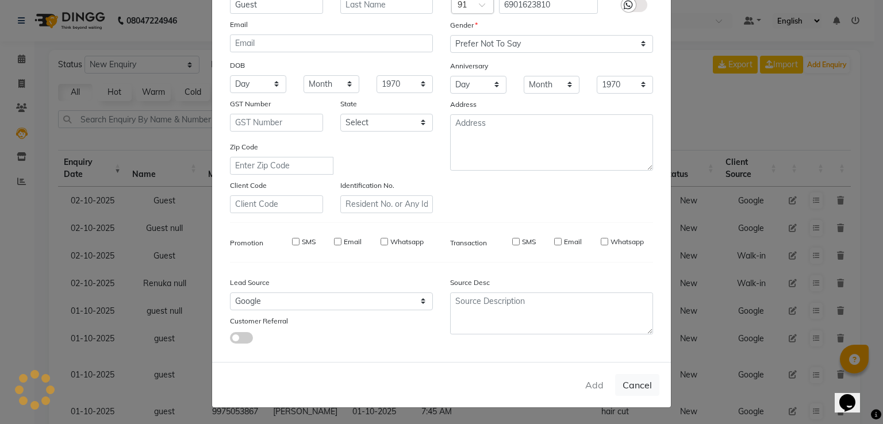
select select
checkbox input "false"
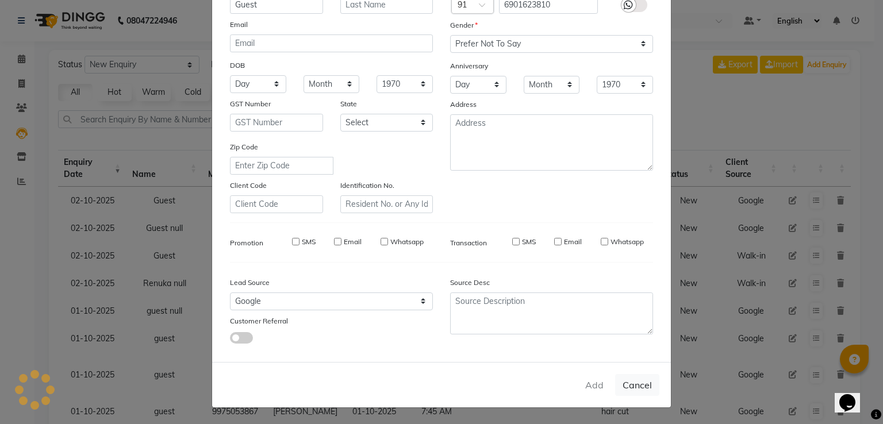
checkbox input "false"
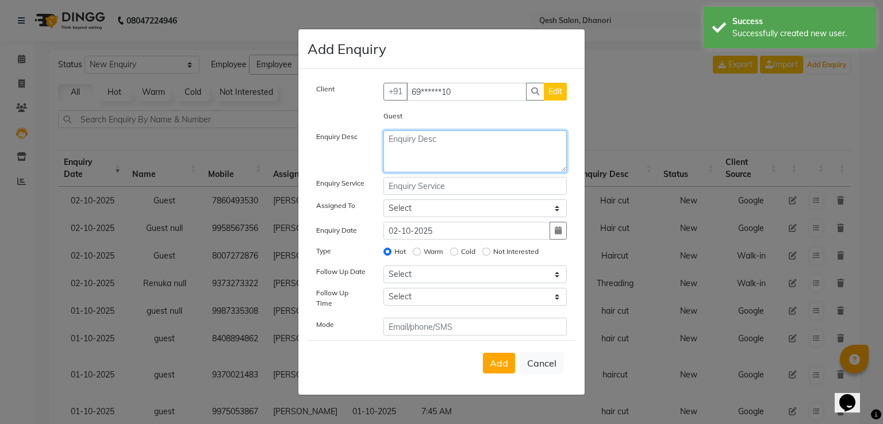
click at [439, 151] on textarea at bounding box center [476, 152] width 184 height 42
type textarea "Hair cut"
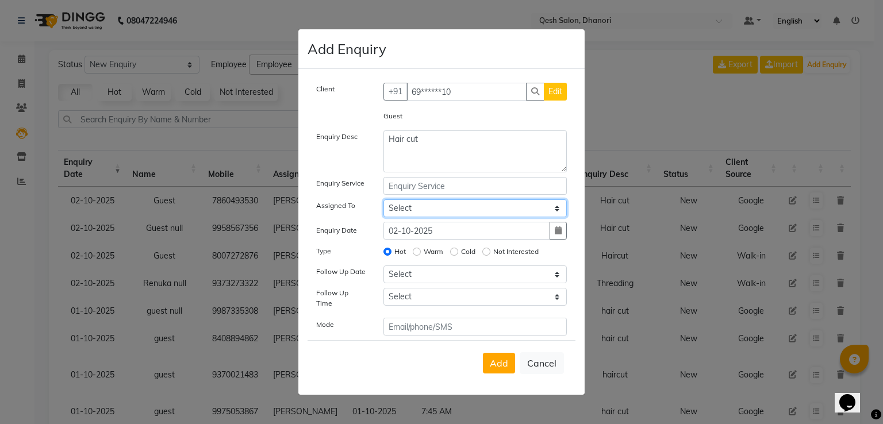
select select "93470"
click at [384, 202] on select "Select Gagandeep Arora Harry Siril Anthony Prashansa Kumari Prathamesh Sunil Pa…" at bounding box center [476, 209] width 184 height 18
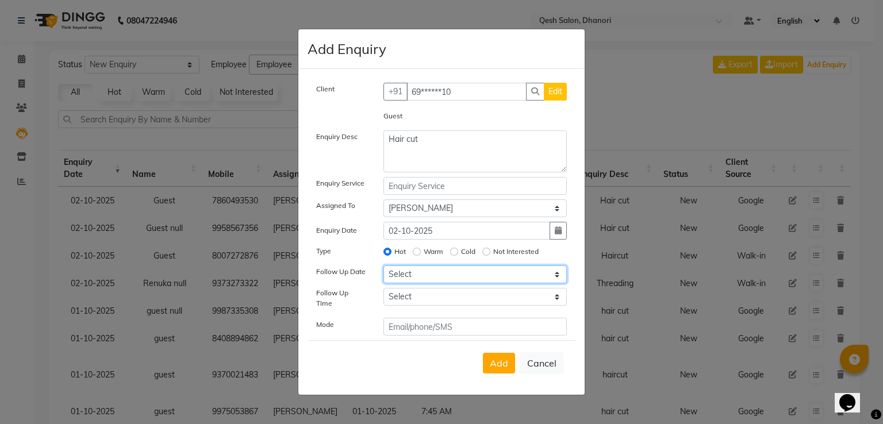
click at [414, 279] on select "Select Today Tomorrow In 2 days (Saturday) In 3 days (Sunday) In 4 days (Monday…" at bounding box center [476, 275] width 184 height 18
select select "2025-10-02"
click at [384, 270] on select "Select Today Tomorrow In 2 days (Saturday) In 3 days (Sunday) In 4 days (Monday…" at bounding box center [476, 275] width 184 height 18
click at [439, 300] on select "Select 07:00 AM 07:15 AM 07:30 AM 07:45 AM 08:00 AM 08:15 AM 08:30 AM 08:45 AM …" at bounding box center [476, 297] width 184 height 18
select select "990"
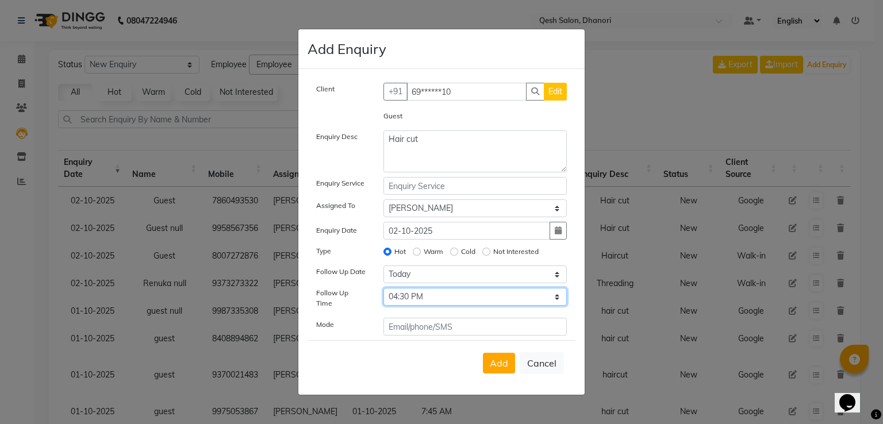
click at [384, 293] on select "Select 07:00 AM 07:15 AM 07:30 AM 07:45 AM 08:00 AM 08:15 AM 08:30 AM 08:45 AM …" at bounding box center [476, 297] width 184 height 18
click at [502, 362] on span "Add" at bounding box center [499, 364] width 18 height 12
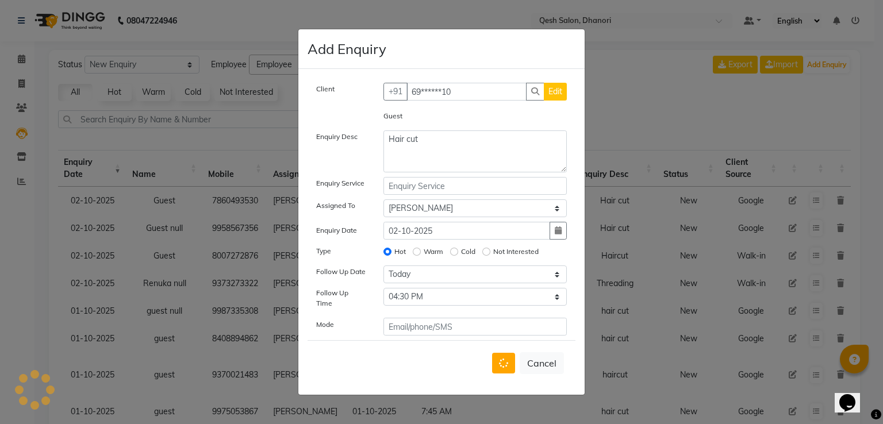
select select
radio input "false"
select select
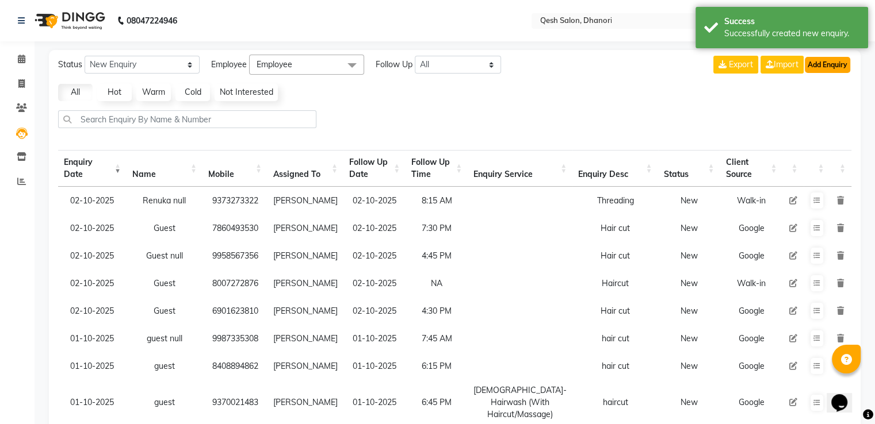
click at [835, 67] on button "Add Enquiry" at bounding box center [827, 65] width 45 height 16
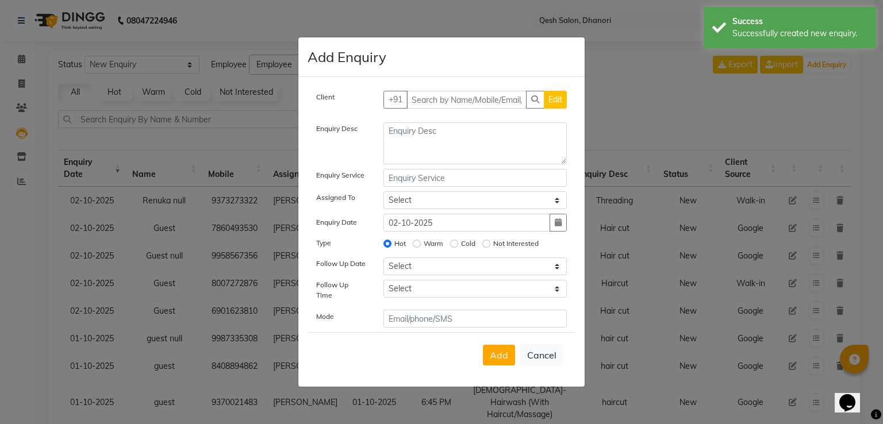
click at [480, 116] on div "Client +91 Edit" at bounding box center [442, 104] width 268 height 27
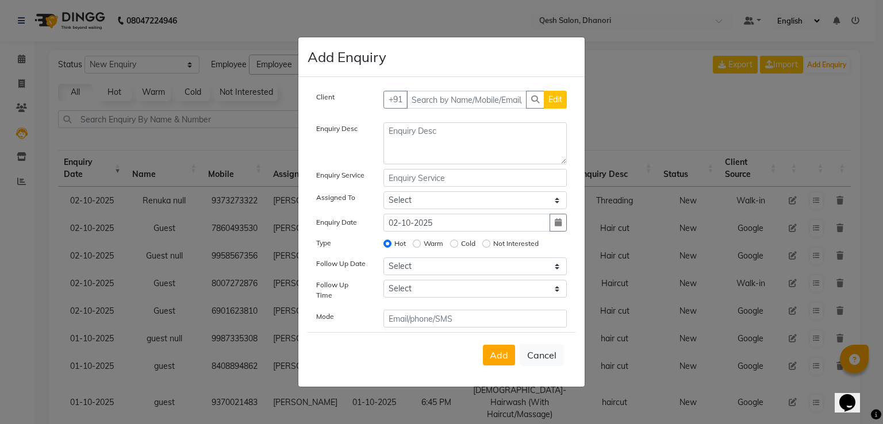
click at [466, 102] on input "text" at bounding box center [467, 100] width 121 height 18
type input "8355935451"
click at [546, 105] on span "Add Client" at bounding box center [543, 99] width 39 height 10
select select "51694"
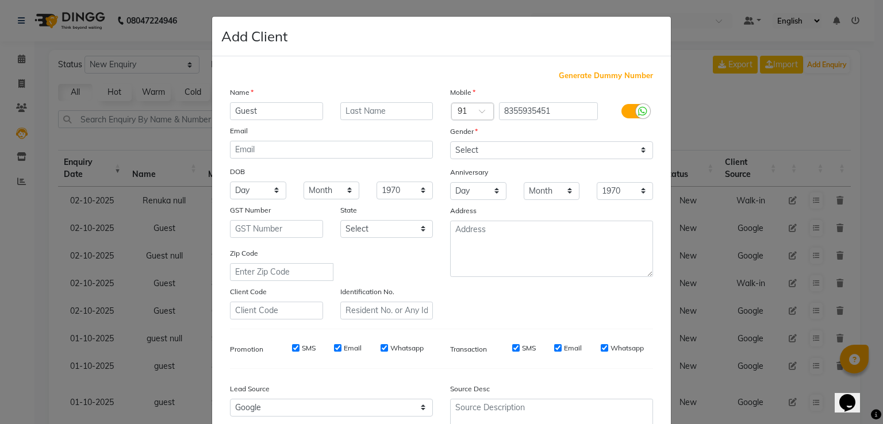
type input "Guest"
click at [565, 157] on select "Select Male Female Other Prefer Not To Say" at bounding box center [551, 150] width 203 height 18
click at [450, 142] on select "Select Male Female Other Prefer Not To Say" at bounding box center [551, 150] width 203 height 18
click at [564, 157] on select "Select Male Female Other Prefer Not To Say" at bounding box center [551, 150] width 203 height 18
click at [450, 142] on select "Select Male Female Other Prefer Not To Say" at bounding box center [551, 150] width 203 height 18
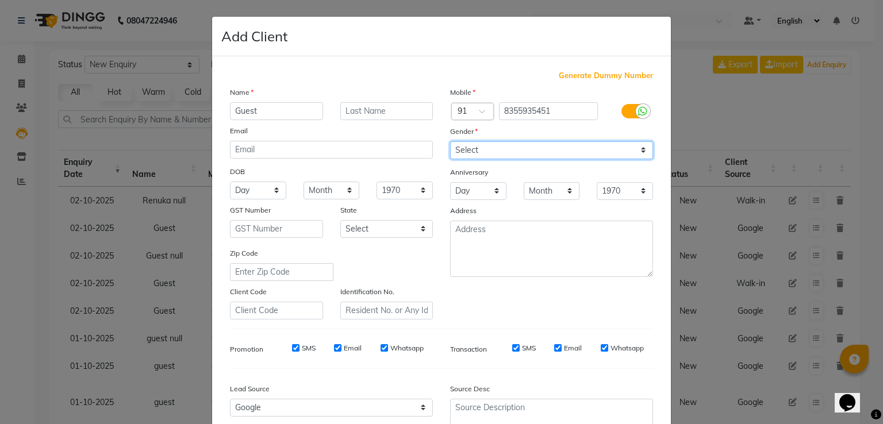
click at [475, 148] on select "Select Male Female Other Prefer Not To Say" at bounding box center [551, 150] width 203 height 18
select select "prefer_not_to_say"
click at [450, 142] on select "Select Male Female Other Prefer Not To Say" at bounding box center [551, 150] width 203 height 18
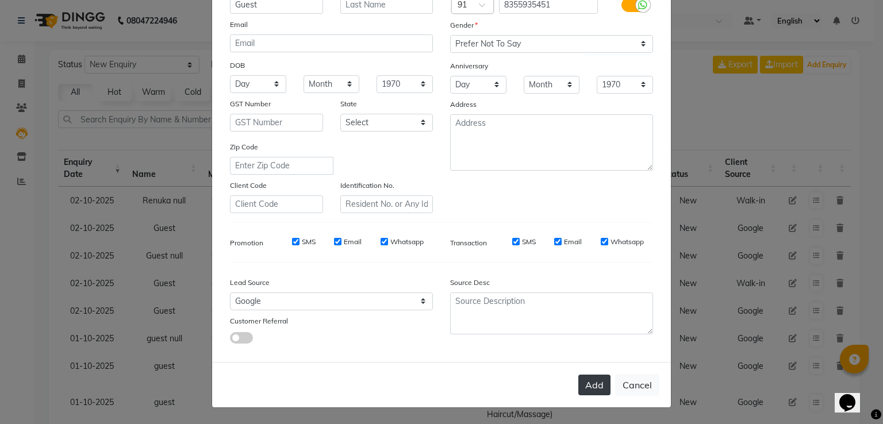
click at [587, 377] on button "Add" at bounding box center [595, 385] width 32 height 21
type input "83******51"
select select
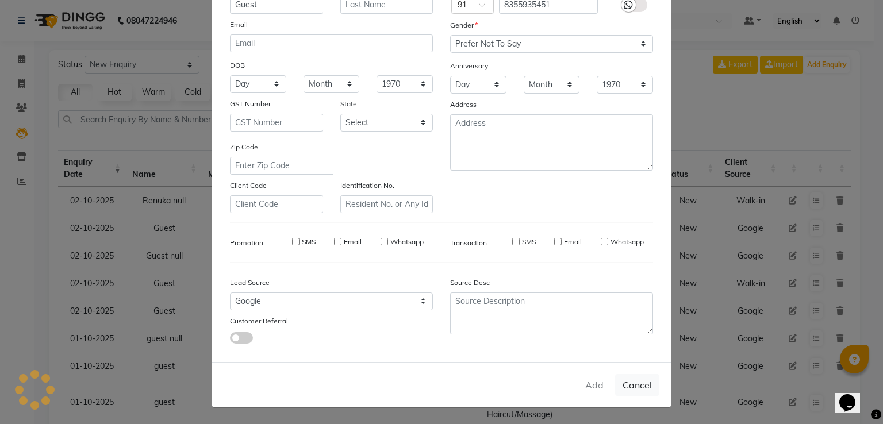
select select
checkbox input "false"
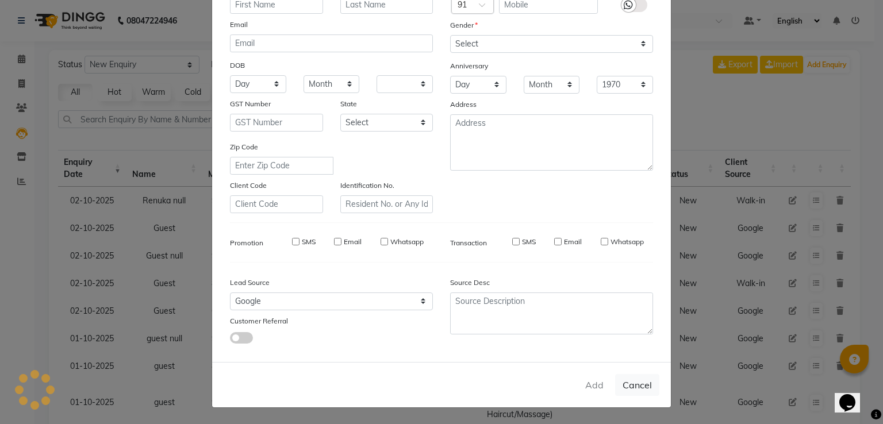
checkbox input "false"
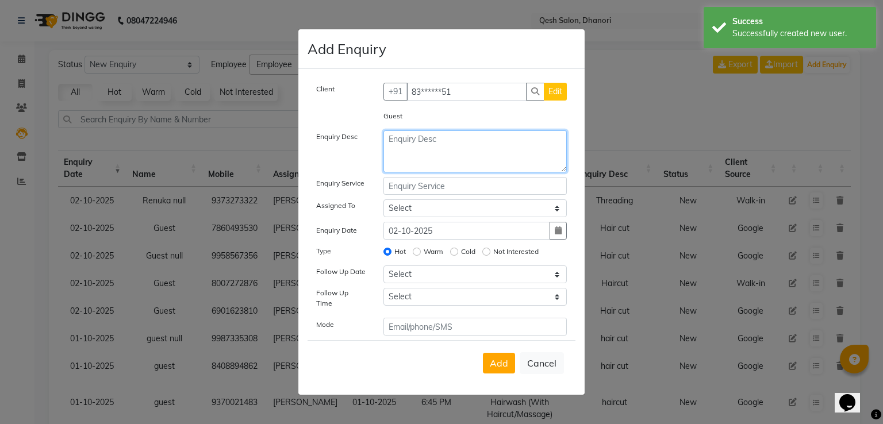
drag, startPoint x: 417, startPoint y: 150, endPoint x: 674, endPoint y: 147, distance: 257.1
click at [418, 150] on textarea at bounding box center [476, 152] width 184 height 42
type textarea "h"
type textarea "Hair cut"
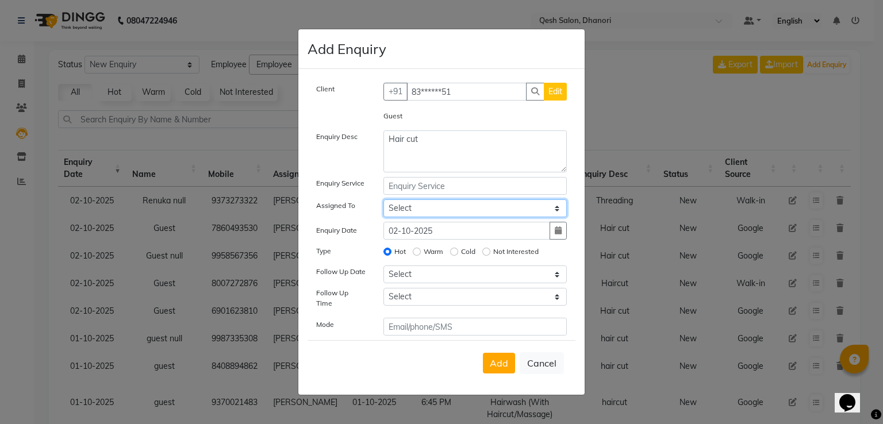
select select "82426"
click at [384, 202] on select "Select Gagandeep Arora Harry Siril Anthony Prashansa Kumari Prathamesh Sunil Pa…" at bounding box center [476, 209] width 184 height 18
click at [424, 256] on label "Warm" at bounding box center [434, 252] width 20 height 10
click at [421, 256] on input "Warm" at bounding box center [417, 252] width 8 height 8
radio input "true"
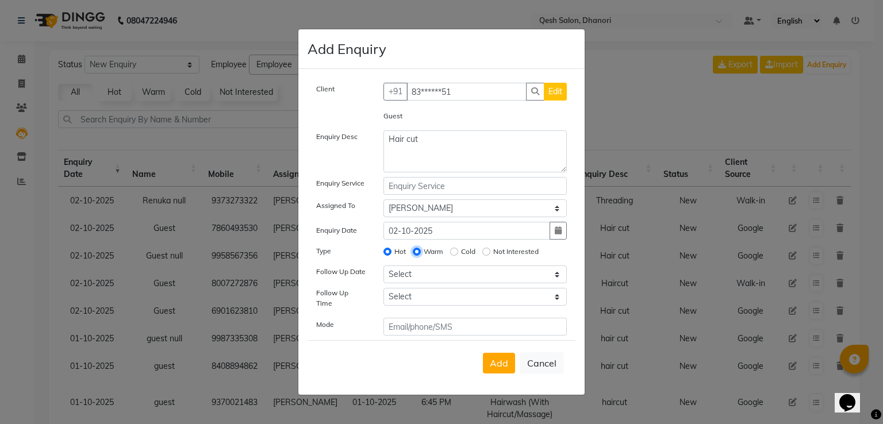
radio input "false"
click at [424, 279] on select "Select Today Tomorrow In 2 days (Saturday) In 3 days (Sunday) In 4 days (Monday…" at bounding box center [476, 275] width 184 height 18
select select "2025-10-02"
click at [384, 270] on select "Select Today Tomorrow In 2 days (Saturday) In 3 days (Sunday) In 4 days (Monday…" at bounding box center [476, 275] width 184 height 18
click at [424, 300] on select "Select 07:00 AM 07:15 AM 07:30 AM 07:45 AM 08:00 AM 08:15 AM 08:30 AM 08:45 AM …" at bounding box center [476, 297] width 184 height 18
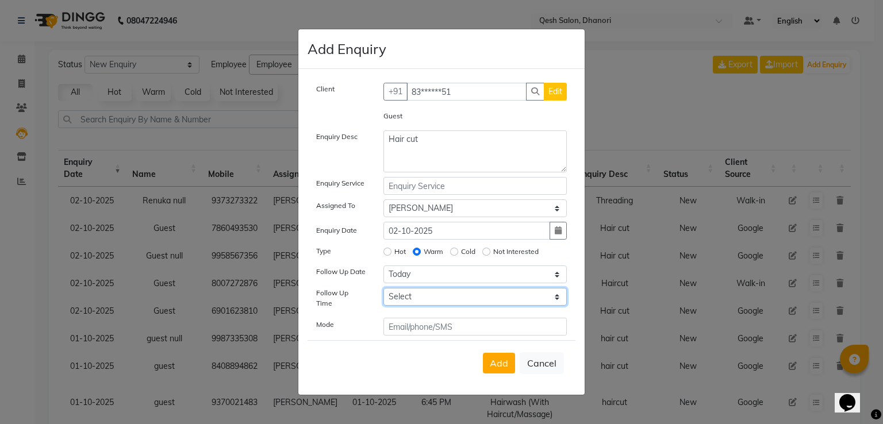
select select "900"
click at [384, 293] on select "Select 07:00 AM 07:15 AM 07:30 AM 07:45 AM 08:00 AM 08:15 AM 08:30 AM 08:45 AM …" at bounding box center [476, 297] width 184 height 18
click at [508, 360] on span "Add" at bounding box center [499, 364] width 18 height 12
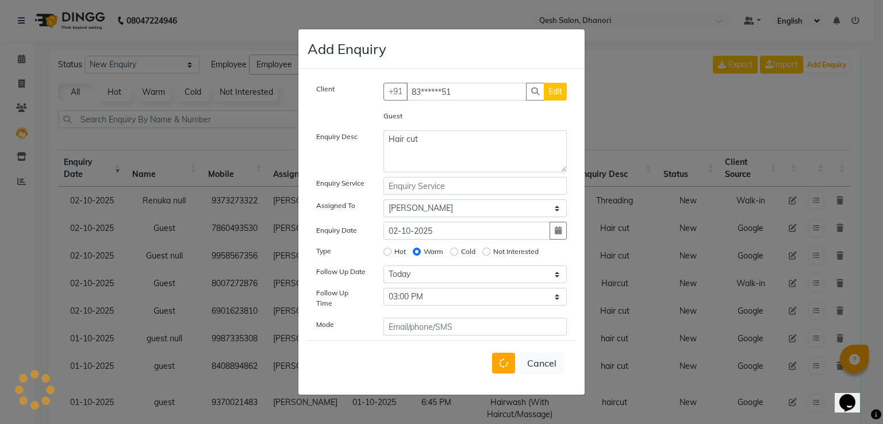
select select
radio input "false"
select select
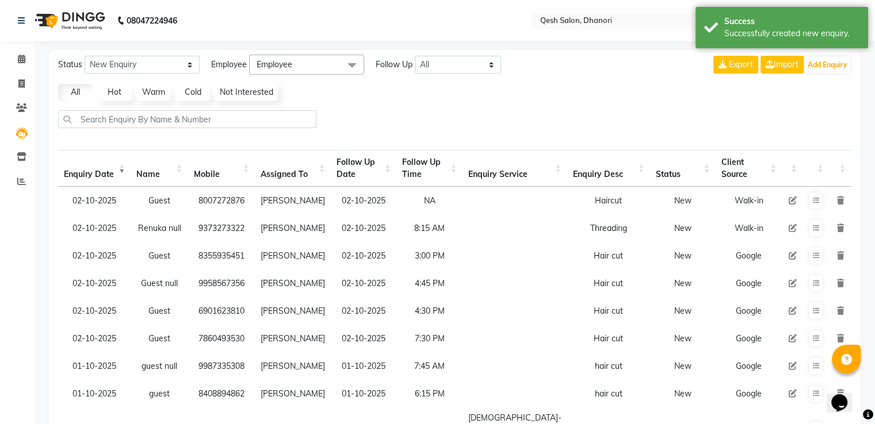
click at [792, 203] on icon at bounding box center [792, 201] width 8 height 8
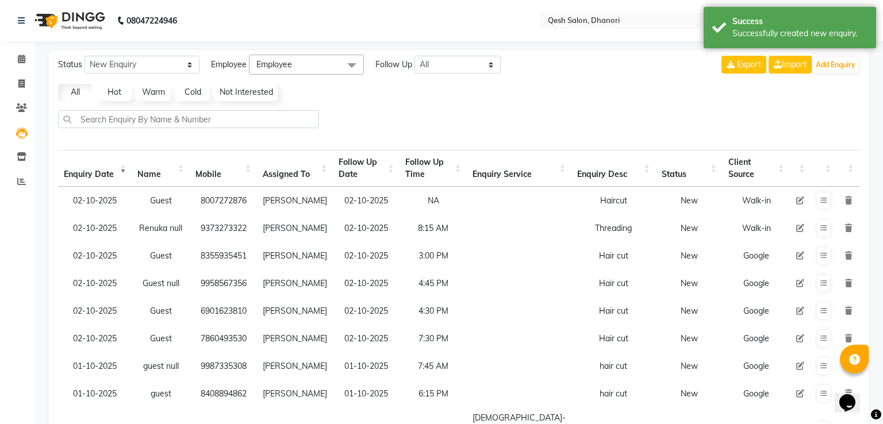
select select "82426"
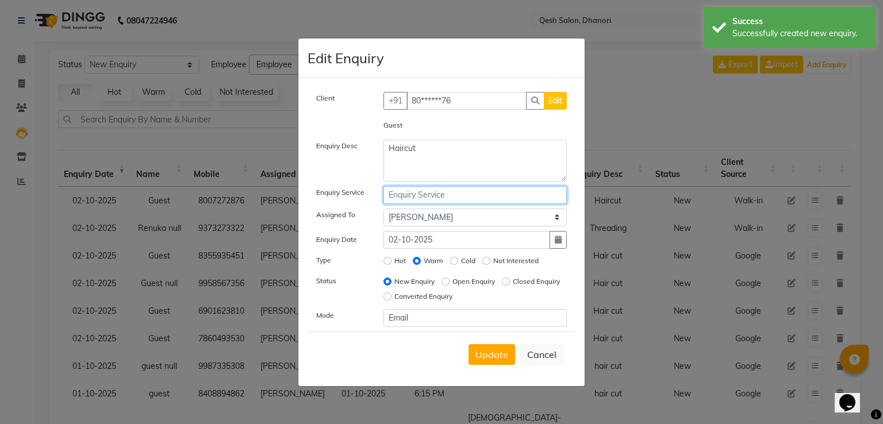
click at [445, 194] on input "text" at bounding box center [476, 195] width 184 height 18
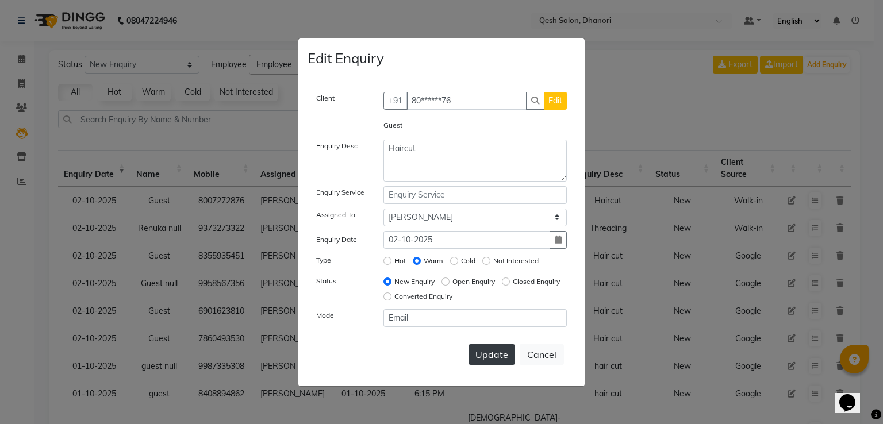
click at [499, 353] on span "Update" at bounding box center [492, 355] width 33 height 12
select select
radio input "false"
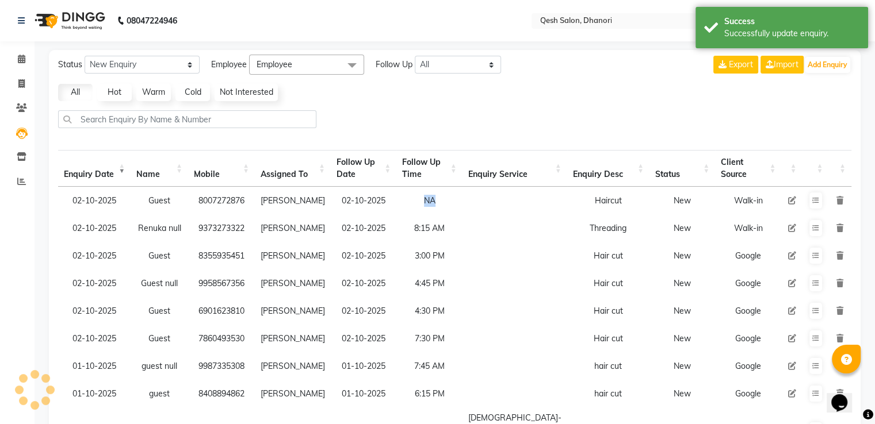
drag, startPoint x: 430, startPoint y: 206, endPoint x: 487, endPoint y: 202, distance: 57.6
click at [487, 202] on tr "02-10-2025 Guest 8007272876 Prashansa Kumari 02-10-2025 NA Haircut New Walk-in" at bounding box center [454, 201] width 793 height 28
click at [787, 203] on td at bounding box center [792, 201] width 21 height 28
click at [790, 204] on icon at bounding box center [792, 201] width 8 height 8
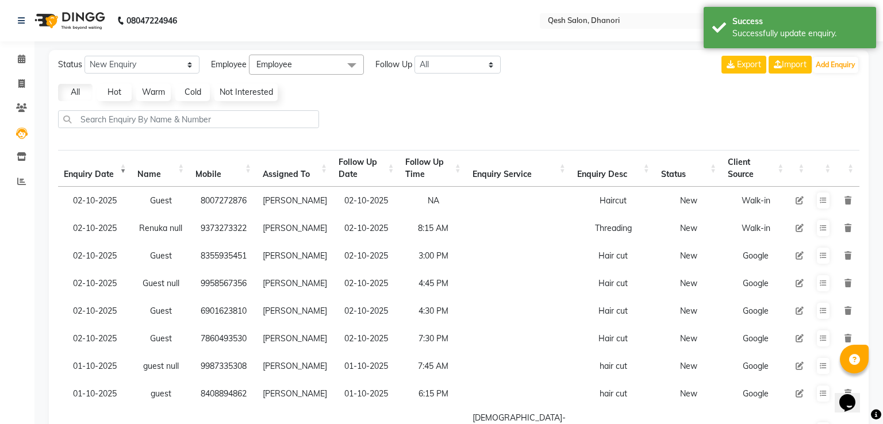
select select "82426"
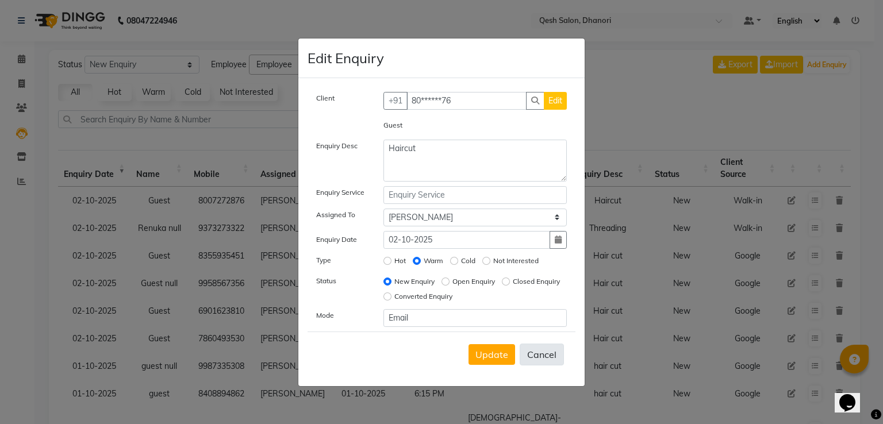
click at [544, 359] on button "Cancel" at bounding box center [542, 355] width 44 height 22
select select
radio input "false"
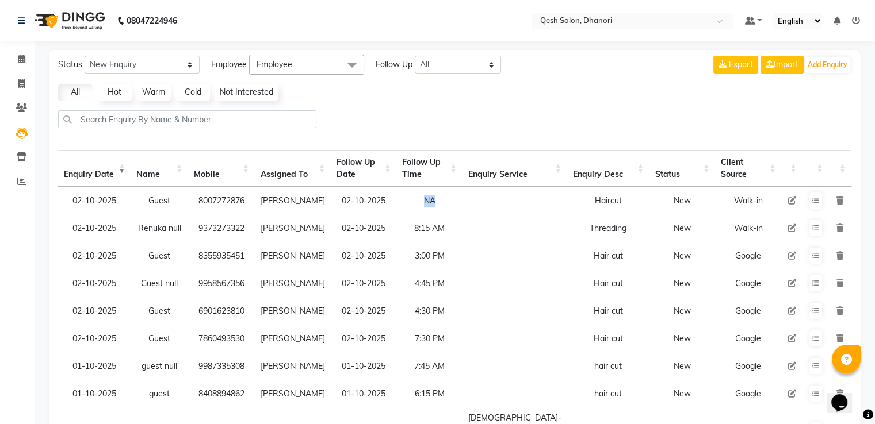
drag, startPoint x: 442, startPoint y: 202, endPoint x: 461, endPoint y: 199, distance: 19.2
click at [461, 199] on td "NA" at bounding box center [429, 201] width 66 height 28
click at [791, 204] on icon at bounding box center [792, 201] width 8 height 8
select select "82426"
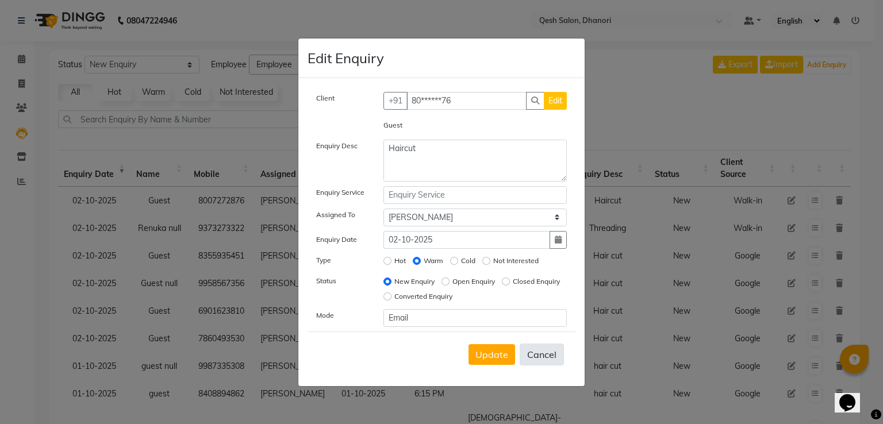
click at [538, 357] on button "Cancel" at bounding box center [542, 355] width 44 height 22
select select
radio input "false"
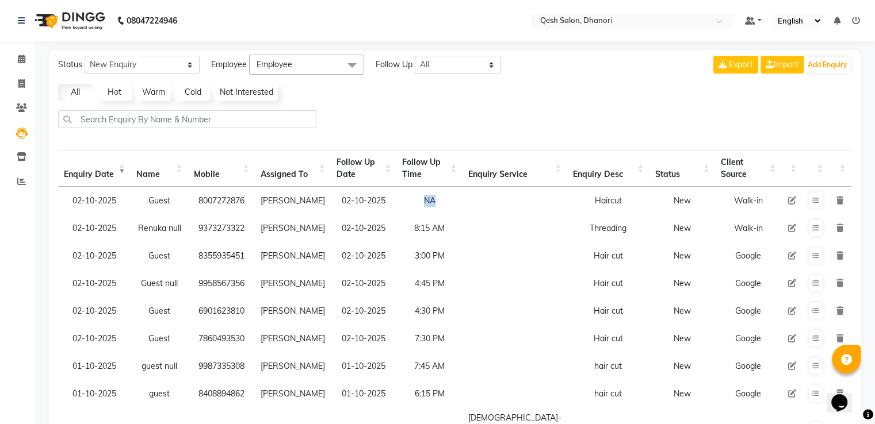
click at [462, 197] on td "NA" at bounding box center [429, 201] width 66 height 28
click at [831, 63] on button "Add Enquiry" at bounding box center [827, 65] width 45 height 16
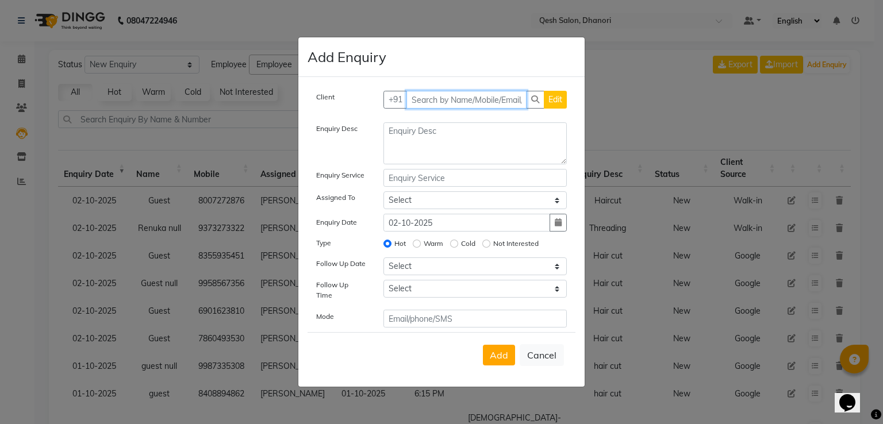
drag, startPoint x: 427, startPoint y: 101, endPoint x: 695, endPoint y: 127, distance: 269.3
click at [442, 101] on input "text" at bounding box center [467, 100] width 121 height 18
click at [541, 345] on button "Cancel" at bounding box center [542, 356] width 44 height 22
select select
radio input "false"
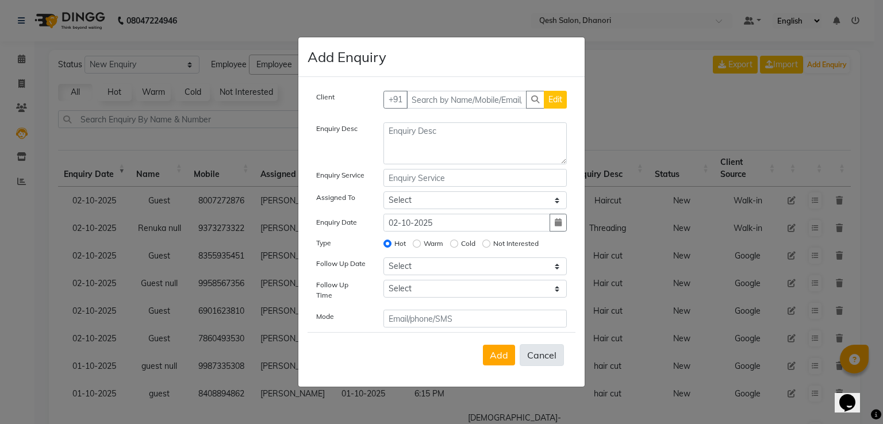
select select
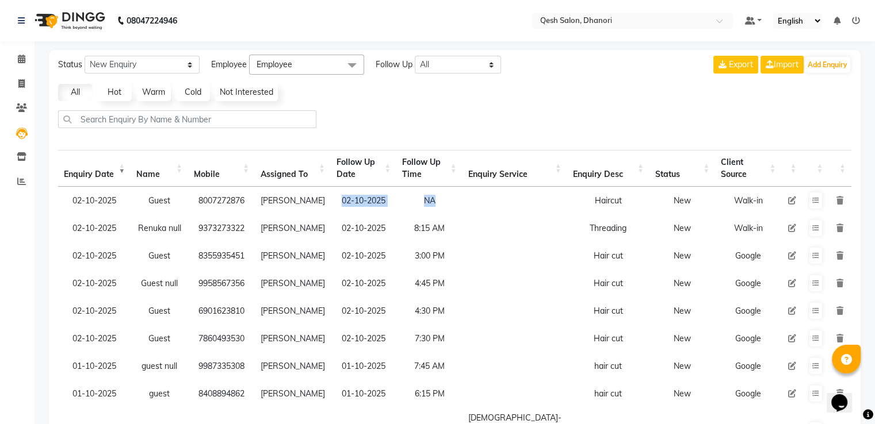
drag, startPoint x: 375, startPoint y: 207, endPoint x: 479, endPoint y: 197, distance: 104.6
click at [479, 197] on tr "02-10-2025 Guest 8007272876 Prashansa Kumari 02-10-2025 NA Haircut New Walk-in" at bounding box center [454, 201] width 793 height 28
click at [227, 203] on td "8007272876" at bounding box center [221, 201] width 67 height 28
drag, startPoint x: 227, startPoint y: 203, endPoint x: 346, endPoint y: 274, distance: 138.8
click at [228, 204] on td "8007272876" at bounding box center [221, 201] width 67 height 28
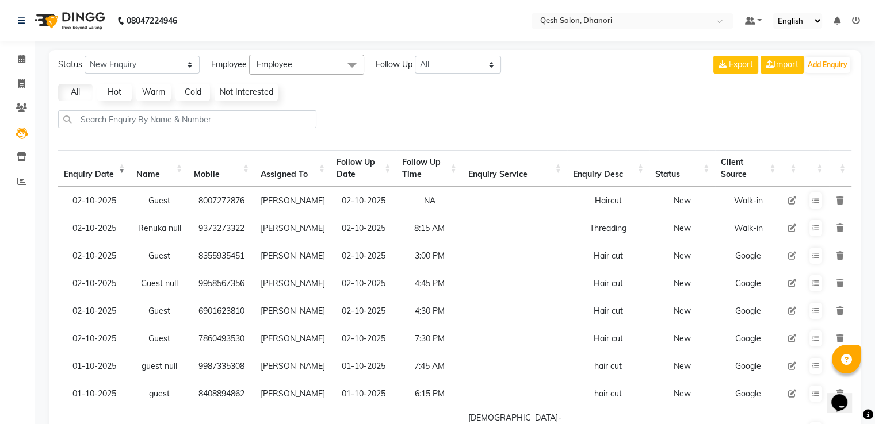
click at [240, 229] on td "9373273322" at bounding box center [221, 229] width 67 height 28
click at [240, 232] on td "9373273322" at bounding box center [221, 229] width 67 height 28
click at [827, 63] on button "Add Enquiry" at bounding box center [827, 65] width 45 height 16
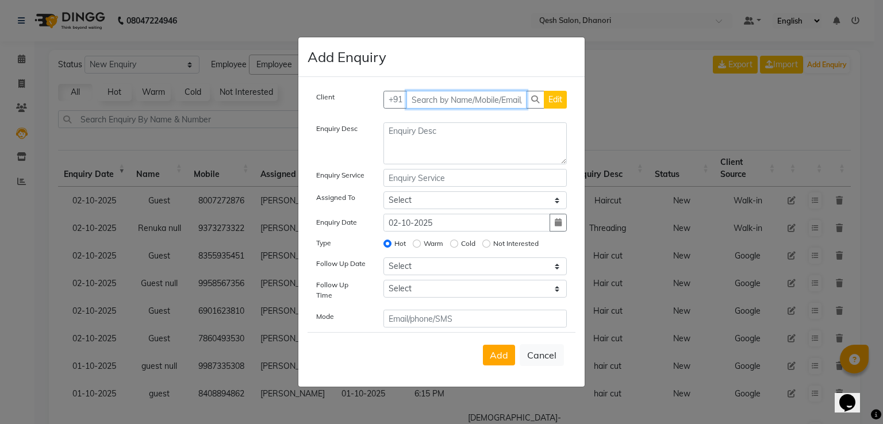
click at [465, 106] on input "text" at bounding box center [467, 100] width 121 height 18
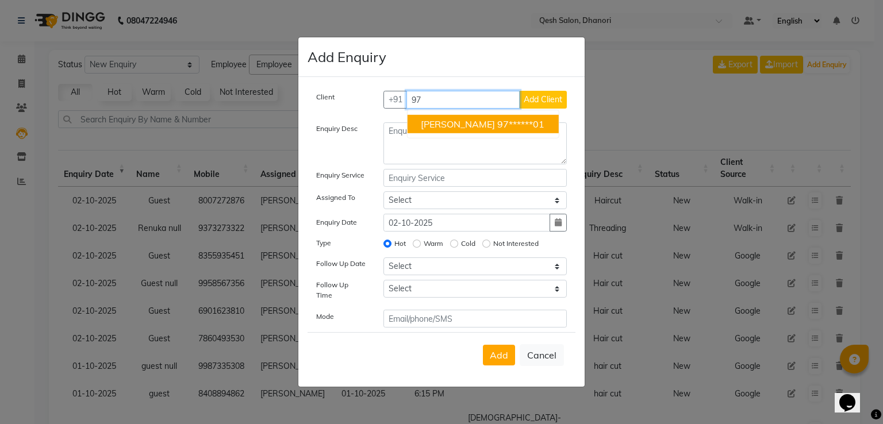
type input "9"
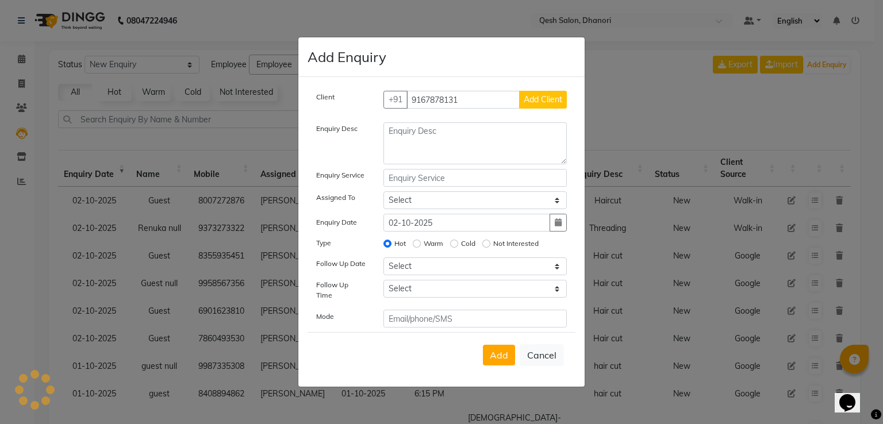
click at [543, 94] on button "Add Client" at bounding box center [543, 100] width 48 height 18
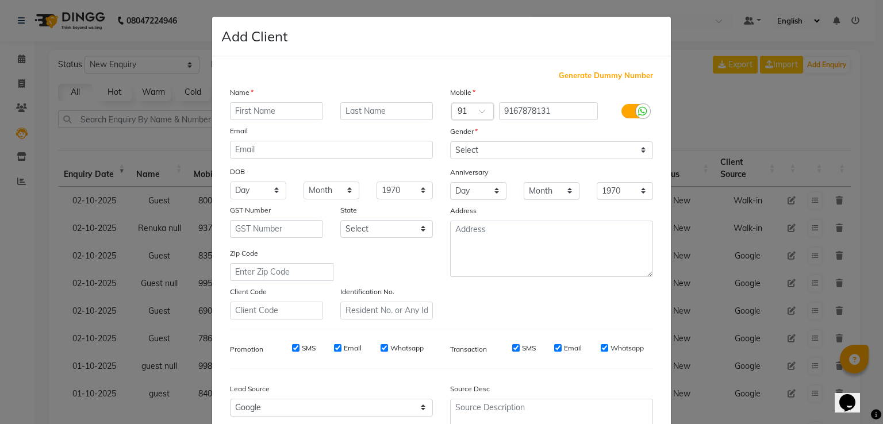
click at [246, 112] on input "text" at bounding box center [276, 111] width 93 height 18
click at [479, 150] on select "Select Male Female Other Prefer Not To Say" at bounding box center [551, 150] width 203 height 18
click at [450, 142] on select "Select Male Female Other Prefer Not To Say" at bounding box center [551, 150] width 203 height 18
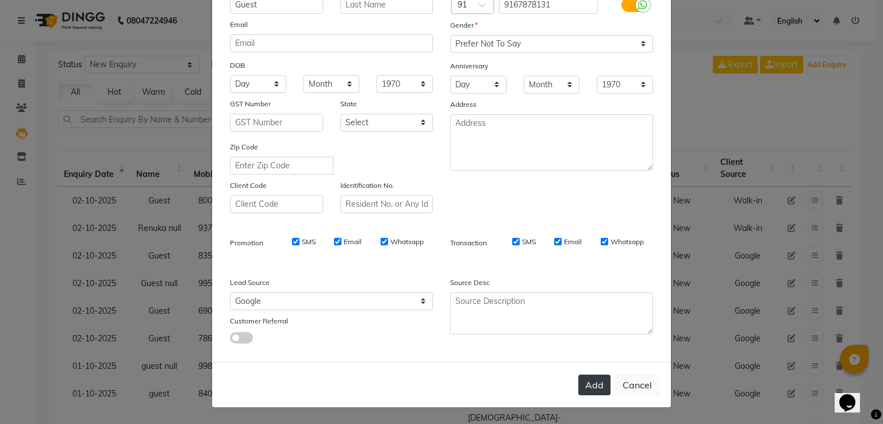
click at [580, 381] on button "Add" at bounding box center [595, 385] width 32 height 21
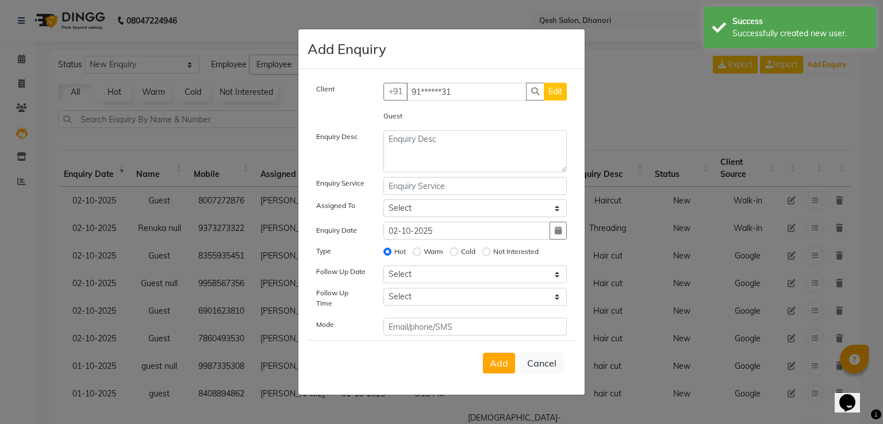
click at [434, 126] on div "Guest" at bounding box center [475, 118] width 201 height 16
click at [428, 158] on textarea at bounding box center [476, 152] width 184 height 42
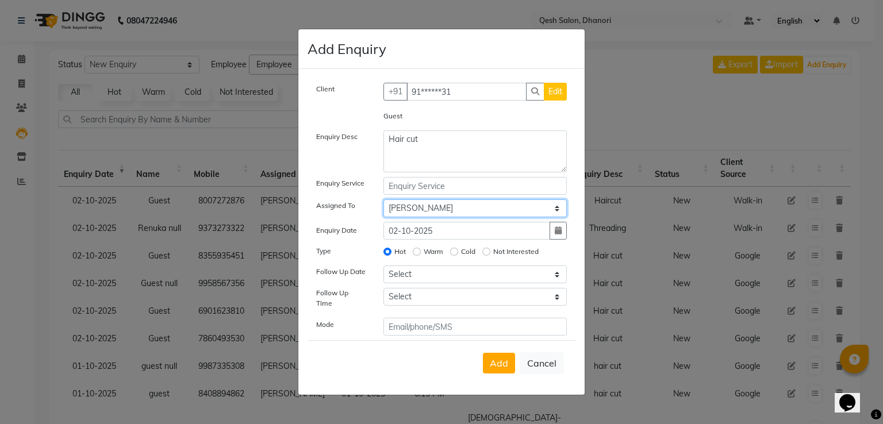
click at [384, 202] on select "Select Gagandeep Arora Harry Siril Anthony Prashansa Kumari Prathamesh Sunil Pa…" at bounding box center [476, 209] width 184 height 18
click at [424, 254] on label "Warm" at bounding box center [434, 252] width 20 height 10
click at [421, 254] on input "Warm" at bounding box center [417, 252] width 8 height 8
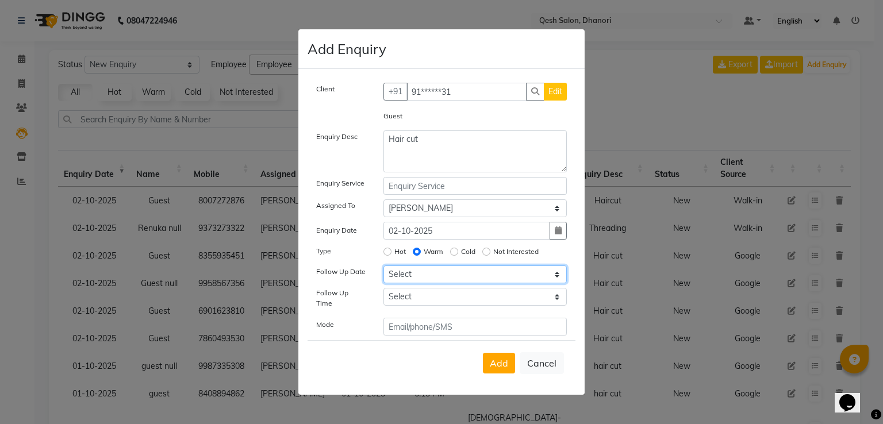
click at [428, 280] on select "Select Today Tomorrow In 2 days (Saturday) In 3 days (Sunday) In 4 days (Monday…" at bounding box center [476, 275] width 184 height 18
click at [384, 270] on select "Select Today Tomorrow In 2 days (Saturday) In 3 days (Sunday) In 4 days (Monday…" at bounding box center [476, 275] width 184 height 18
click at [430, 306] on select "Select 07:00 AM 07:15 AM 07:30 AM 07:45 AM 08:00 AM 08:15 AM 08:30 AM 08:45 AM …" at bounding box center [476, 297] width 184 height 18
click at [384, 293] on select "Select 07:00 AM 07:15 AM 07:30 AM 07:45 AM 08:00 AM 08:15 AM 08:30 AM 08:45 AM …" at bounding box center [476, 297] width 184 height 18
click at [492, 358] on span "Add" at bounding box center [499, 364] width 18 height 12
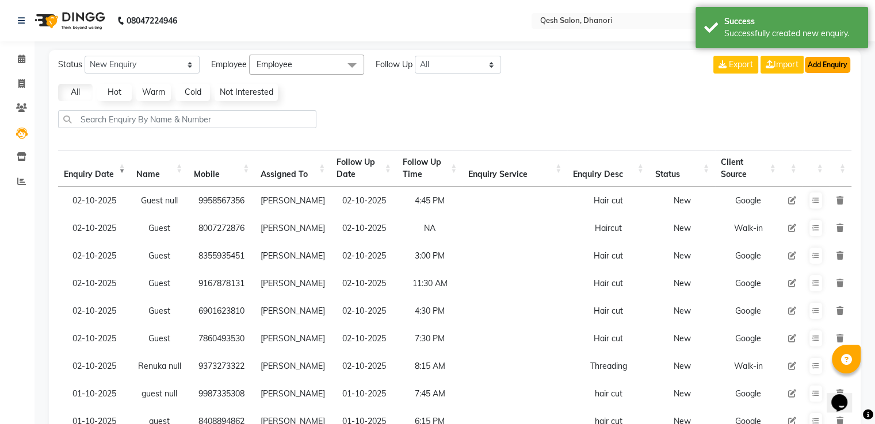
click at [820, 64] on button "Add Enquiry" at bounding box center [827, 65] width 45 height 16
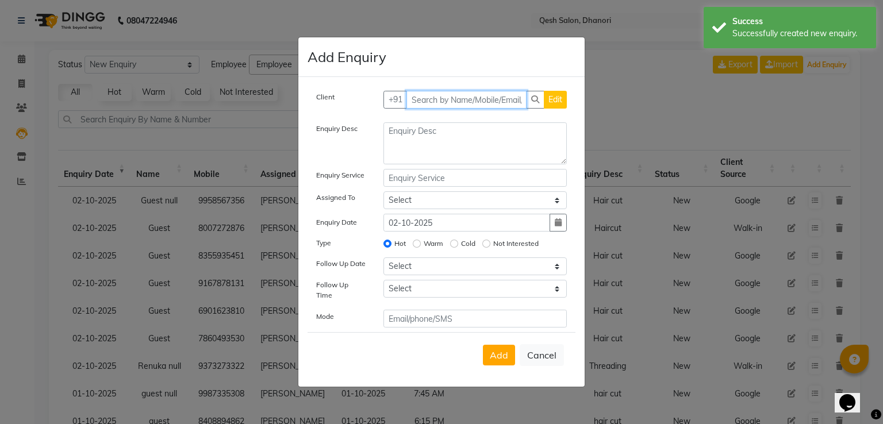
drag, startPoint x: 411, startPoint y: 100, endPoint x: 481, endPoint y: 98, distance: 69.6
click at [436, 95] on input "text" at bounding box center [467, 100] width 121 height 18
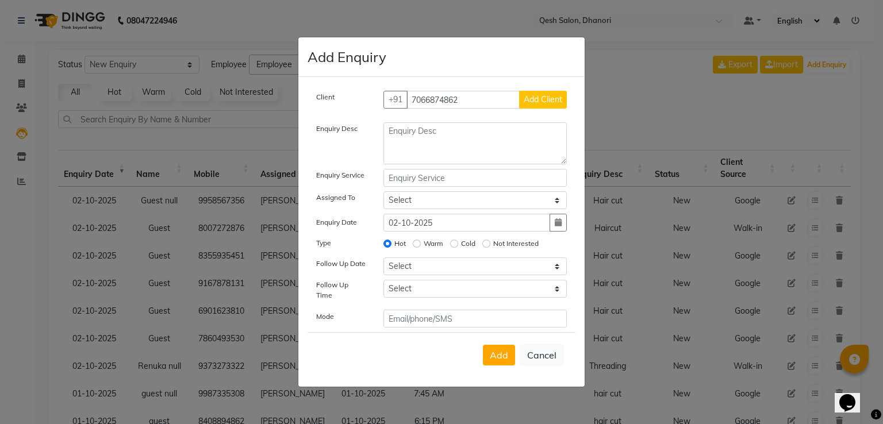
click at [539, 102] on span "Add Client" at bounding box center [543, 99] width 39 height 10
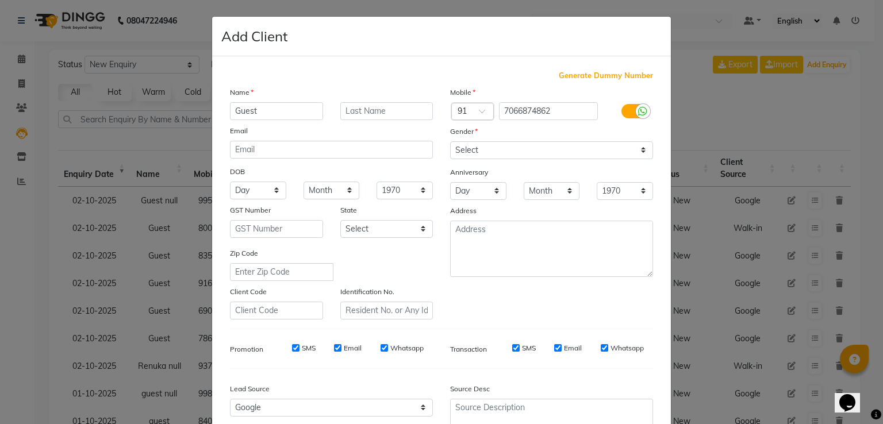
click at [522, 140] on div "Gender" at bounding box center [552, 133] width 220 height 16
drag, startPoint x: 511, startPoint y: 152, endPoint x: 510, endPoint y: 158, distance: 5.9
click at [511, 152] on select "Select Male Female Other Prefer Not To Say" at bounding box center [551, 150] width 203 height 18
click at [450, 142] on select "Select Male Female Other Prefer Not To Say" at bounding box center [551, 150] width 203 height 18
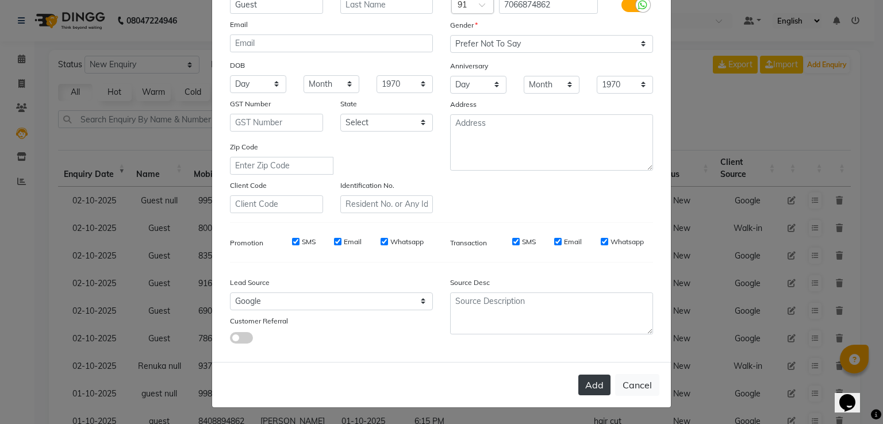
click at [589, 378] on button "Add" at bounding box center [595, 385] width 32 height 21
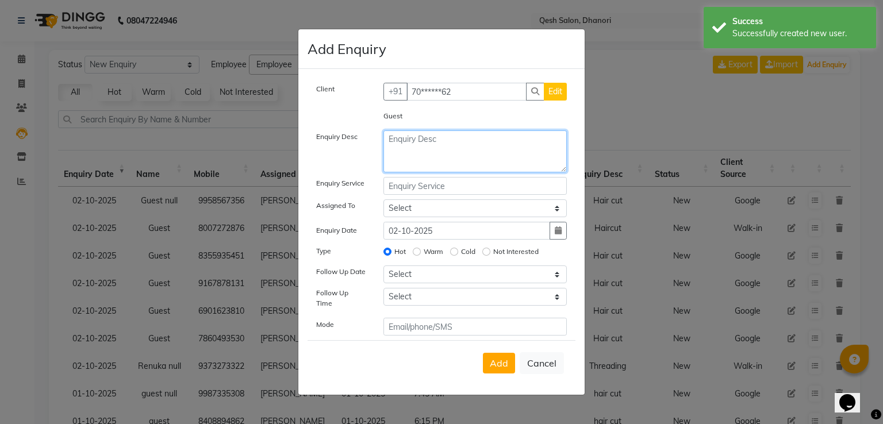
click at [412, 148] on textarea at bounding box center [476, 152] width 184 height 42
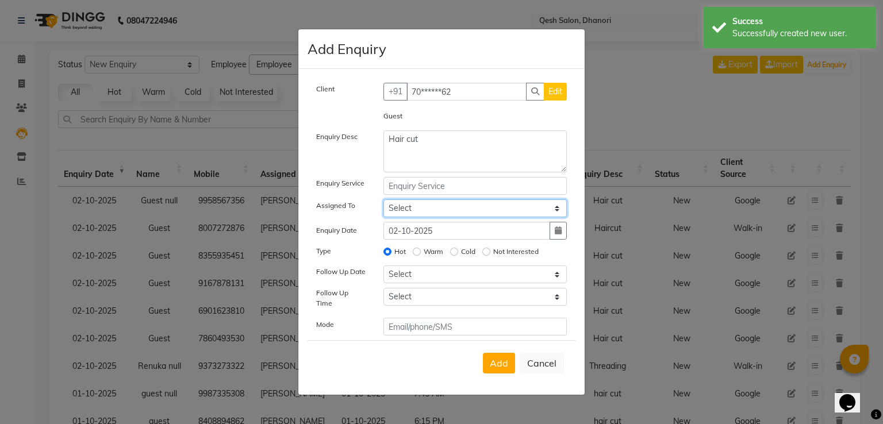
click at [404, 217] on select "Select Gagandeep Arora Harry Siril Anthony Prashansa Kumari Prathamesh Sunil Pa…" at bounding box center [476, 209] width 184 height 18
click at [384, 202] on select "Select Gagandeep Arora Harry Siril Anthony Prashansa Kumari Prathamesh Sunil Pa…" at bounding box center [476, 209] width 184 height 18
click at [425, 257] on label "Warm" at bounding box center [434, 252] width 20 height 10
click at [421, 256] on input "Warm" at bounding box center [417, 252] width 8 height 8
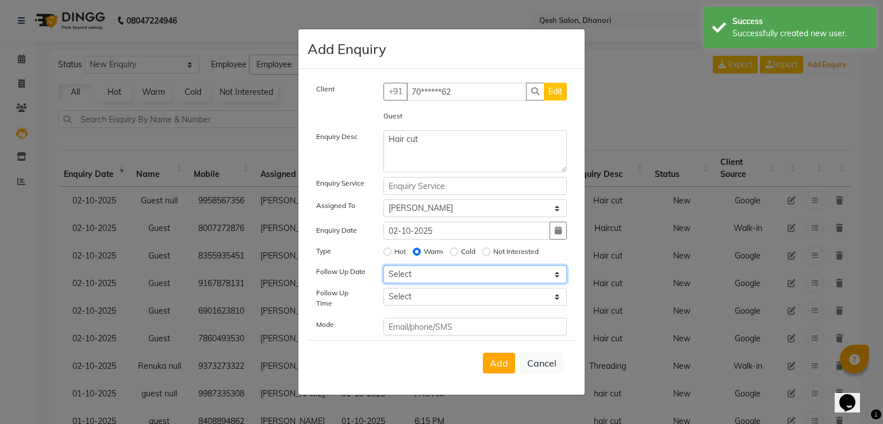
click at [433, 284] on select "Select Today Tomorrow In 2 days (Saturday) In 3 days (Sunday) In 4 days (Monday…" at bounding box center [476, 275] width 184 height 18
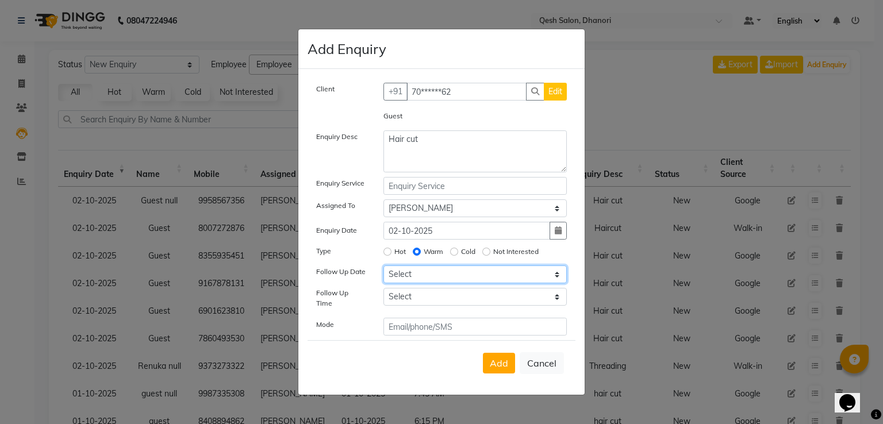
click at [428, 279] on select "Select Today Tomorrow In 2 days (Saturday) In 3 days (Sunday) In 4 days (Monday…" at bounding box center [476, 275] width 184 height 18
click at [384, 270] on select "Select Today Tomorrow In 2 days (Saturday) In 3 days (Sunday) In 4 days (Monday…" at bounding box center [476, 275] width 184 height 18
click at [424, 300] on select "Select 07:00 AM 07:15 AM 07:30 AM 07:45 AM 08:00 AM 08:15 AM 08:30 AM 08:45 AM …" at bounding box center [476, 297] width 184 height 18
click at [384, 293] on select "Select 07:00 AM 07:15 AM 07:30 AM 07:45 AM 08:00 AM 08:15 AM 08:30 AM 08:45 AM …" at bounding box center [476, 297] width 184 height 18
click at [502, 358] on span "Add" at bounding box center [499, 364] width 18 height 12
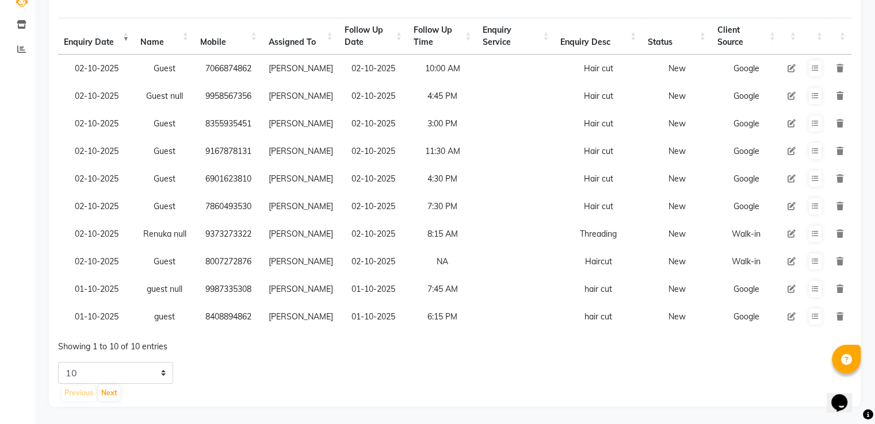
scroll to position [0, 0]
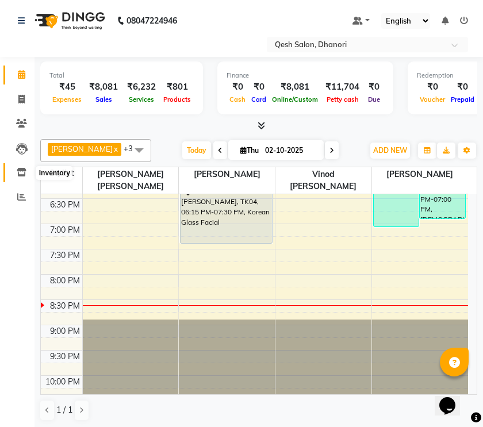
click at [20, 169] on icon at bounding box center [22, 172] width 10 height 9
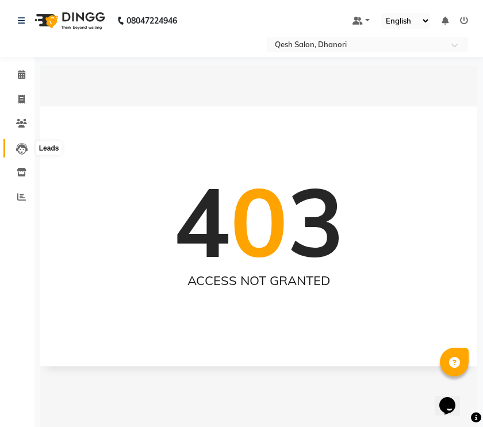
click at [20, 150] on icon at bounding box center [22, 149] width 12 height 12
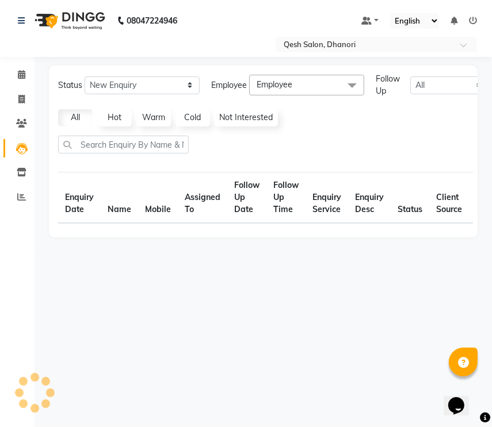
select select "10"
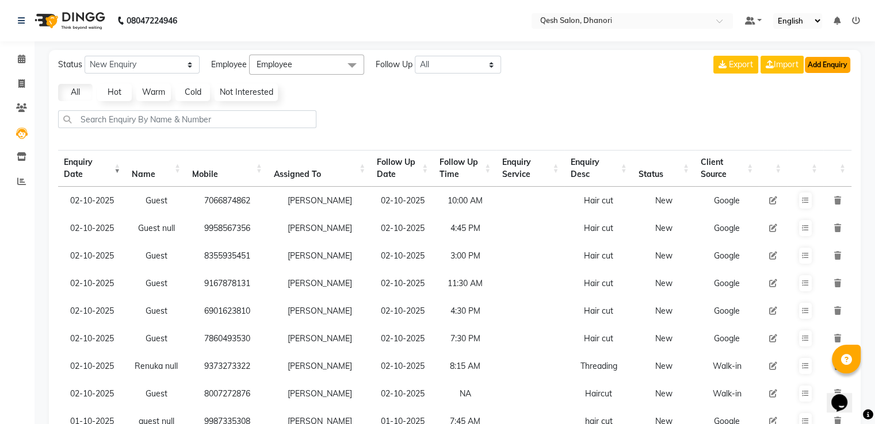
click at [811, 65] on button "Add Enquiry" at bounding box center [827, 65] width 45 height 16
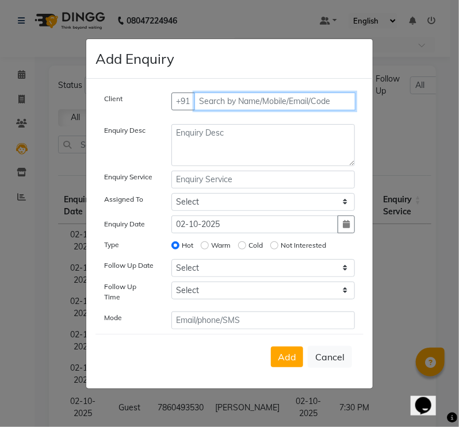
drag, startPoint x: 214, startPoint y: 110, endPoint x: 416, endPoint y: 70, distance: 206.5
click at [215, 110] on input "text" at bounding box center [275, 102] width 162 height 18
type input "8448662898"
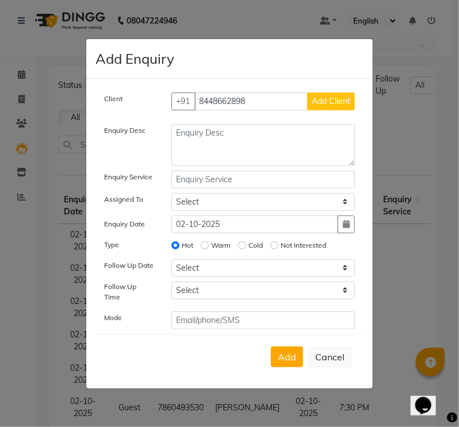
click at [336, 106] on span "Add Client" at bounding box center [331, 101] width 39 height 10
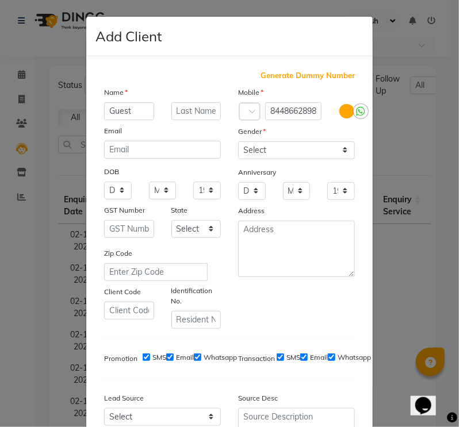
type input "Guest"
click at [266, 150] on select "Select [DEMOGRAPHIC_DATA] [DEMOGRAPHIC_DATA] Other Prefer Not To Say" at bounding box center [296, 150] width 117 height 18
select select "prefer_not_to_say"
click at [238, 142] on select "Select [DEMOGRAPHIC_DATA] [DEMOGRAPHIC_DATA] Other Prefer Not To Say" at bounding box center [296, 150] width 117 height 18
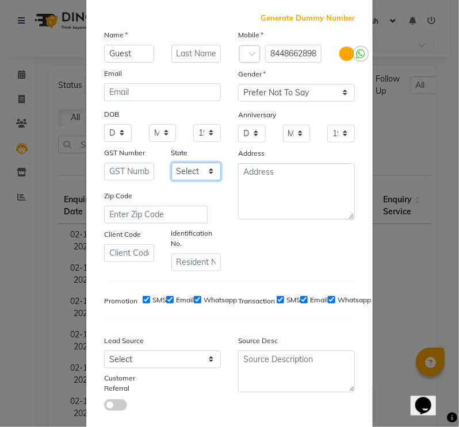
click at [200, 178] on select "Select Andaman and Nicobar Islands Andhra Pradesh Arunachal Pradesh Assam Bihar…" at bounding box center [196, 172] width 50 height 18
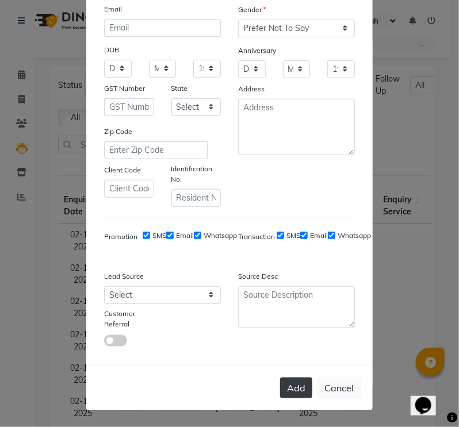
click at [302, 387] on button "Add" at bounding box center [296, 388] width 32 height 21
type input "84******98"
select select
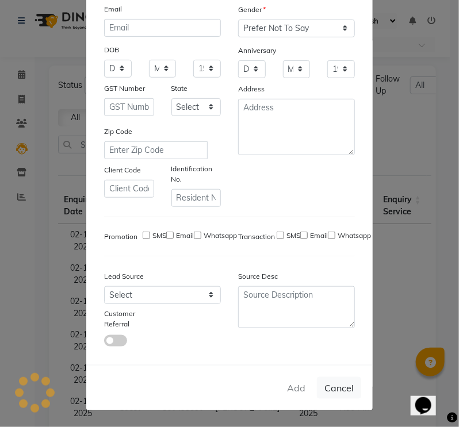
select select
checkbox input "false"
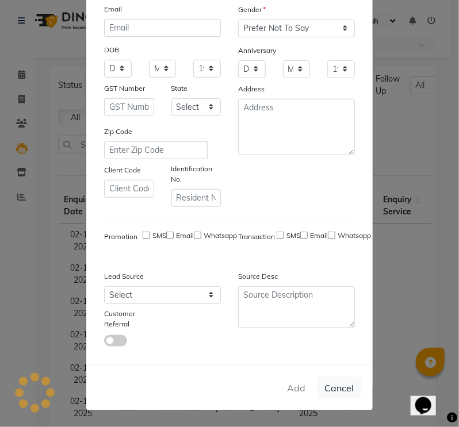
checkbox input "false"
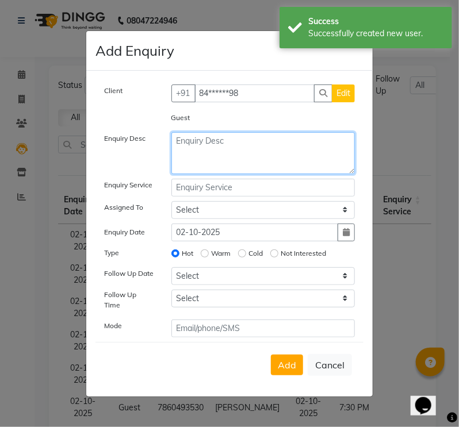
click at [191, 139] on textarea at bounding box center [263, 153] width 184 height 42
type textarea "h"
type textarea "Hair cut"
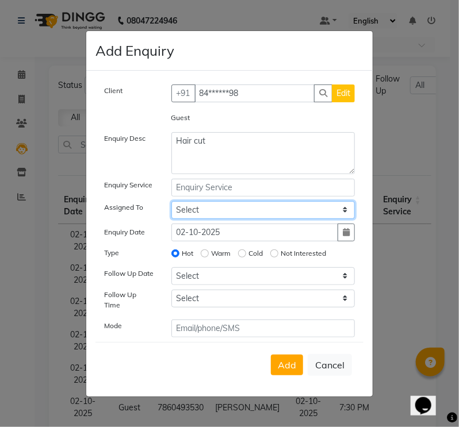
click at [228, 217] on select "Select Gagandeep Arora Harry Siril Anthony Prashansa Kumari Prathamesh Sunil Pa…" at bounding box center [263, 210] width 184 height 18
select select "82426"
click at [171, 204] on select "Select Gagandeep Arora Harry Siril Anthony Prashansa Kumari Prathamesh Sunil Pa…" at bounding box center [263, 210] width 184 height 18
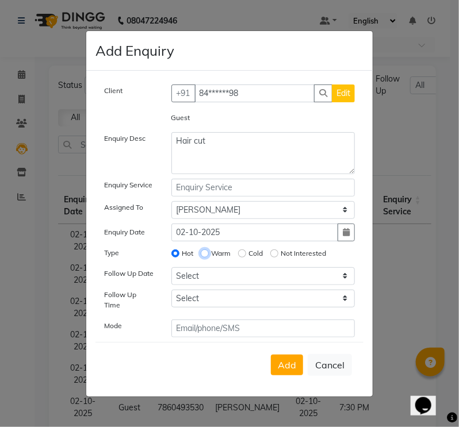
click at [209, 258] on div "Warm" at bounding box center [216, 254] width 30 height 14
click at [214, 284] on select "Select Today Tomorrow In 2 days (Saturday) In 3 days (Sunday) In 4 days (Monday…" at bounding box center [263, 276] width 184 height 18
select select "2025-10-02"
click at [171, 271] on select "Select Today Tomorrow In 2 days (Saturday) In 3 days (Sunday) In 4 days (Monday…" at bounding box center [263, 276] width 184 height 18
drag, startPoint x: 213, startPoint y: 254, endPoint x: 227, endPoint y: 264, distance: 16.4
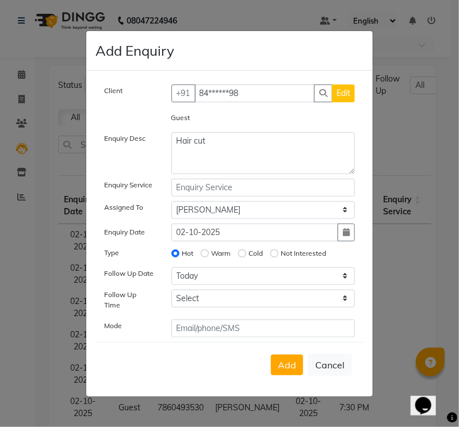
click at [214, 255] on label "Warm" at bounding box center [222, 253] width 20 height 10
click at [209, 255] on input "Warm" at bounding box center [205, 254] width 8 height 8
radio input "true"
radio input "false"
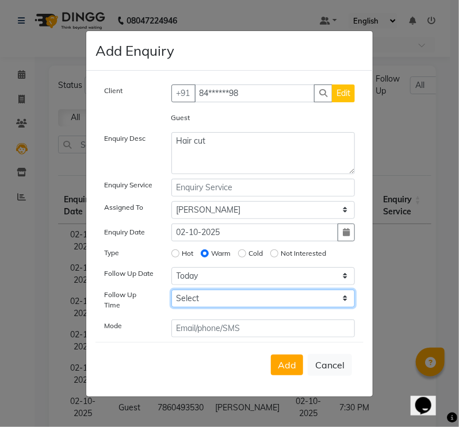
click at [194, 296] on select "Select 07:00 AM 07:15 AM 07:30 AM 07:45 AM 08:00 AM 08:15 AM 08:30 AM 08:45 AM …" at bounding box center [263, 299] width 184 height 18
select select "1080"
click at [171, 294] on select "Select 07:00 AM 07:15 AM 07:30 AM 07:45 AM 08:00 AM 08:15 AM 08:30 AM 08:45 AM …" at bounding box center [263, 299] width 184 height 18
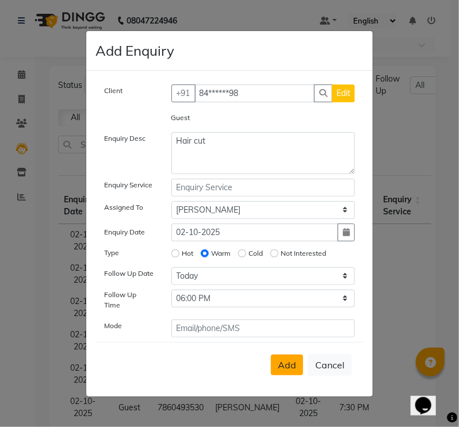
click at [294, 359] on span "Add" at bounding box center [287, 365] width 18 height 12
select select
radio input "false"
select select
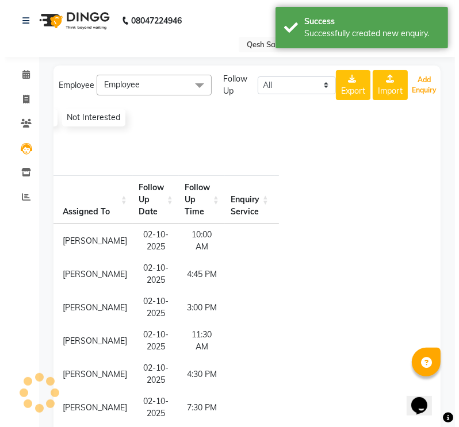
scroll to position [0, 148]
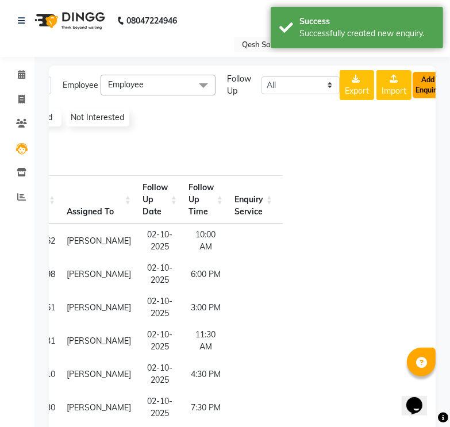
click at [424, 84] on button "Add Enquiry" at bounding box center [428, 85] width 30 height 26
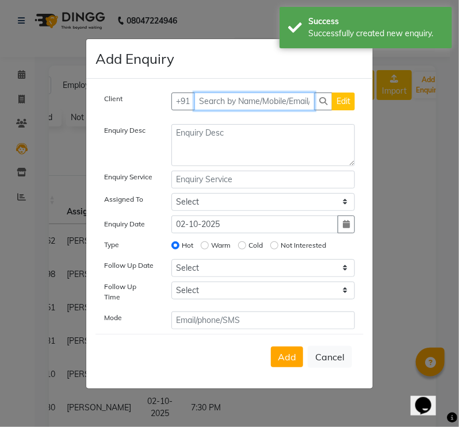
click at [230, 104] on input "text" at bounding box center [254, 102] width 121 height 18
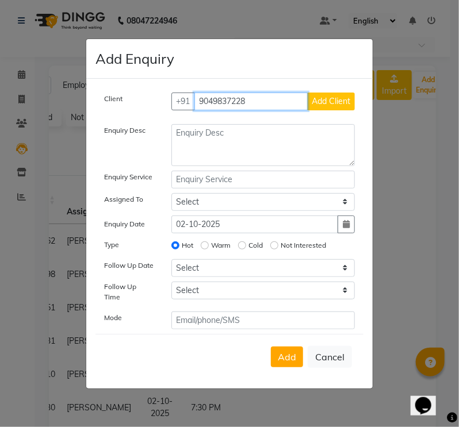
type input "9049837228"
click at [343, 104] on span "Add Client" at bounding box center [331, 101] width 39 height 10
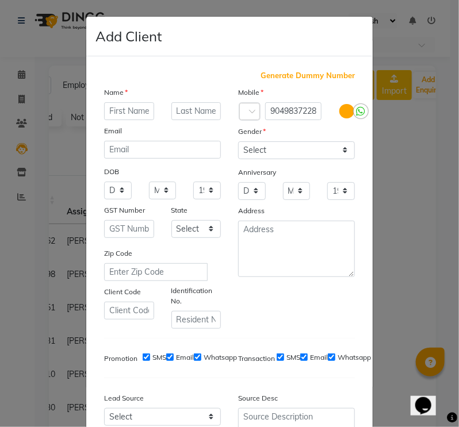
click at [133, 114] on input "text" at bounding box center [129, 111] width 50 height 18
type input "Guest"
drag, startPoint x: 276, startPoint y: 150, endPoint x: 274, endPoint y: 157, distance: 7.3
click at [276, 150] on select "Select Male Female Other Prefer Not To Say" at bounding box center [296, 150] width 117 height 18
select select "prefer_not_to_say"
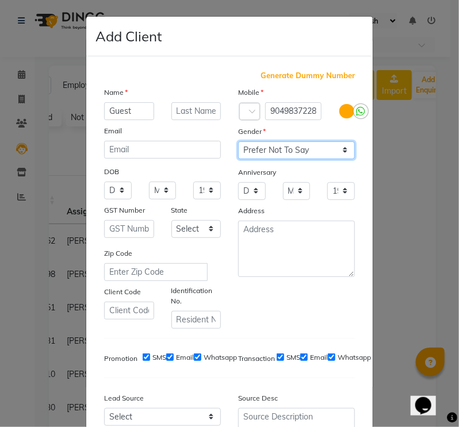
click at [238, 142] on select "Select Male Female Other Prefer Not To Say" at bounding box center [296, 150] width 117 height 18
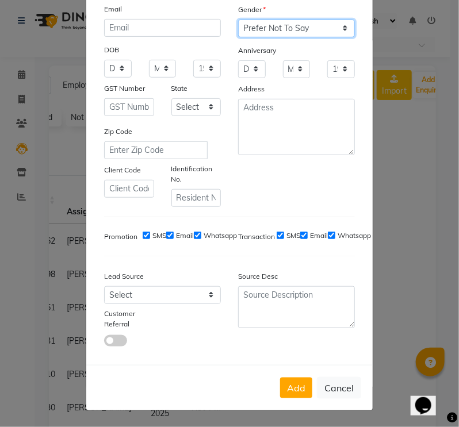
scroll to position [126, 0]
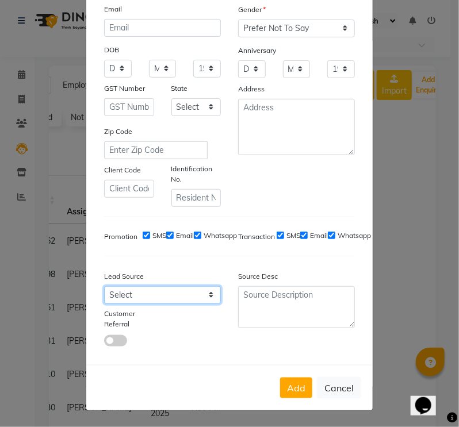
click at [141, 295] on select "Select Walk-in Referral Internet Friend Word of Mouth Advertisement Facebook Ju…" at bounding box center [162, 295] width 117 height 18
select select "51694"
click at [104, 286] on select "Select Walk-in Referral Internet Friend Word of Mouth Advertisement Facebook Ju…" at bounding box center [162, 295] width 117 height 18
click at [293, 388] on button "Add" at bounding box center [296, 388] width 32 height 21
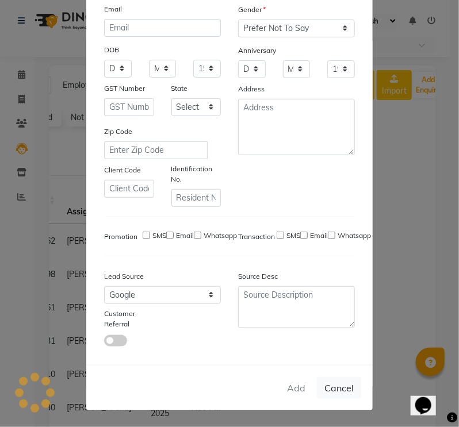
type input "90******28"
select select
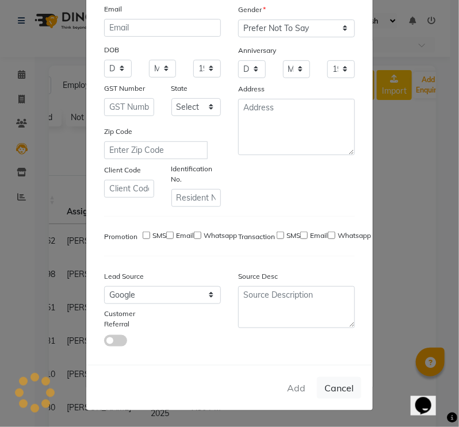
select select
checkbox input "false"
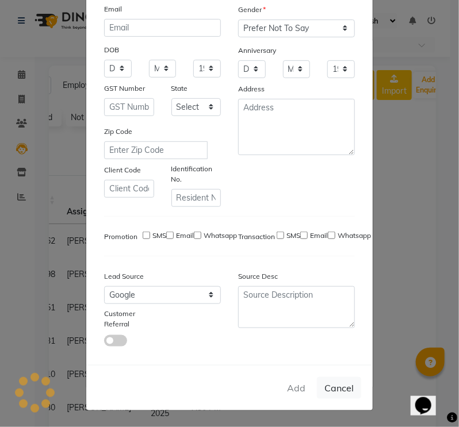
checkbox input "false"
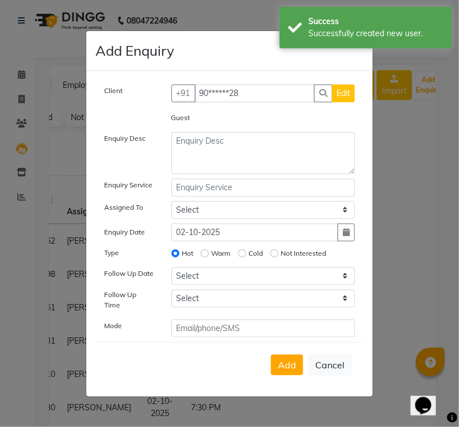
drag, startPoint x: 223, startPoint y: 248, endPoint x: 216, endPoint y: 255, distance: 9.8
click at [221, 250] on div "Client +91 90******28 Edit Guest Enquiry Desc Enquiry Service Assigned To Selec…" at bounding box center [229, 211] width 268 height 253
click at [216, 257] on label "Warm" at bounding box center [222, 253] width 20 height 10
click at [209, 257] on input "Warm" at bounding box center [205, 254] width 8 height 8
radio input "true"
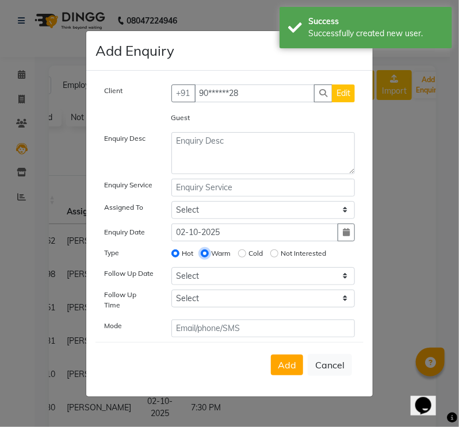
radio input "false"
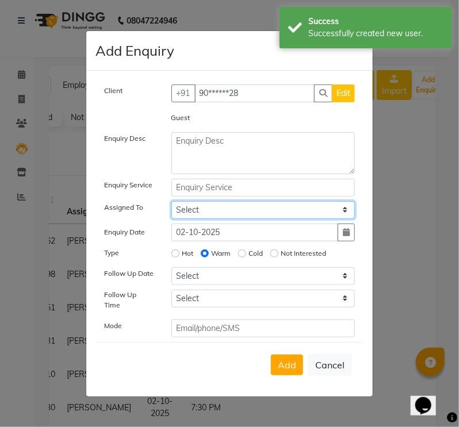
click at [226, 219] on select "Select Gagandeep Arora Harry Siril Anthony Prashansa Kumari Prathamesh Sunil Pa…" at bounding box center [263, 210] width 184 height 18
select select "82426"
click at [171, 204] on select "Select Gagandeep Arora Harry Siril Anthony Prashansa Kumari Prathamesh Sunil Pa…" at bounding box center [263, 210] width 184 height 18
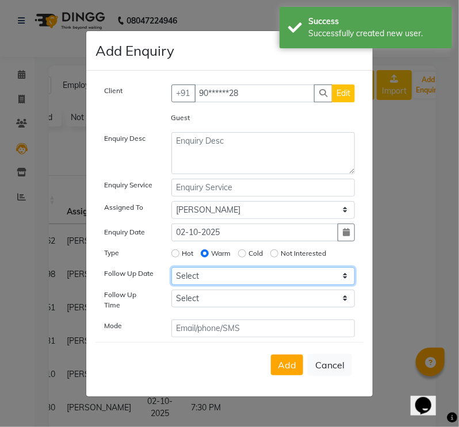
click at [209, 280] on select "Select Today Tomorrow In 2 days (Saturday) In 3 days (Sunday) In 4 days (Monday…" at bounding box center [263, 276] width 184 height 18
select select "2025-10-02"
click at [171, 271] on select "Select Today Tomorrow In 2 days (Saturday) In 3 days (Sunday) In 4 days (Monday…" at bounding box center [263, 276] width 184 height 18
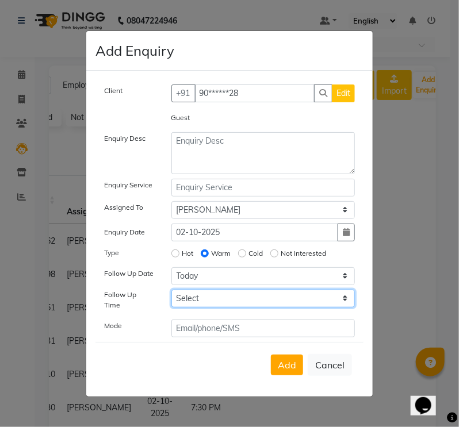
click at [208, 301] on select "Select 07:00 AM 07:15 AM 07:30 AM 07:45 AM 08:00 AM 08:15 AM 08:30 AM 08:45 AM …" at bounding box center [263, 299] width 184 height 18
select select "975"
click at [171, 294] on select "Select 07:00 AM 07:15 AM 07:30 AM 07:45 AM 08:00 AM 08:15 AM 08:30 AM 08:45 AM …" at bounding box center [263, 299] width 184 height 18
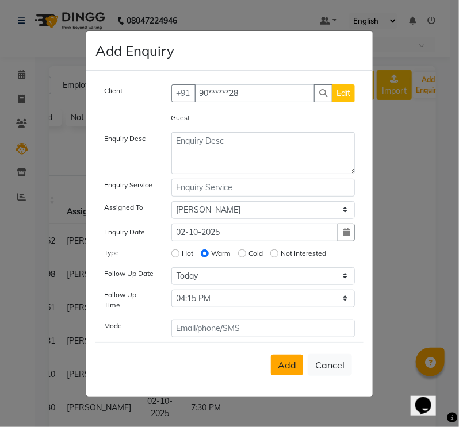
click at [289, 366] on span "Add" at bounding box center [287, 365] width 18 height 12
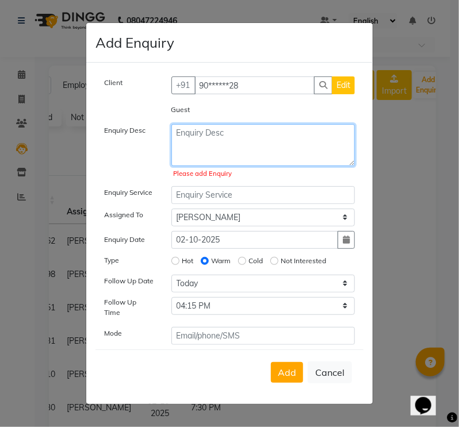
click at [224, 149] on textarea at bounding box center [263, 145] width 184 height 42
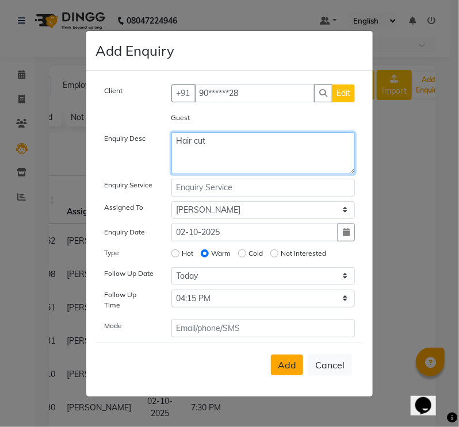
type textarea "Hair cut"
click at [285, 359] on span "Add" at bounding box center [287, 365] width 18 height 12
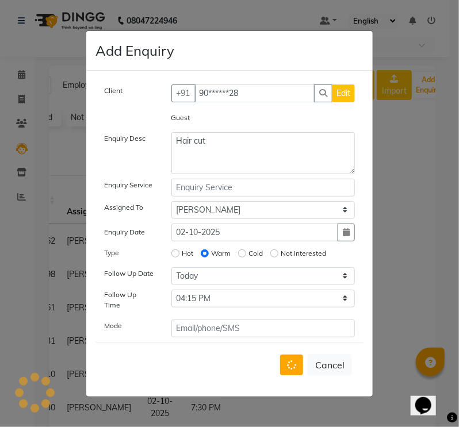
select select
radio input "false"
select select
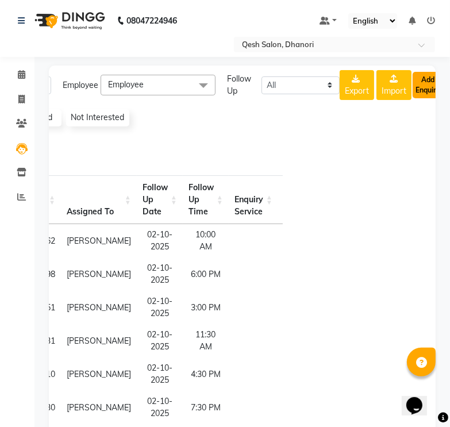
click at [429, 88] on button "Add Enquiry" at bounding box center [428, 85] width 30 height 26
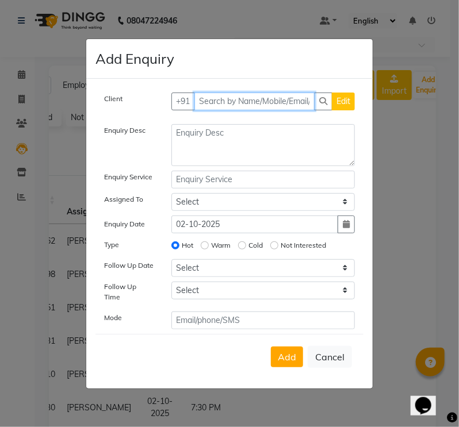
click at [235, 102] on input "text" at bounding box center [254, 102] width 121 height 18
type input "9550529596"
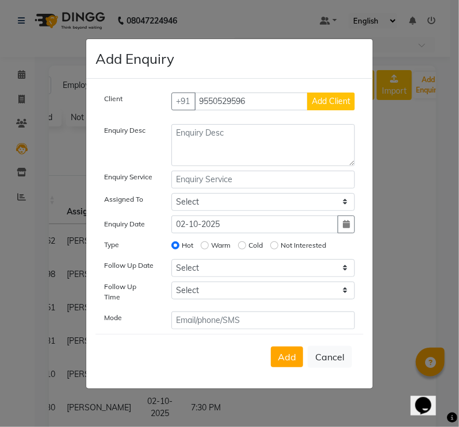
click at [347, 101] on span "Add Client" at bounding box center [331, 101] width 39 height 10
select select "51694"
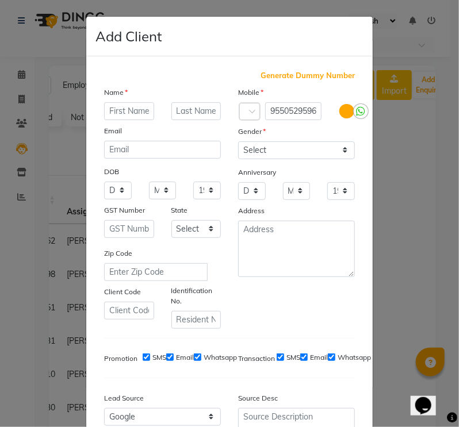
click at [116, 115] on input "text" at bounding box center [129, 111] width 50 height 18
drag, startPoint x: 131, startPoint y: 113, endPoint x: 8, endPoint y: 118, distance: 123.2
click at [8, 118] on ngb-modal-window "Add Client Generate Dummy Number Name Guset Email DOB Day 01 02 03 04 05 06 07 …" at bounding box center [229, 213] width 459 height 427
type input "Guest"
click at [267, 148] on select "Select Male Female Other Prefer Not To Say" at bounding box center [296, 150] width 117 height 18
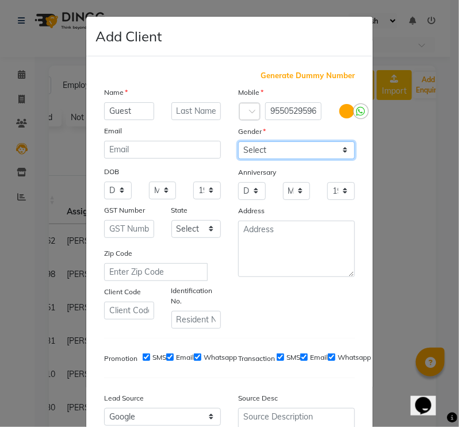
select select "prefer_not_to_say"
click at [238, 142] on select "Select Male Female Other Prefer Not To Say" at bounding box center [296, 150] width 117 height 18
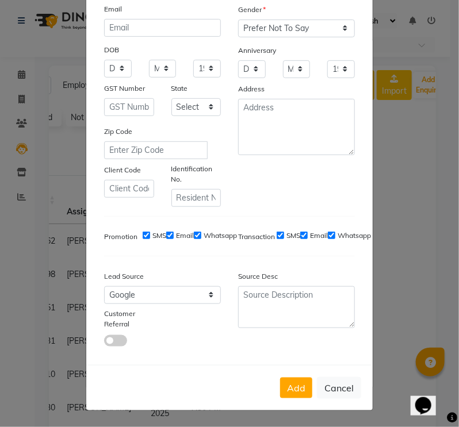
click at [294, 387] on button "Add" at bounding box center [296, 388] width 32 height 21
type input "95******96"
select select
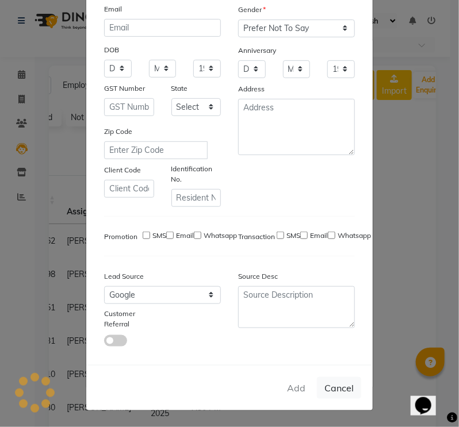
select select
checkbox input "false"
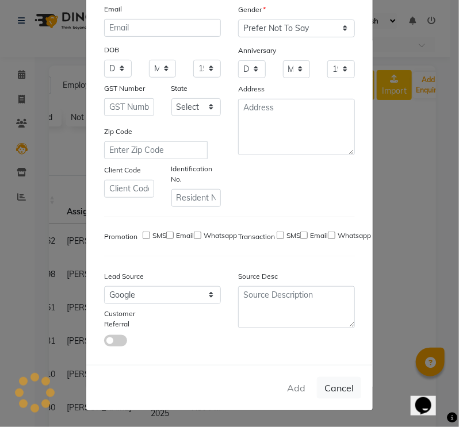
checkbox input "false"
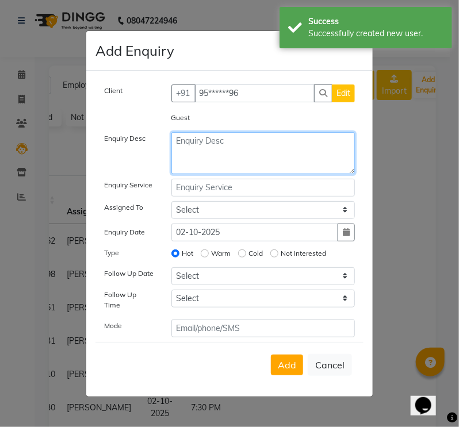
click at [228, 151] on textarea at bounding box center [263, 153] width 184 height 42
type textarea "H"
type textarea "Hair cut"
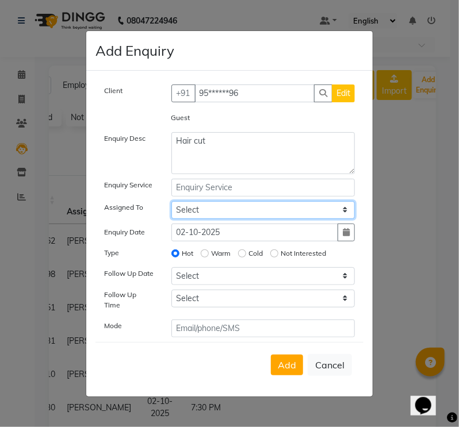
select select "82426"
click at [171, 204] on select "Select Gagandeep Arora Harry Siril Anthony Prashansa Kumari Prathamesh Sunil Pa…" at bounding box center [263, 210] width 184 height 18
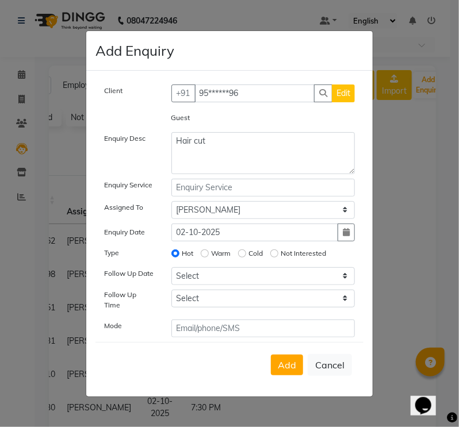
click at [224, 255] on label "Warm" at bounding box center [222, 253] width 20 height 10
click at [209, 255] on input "Warm" at bounding box center [205, 254] width 8 height 8
radio input "true"
radio input "false"
click at [207, 278] on select "Select Today Tomorrow In 2 days (Saturday) In 3 days (Sunday) In 4 days (Monday…" at bounding box center [263, 276] width 184 height 18
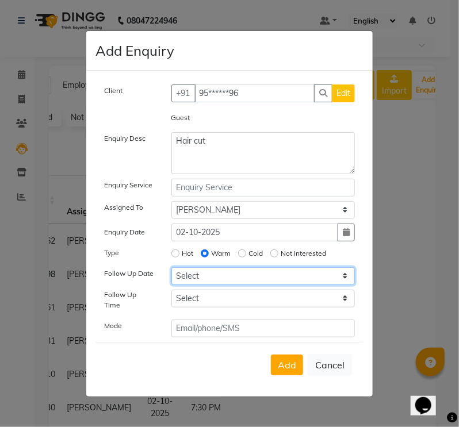
select select "2025-10-02"
click at [171, 271] on select "Select Today Tomorrow In 2 days (Saturday) In 3 days (Sunday) In 4 days (Monday…" at bounding box center [263, 276] width 184 height 18
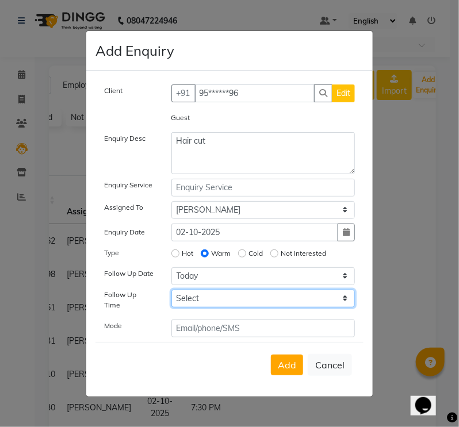
click at [201, 300] on select "Select 07:00 AM 07:15 AM 07:30 AM 07:45 AM 08:00 AM 08:15 AM 08:30 AM 08:45 AM …" at bounding box center [263, 299] width 184 height 18
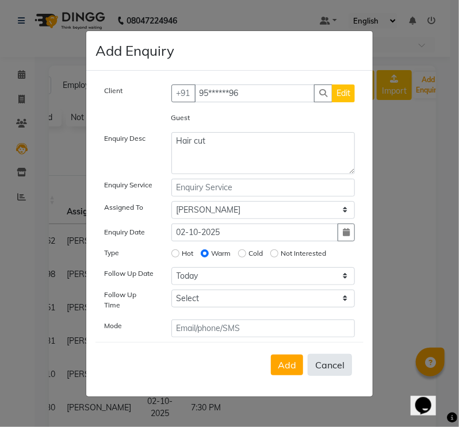
click at [340, 360] on button "Cancel" at bounding box center [330, 365] width 44 height 22
select select
radio input "false"
select select
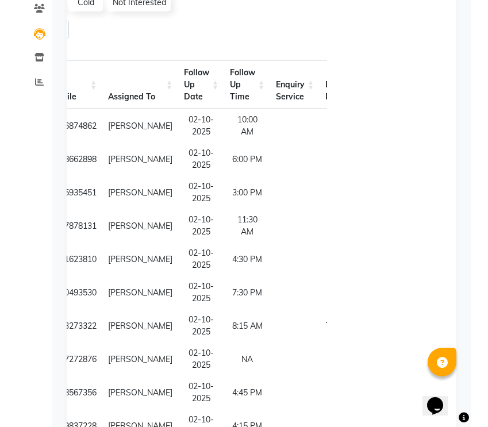
scroll to position [0, 0]
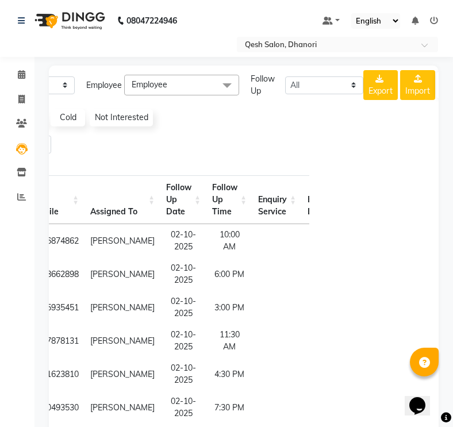
drag, startPoint x: 295, startPoint y: 139, endPoint x: 309, endPoint y: 136, distance: 14.1
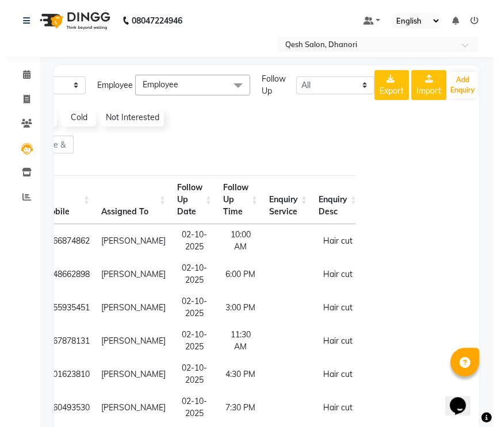
scroll to position [0, 118]
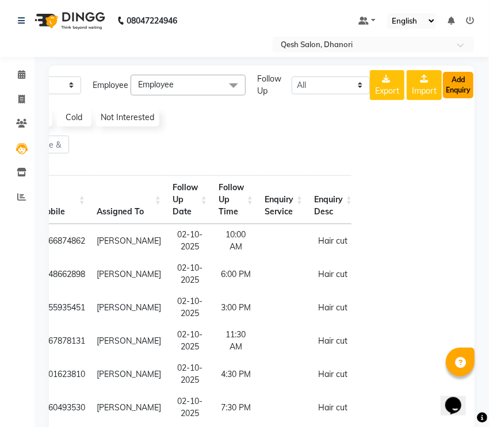
click at [461, 87] on button "Add Enquiry" at bounding box center [458, 85] width 30 height 26
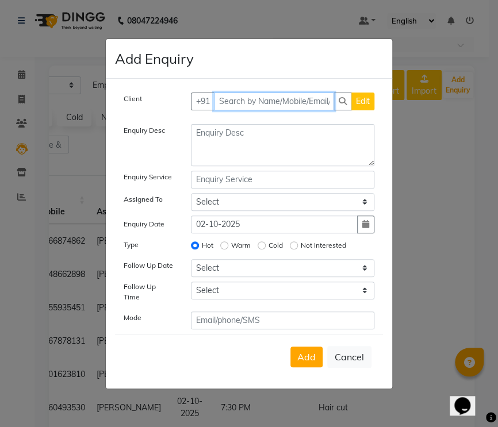
drag, startPoint x: 258, startPoint y: 100, endPoint x: 300, endPoint y: 102, distance: 41.5
click at [260, 101] on input "text" at bounding box center [274, 102] width 121 height 18
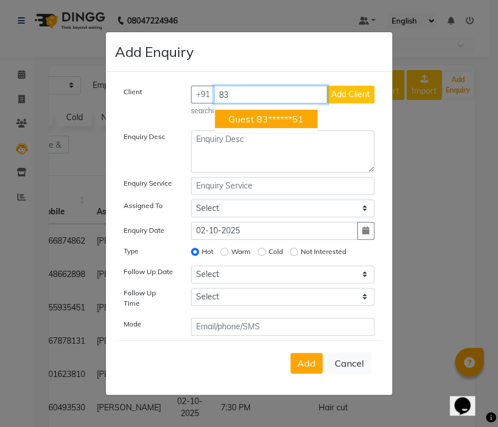
type input "8"
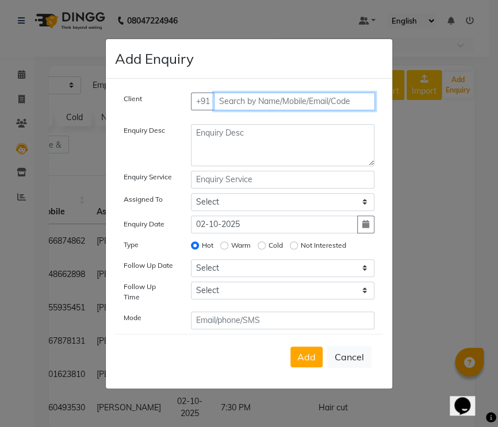
click at [258, 105] on input "text" at bounding box center [295, 102] width 162 height 18
type input "9137233464"
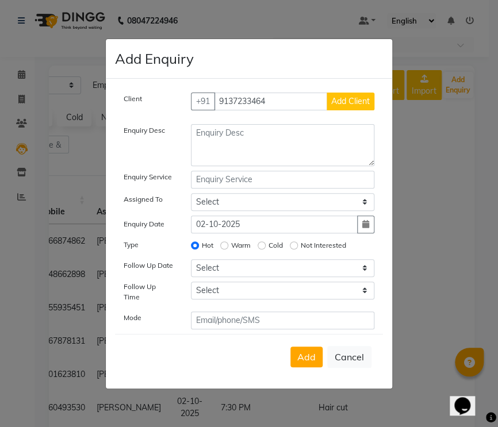
drag, startPoint x: 359, startPoint y: 116, endPoint x: 354, endPoint y: 109, distance: 8.6
click at [358, 113] on div "Client +91 9137233464 Add Client" at bounding box center [249, 106] width 268 height 27
click at [354, 106] on span "Add Client" at bounding box center [350, 101] width 39 height 10
select select "51694"
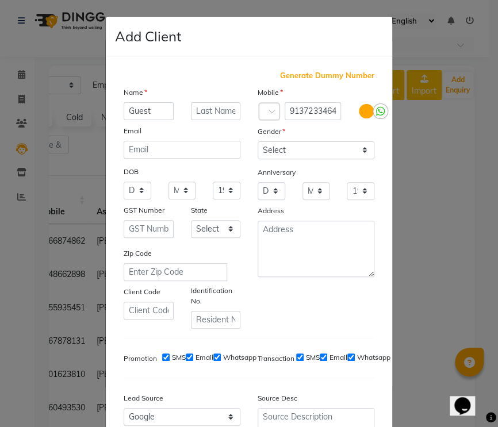
type input "Guest"
click at [265, 150] on select "Select Male Female Other Prefer Not To Say" at bounding box center [316, 150] width 117 height 18
select select "prefer_not_to_say"
click at [258, 142] on select "Select Male Female Other Prefer Not To Say" at bounding box center [316, 150] width 117 height 18
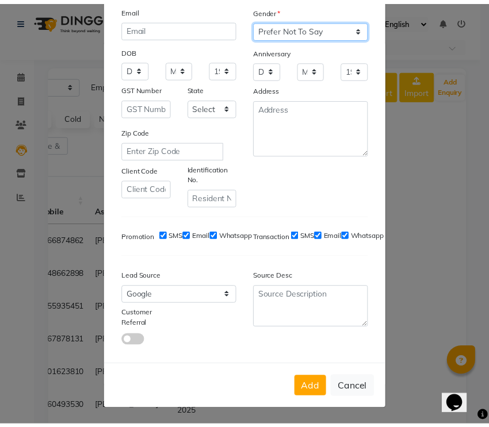
scroll to position [126, 0]
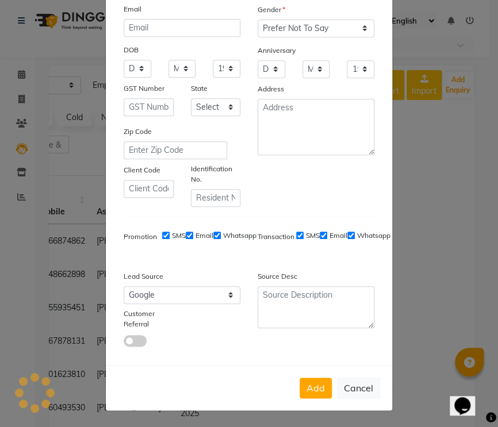
drag, startPoint x: 309, startPoint y: 391, endPoint x: 308, endPoint y: 382, distance: 8.7
click at [309, 391] on button "Add" at bounding box center [316, 388] width 32 height 21
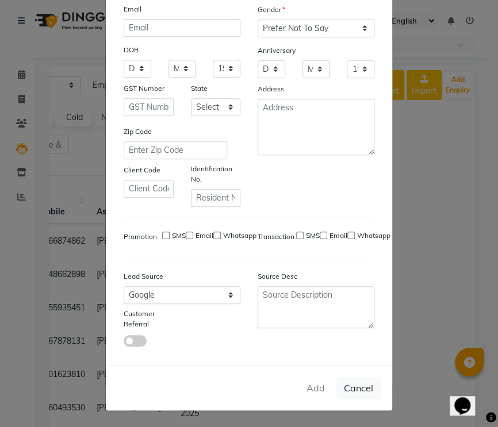
type input "91******64"
select select
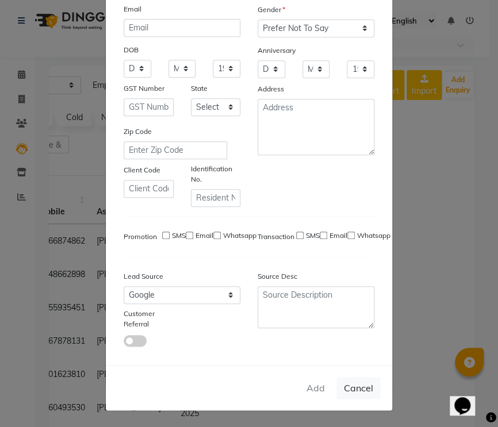
select select
checkbox input "false"
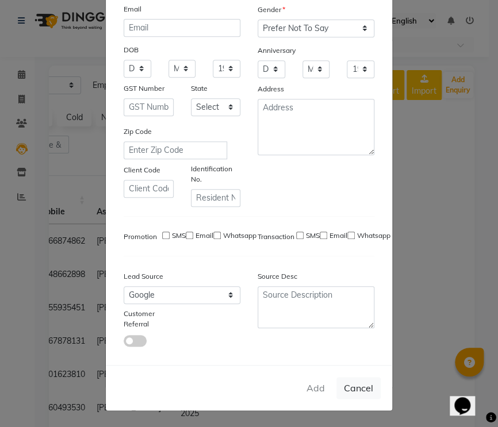
checkbox input "false"
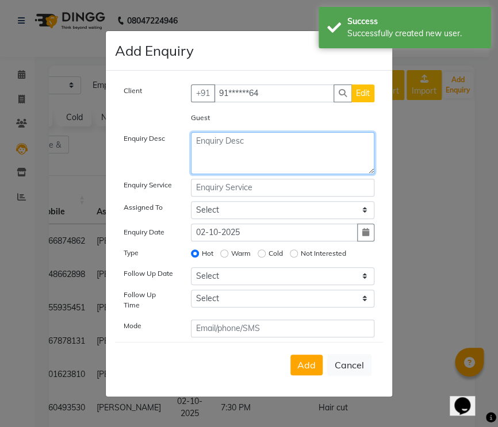
click at [236, 147] on textarea at bounding box center [283, 153] width 184 height 42
type textarea "h"
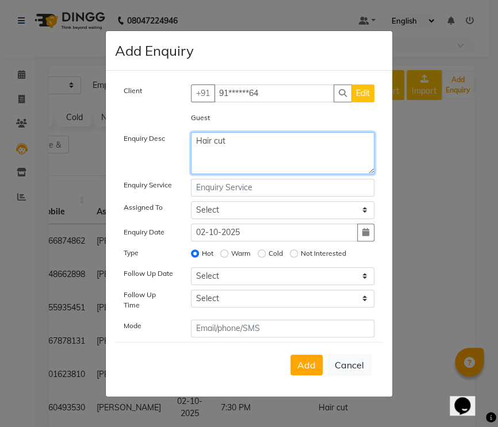
type textarea "Hair cut"
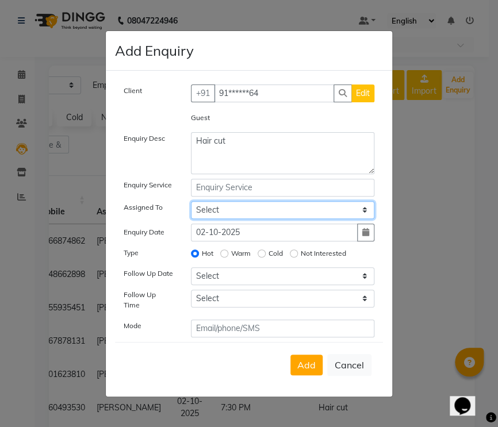
click at [253, 209] on select "Select Gagandeep Arora Harry Siril Anthony Prashansa Kumari Prathamesh Sunil Pa…" at bounding box center [283, 210] width 184 height 18
select select "82426"
click at [191, 204] on select "Select Gagandeep Arora Harry Siril Anthony Prashansa Kumari Prathamesh Sunil Pa…" at bounding box center [283, 210] width 184 height 18
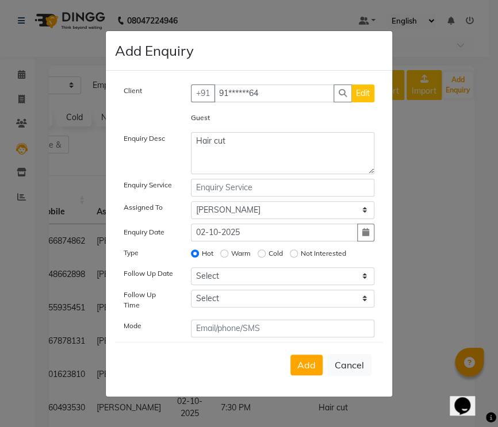
click at [237, 257] on label "Warm" at bounding box center [241, 253] width 20 height 10
click at [228, 257] on input "Warm" at bounding box center [224, 254] width 8 height 8
radio input "true"
radio input "false"
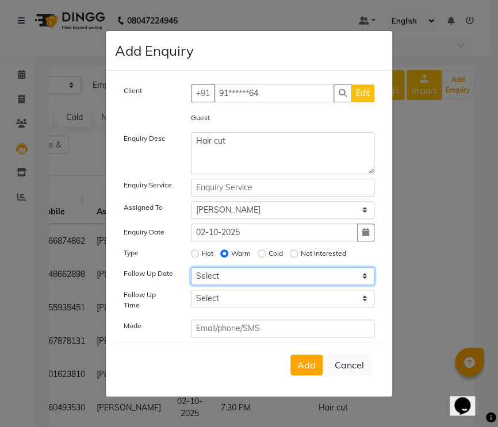
click at [232, 281] on select "Select Today Tomorrow In 2 days (Saturday) In 3 days (Sunday) In 4 days (Monday…" at bounding box center [283, 276] width 184 height 18
select select "2025-10-02"
click at [191, 271] on select "Select Today Tomorrow In 2 days (Saturday) In 3 days (Sunday) In 4 days (Monday…" at bounding box center [283, 276] width 184 height 18
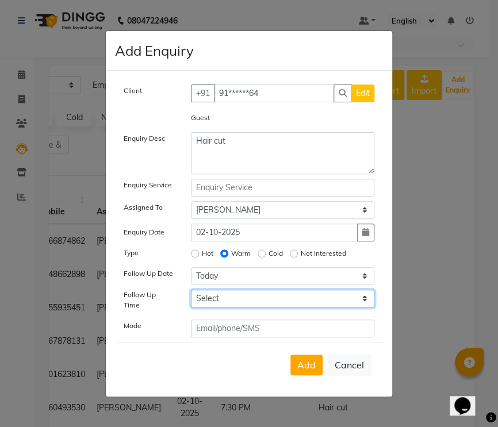
click at [245, 297] on select "Select 07:00 AM 07:15 AM 07:30 AM 07:45 AM 08:00 AM 08:15 AM 08:30 AM 08:45 AM …" at bounding box center [283, 299] width 184 height 18
select select "840"
click at [191, 294] on select "Select 07:00 AM 07:15 AM 07:30 AM 07:45 AM 08:00 AM 08:15 AM 08:30 AM 08:45 AM …" at bounding box center [283, 299] width 184 height 18
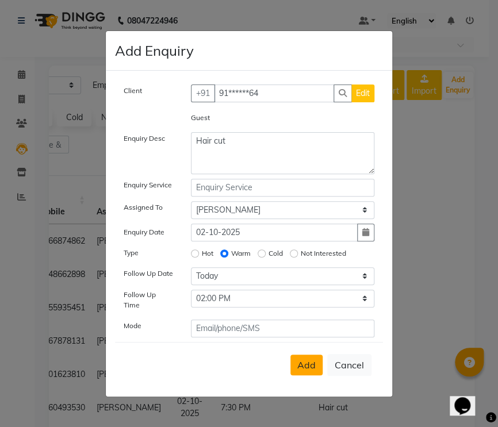
click at [307, 359] on span "Add" at bounding box center [306, 365] width 18 height 12
select select
radio input "false"
select select
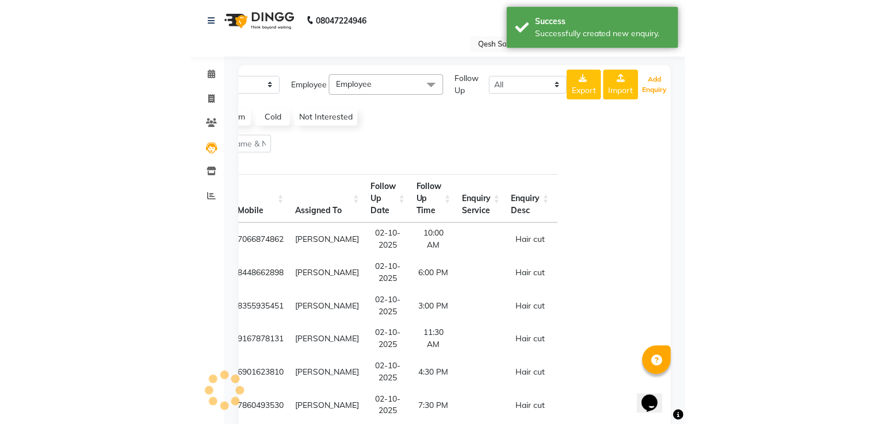
scroll to position [0, 110]
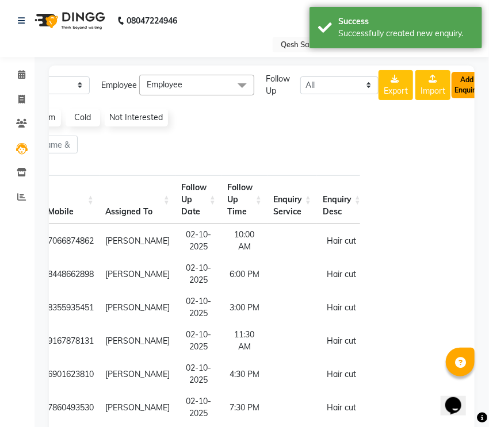
click at [453, 86] on button "Add Enquiry" at bounding box center [467, 85] width 30 height 26
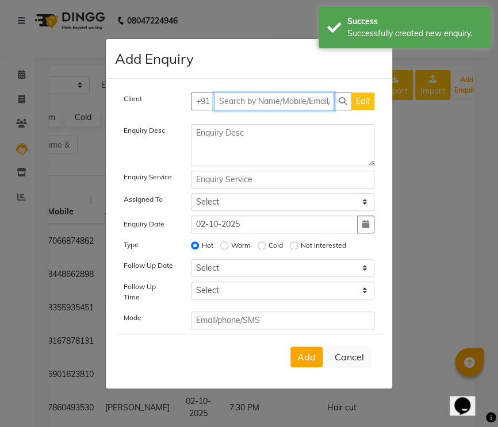
drag, startPoint x: 257, startPoint y: 100, endPoint x: 293, endPoint y: 100, distance: 36.2
click at [258, 100] on input "text" at bounding box center [274, 102] width 121 height 18
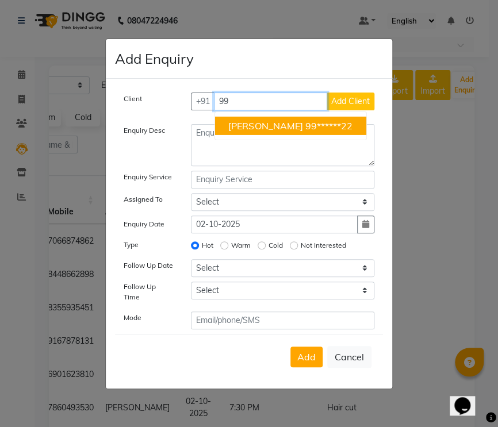
type input "9"
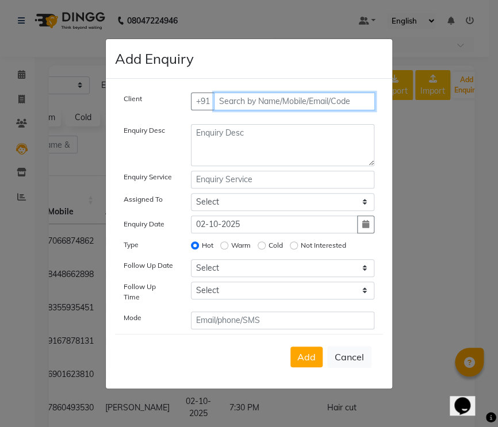
click at [240, 98] on input "text" at bounding box center [295, 102] width 162 height 18
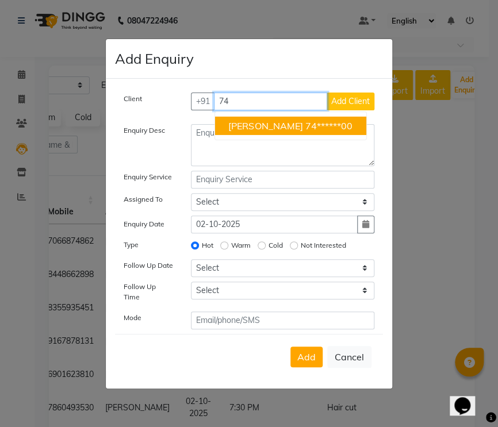
type input "7"
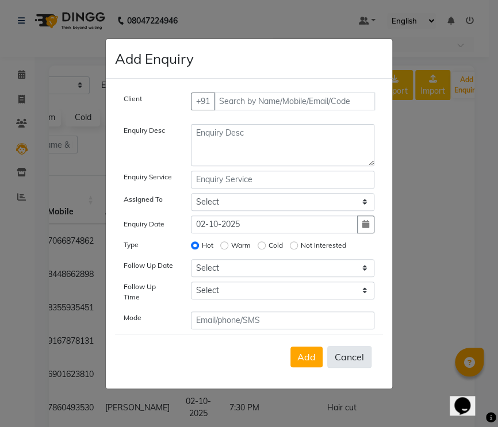
click at [353, 352] on button "Cancel" at bounding box center [349, 357] width 44 height 22
select select
radio input "false"
select select
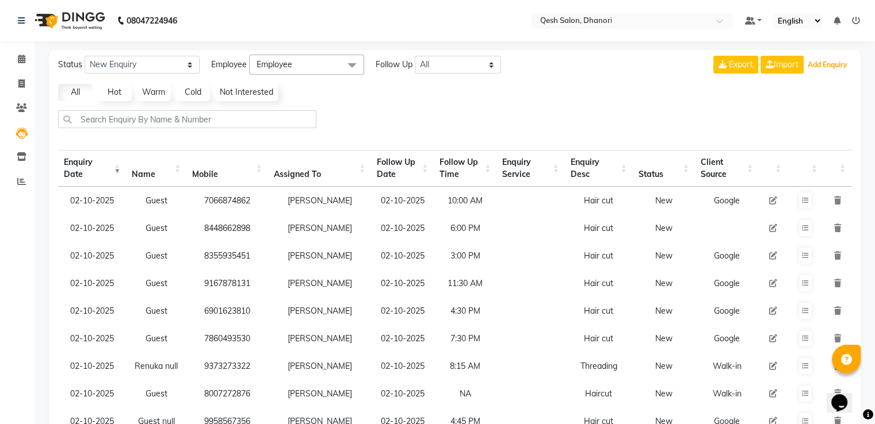
scroll to position [0, 0]
click at [476, 171] on th "Follow Up Time" at bounding box center [465, 168] width 63 height 37
click at [474, 162] on th "Follow Up Time" at bounding box center [465, 168] width 63 height 37
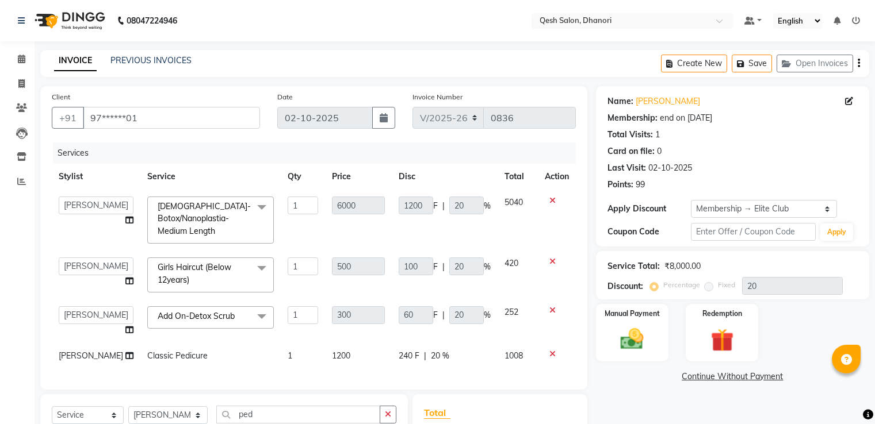
select select "7641"
select select "85050"
select select "79251"
select select "85050"
select select "service"
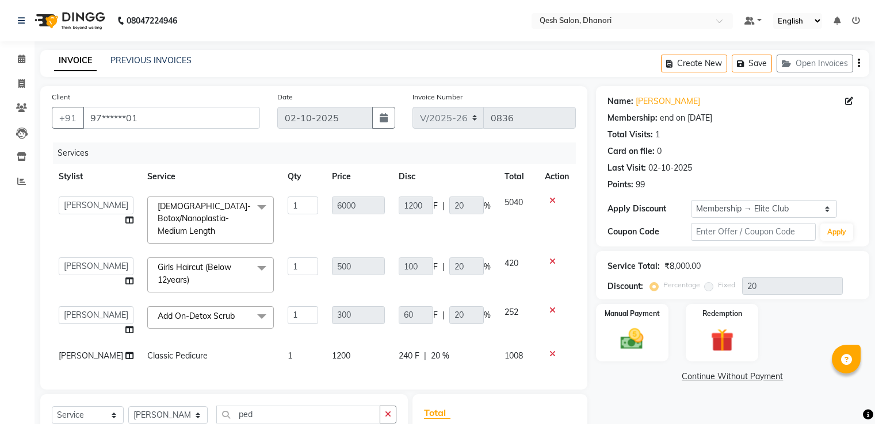
select select "83667"
select select "2: Object"
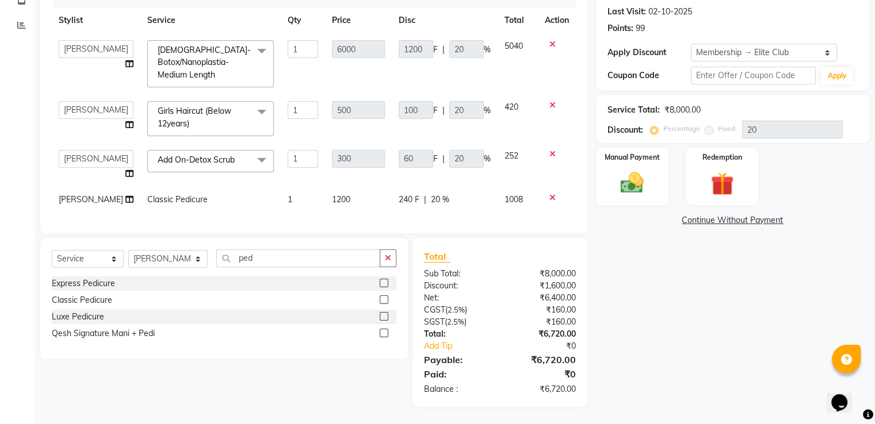
scroll to position [177, 0]
click at [549, 194] on icon at bounding box center [552, 198] width 6 height 8
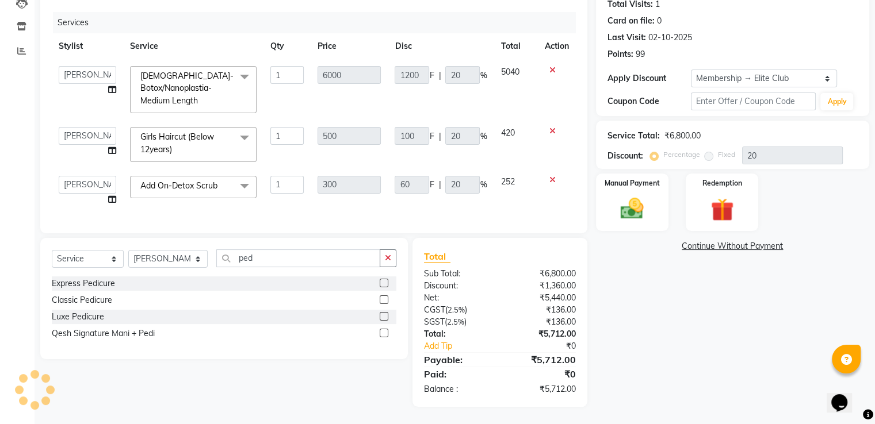
click at [384, 278] on div at bounding box center [388, 284] width 17 height 14
click at [384, 279] on label at bounding box center [384, 283] width 9 height 9
click at [384, 280] on input "checkbox" at bounding box center [383, 283] width 7 height 7
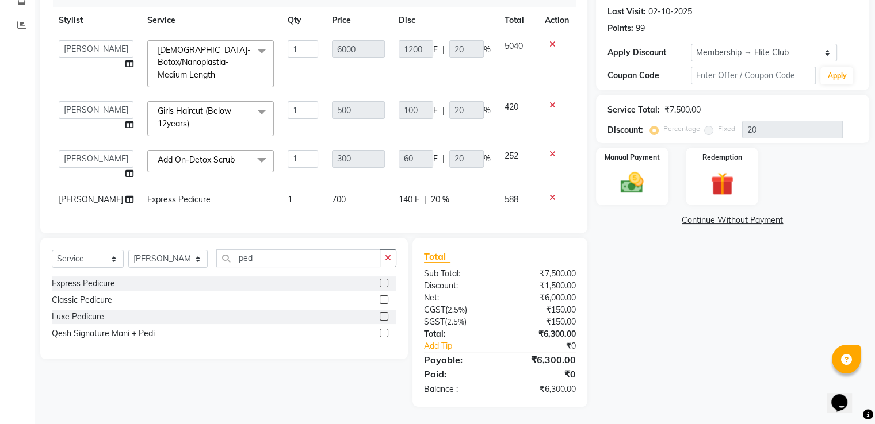
checkbox input "false"
click at [626, 170] on img at bounding box center [632, 184] width 39 height 28
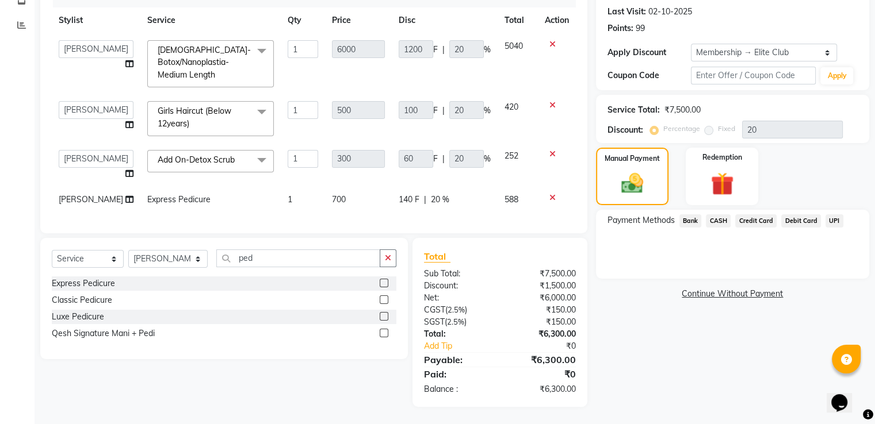
click at [755, 215] on span "Credit Card" at bounding box center [755, 221] width 41 height 13
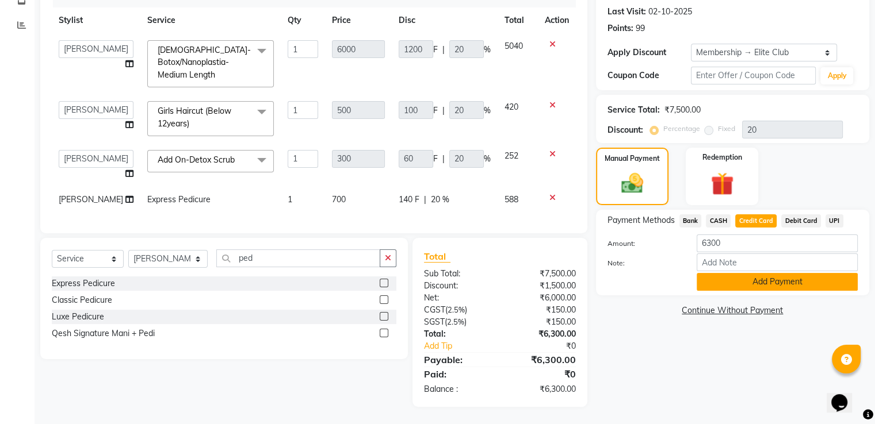
click at [754, 273] on button "Add Payment" at bounding box center [777, 282] width 161 height 18
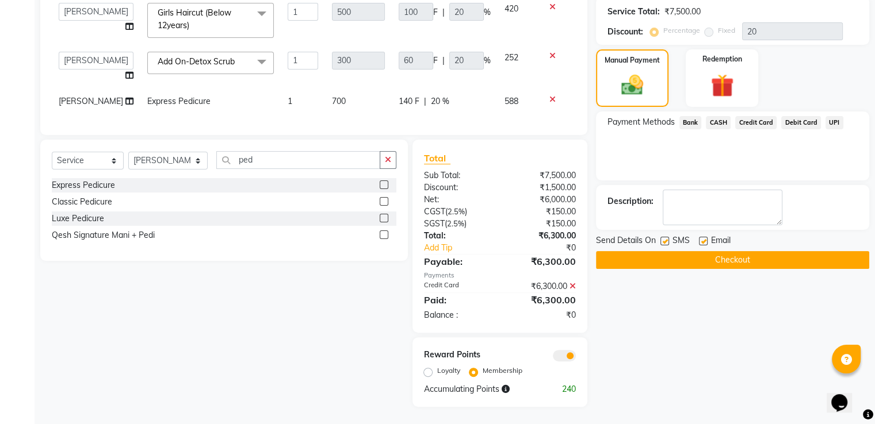
scroll to position [276, 0]
click at [725, 251] on button "Checkout" at bounding box center [732, 260] width 273 height 18
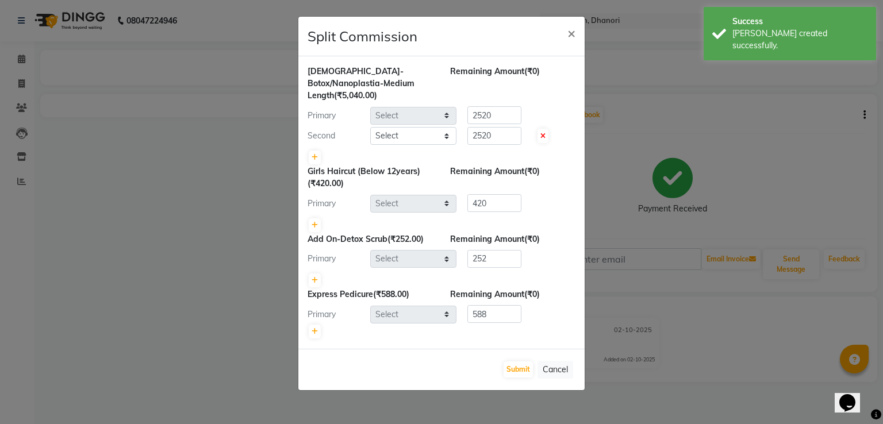
select select "85050"
select select "83742"
select select "79251"
select select "85050"
select select "83667"
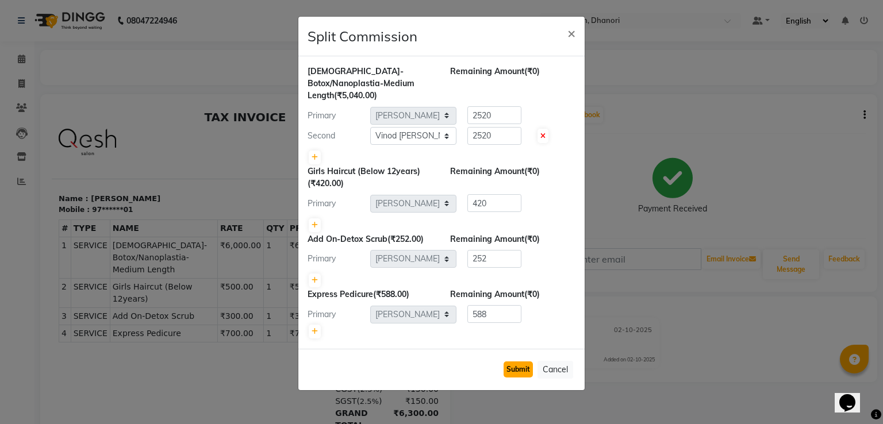
click at [514, 362] on button "Submit" at bounding box center [518, 370] width 29 height 16
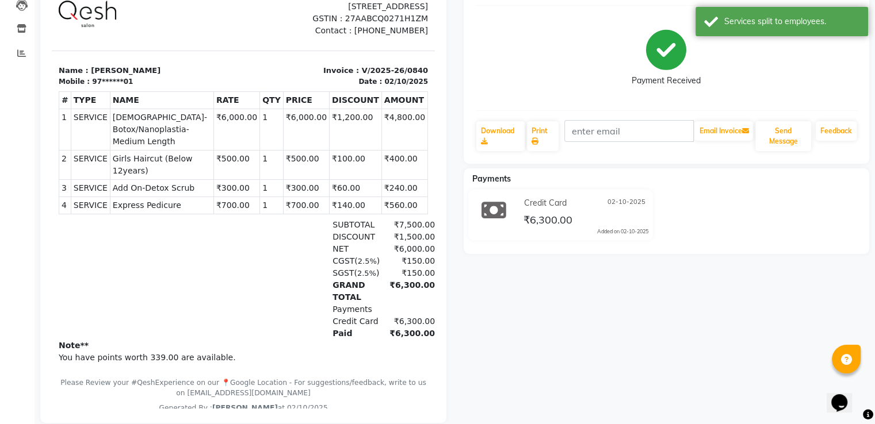
scroll to position [152, 0]
